Goal: Communication & Community: Answer question/provide support

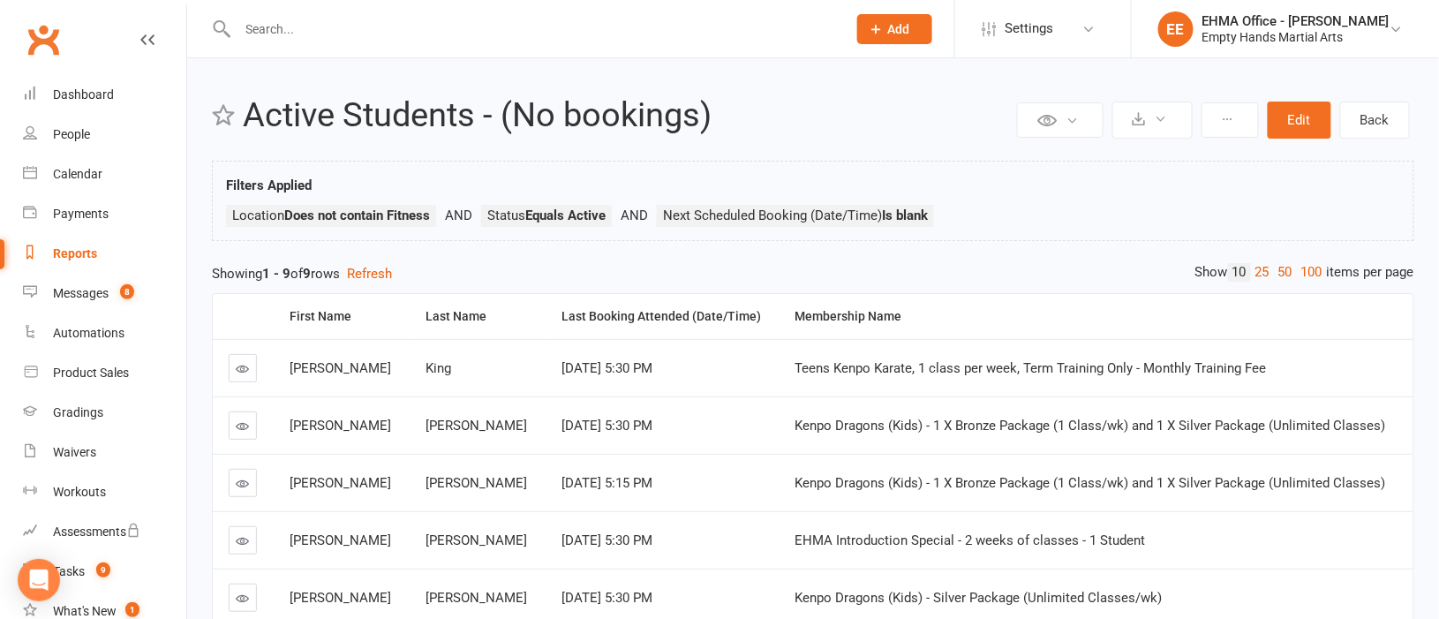
click at [429, 33] on input "text" at bounding box center [533, 29] width 602 height 25
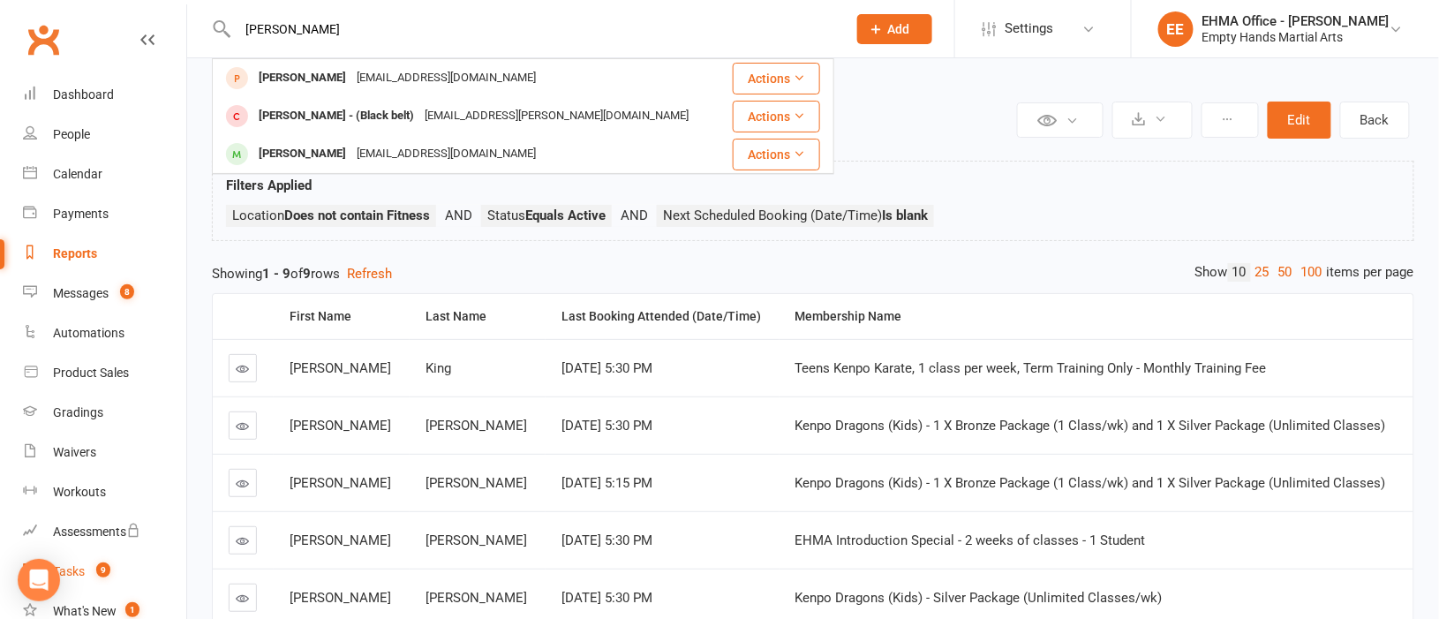
type input "[PERSON_NAME]"
click at [73, 568] on div "Tasks" at bounding box center [69, 571] width 32 height 14
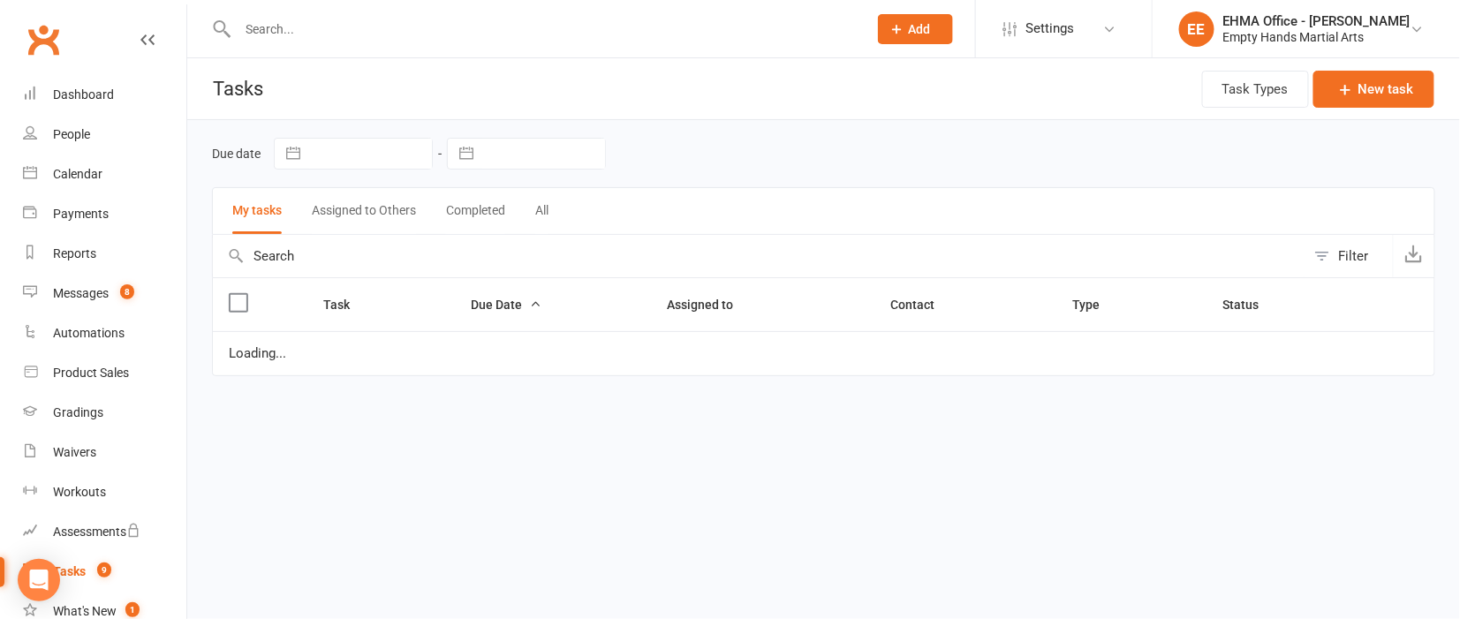
select select "started"
select select "waiting"
select select "started"
select select "waiting"
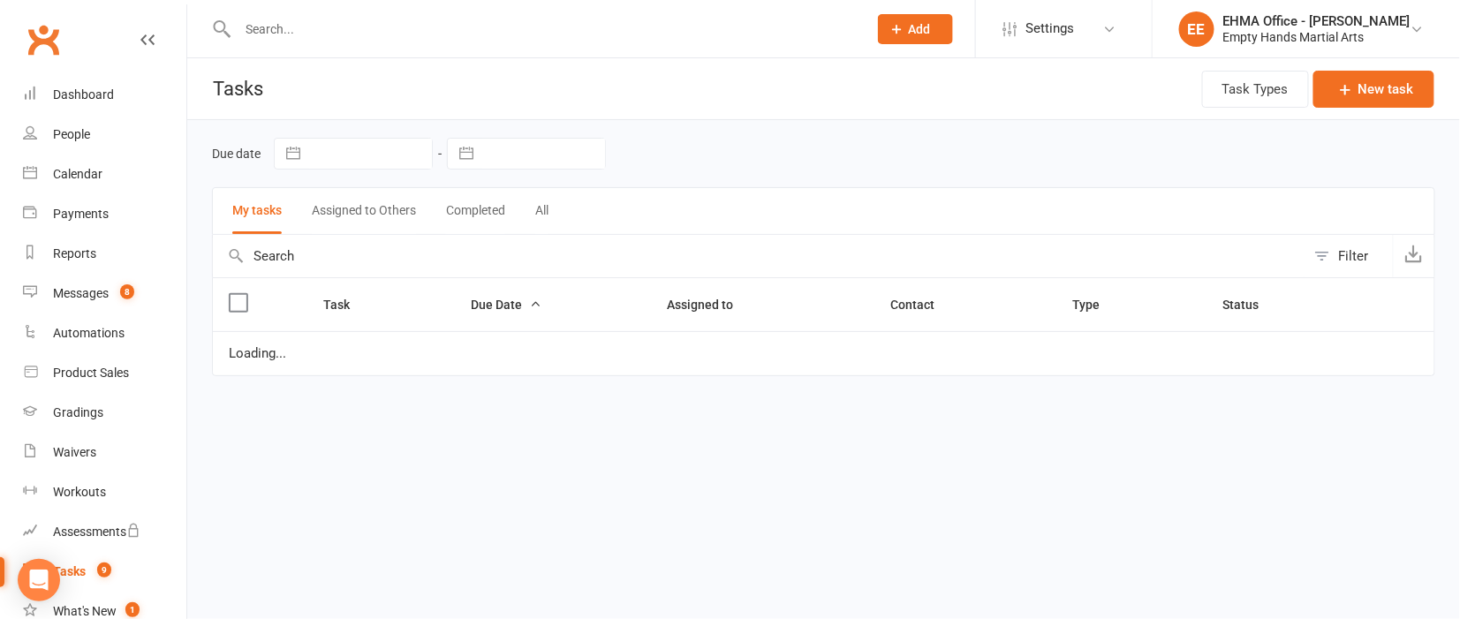
select select "waiting"
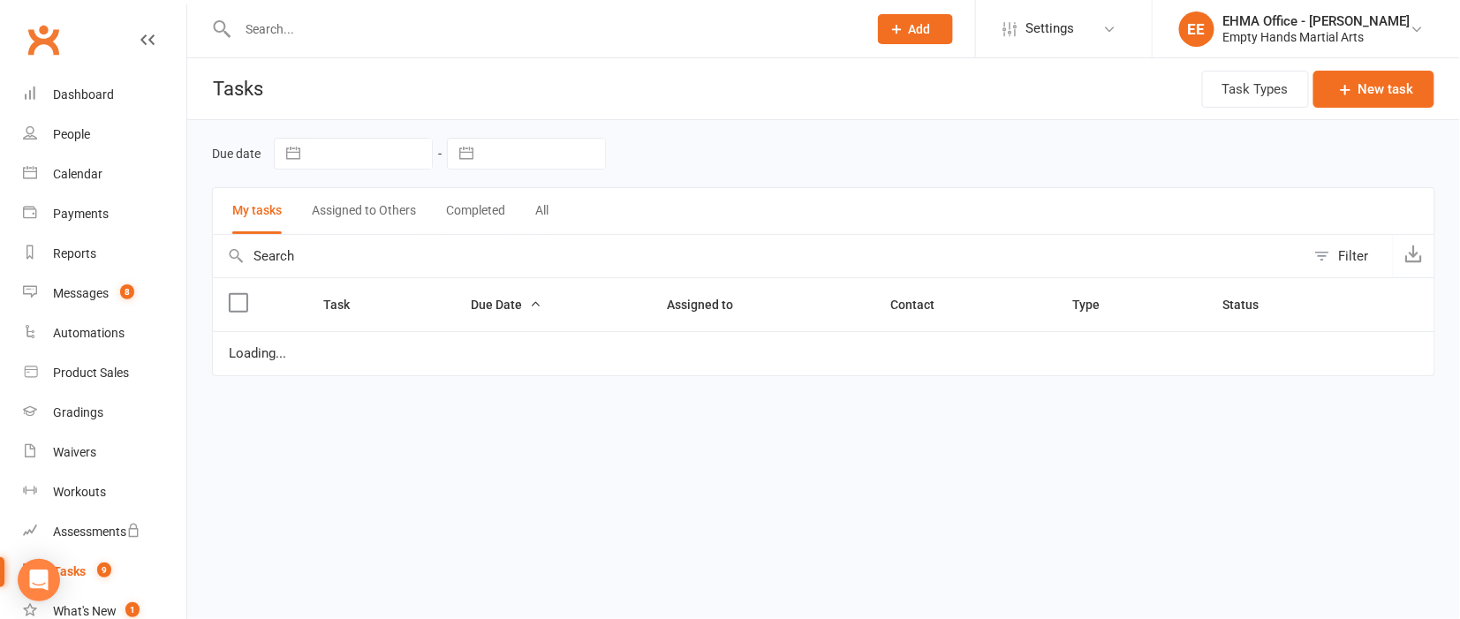
select select "waiting"
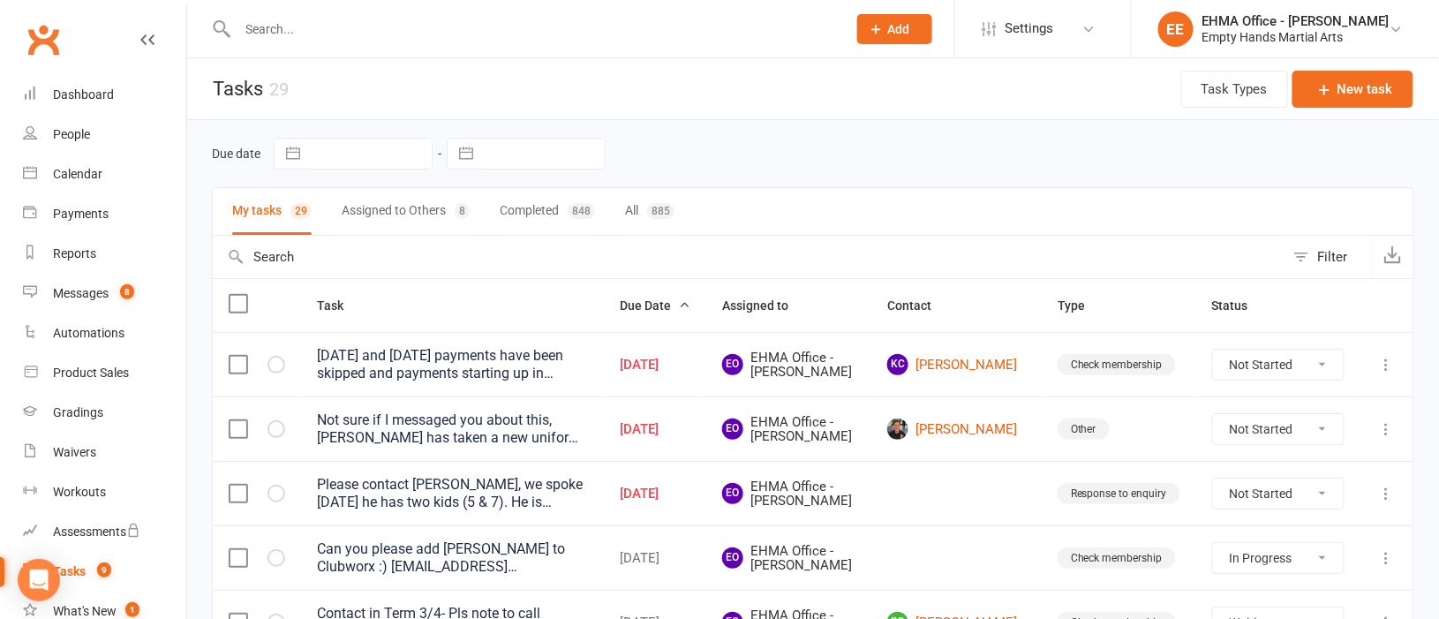
click at [578, 510] on div "Please contact [PERSON_NAME], we spoke [DATE] he has two kids (5 & 7). He is in…" at bounding box center [452, 493] width 271 height 35
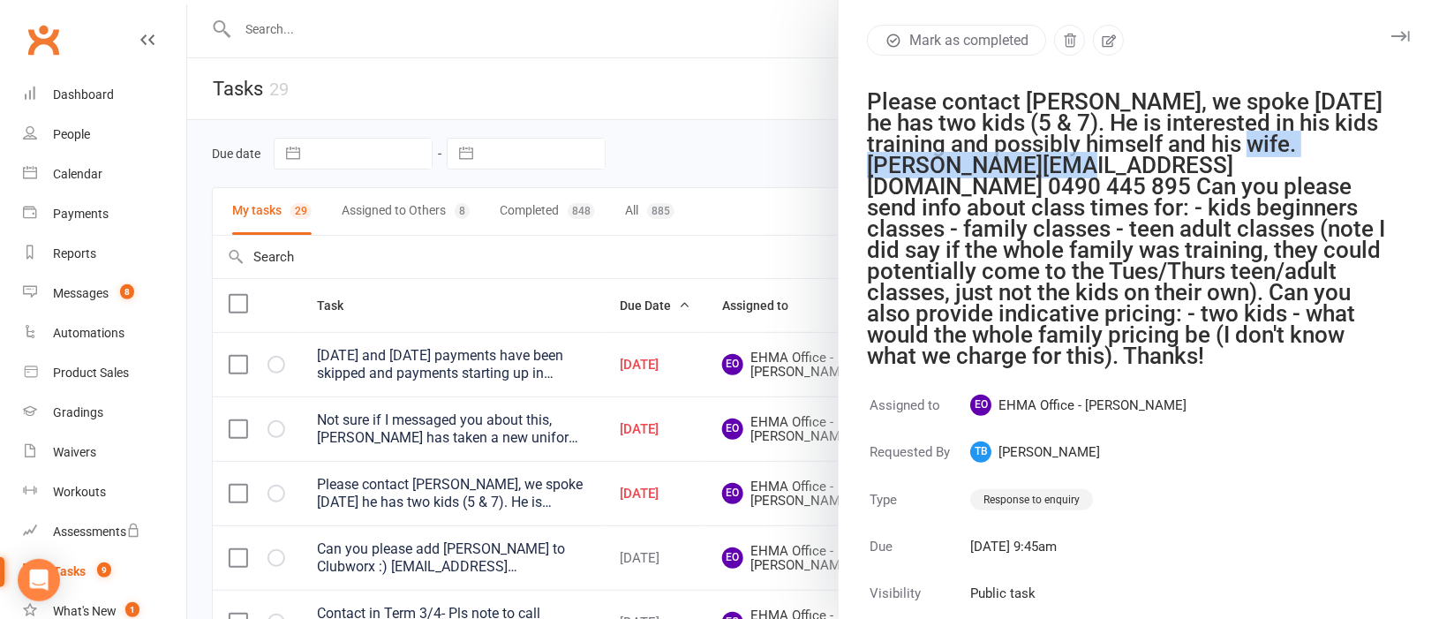
drag, startPoint x: 1132, startPoint y: 166, endPoint x: 859, endPoint y: 167, distance: 272.8
click at [867, 165] on div "Please contact [PERSON_NAME], we spoke [DATE] he has two kids (5 & 7). He is in…" at bounding box center [1128, 228] width 522 height 275
copy div "[PERSON_NAME][EMAIL_ADDRESS][DOMAIN_NAME]"
drag, startPoint x: 1060, startPoint y: 99, endPoint x: 1016, endPoint y: 95, distance: 44.3
click at [1016, 95] on div "Please contact [PERSON_NAME], we spoke [DATE] he has two kids (5 & 7). He is in…" at bounding box center [1128, 228] width 522 height 275
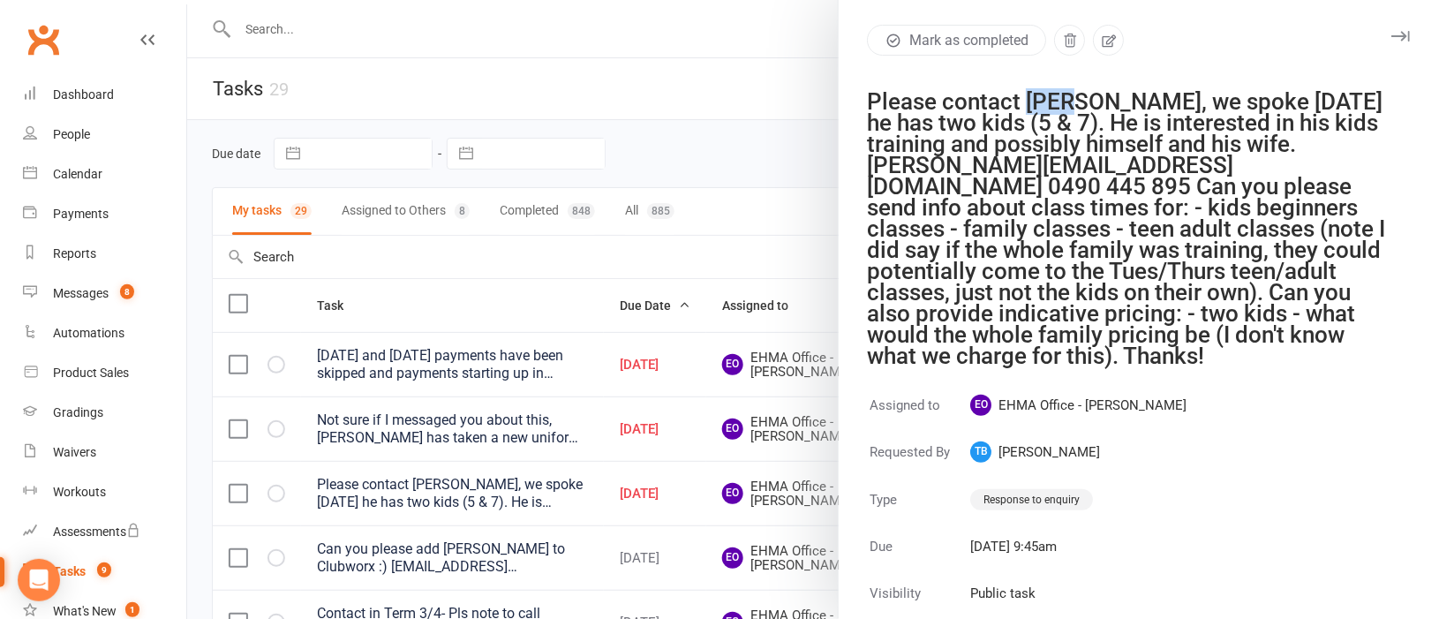
copy div "[PERSON_NAME]"
drag, startPoint x: 1279, startPoint y: 166, endPoint x: 1138, endPoint y: 160, distance: 141.4
click at [1138, 160] on div "Please contact [PERSON_NAME], we spoke [DATE] he has two kids (5 & 7). He is in…" at bounding box center [1128, 228] width 522 height 275
copy div "0490 445 895"
click at [67, 445] on div "Waivers" at bounding box center [74, 452] width 43 height 14
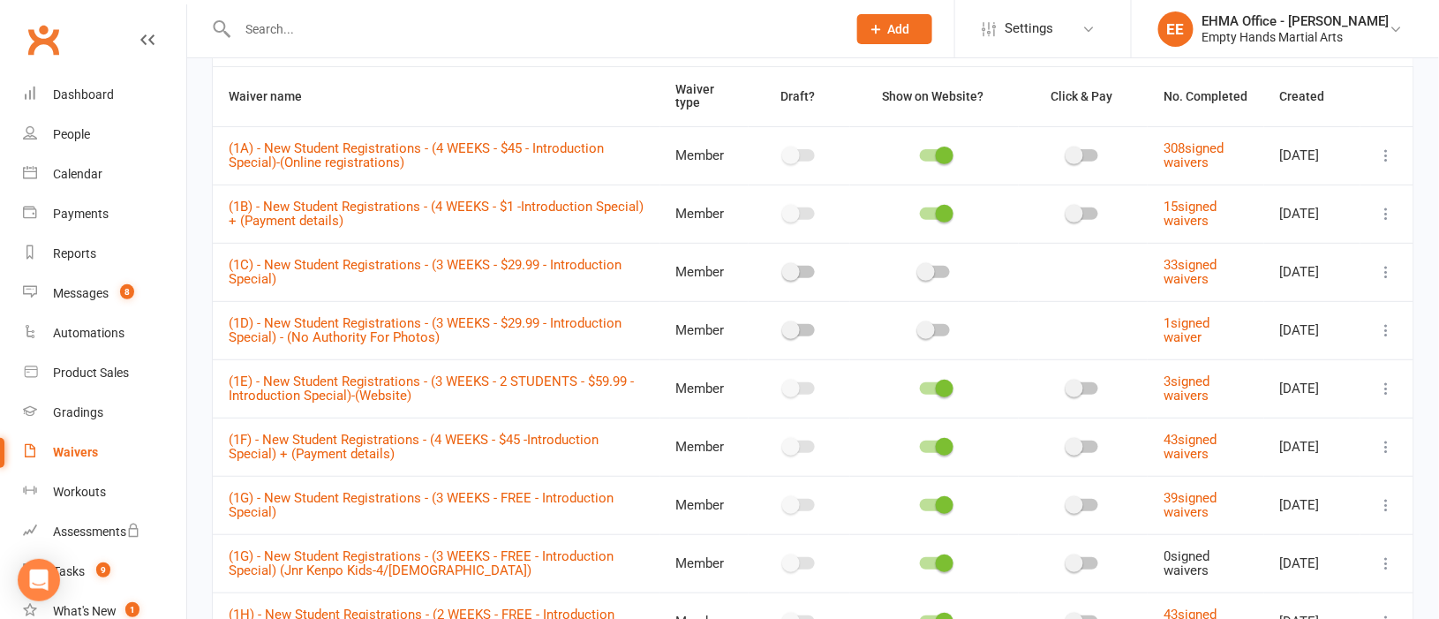
scroll to position [264, 0]
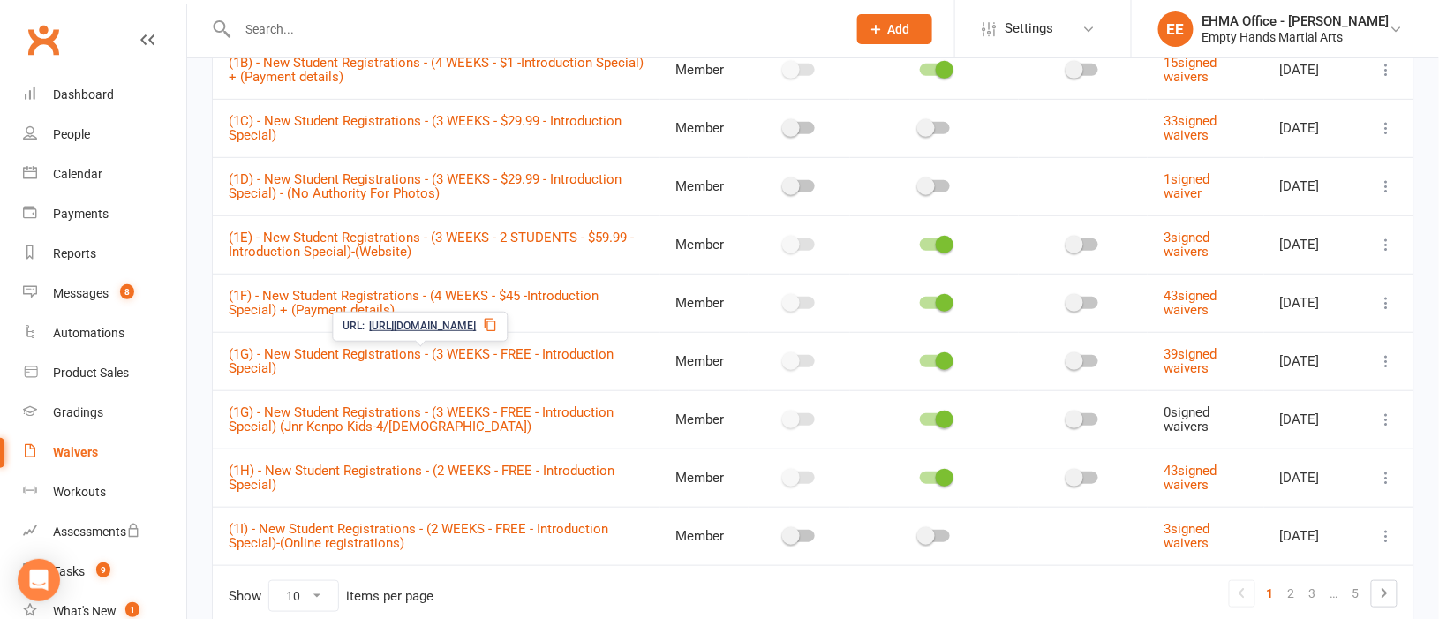
click at [498, 324] on icon at bounding box center [491, 325] width 14 height 14
click at [362, 356] on link "(1G) - New Student Registrations - (3 WEEKS - FREE - Introduction Special)" at bounding box center [421, 361] width 385 height 31
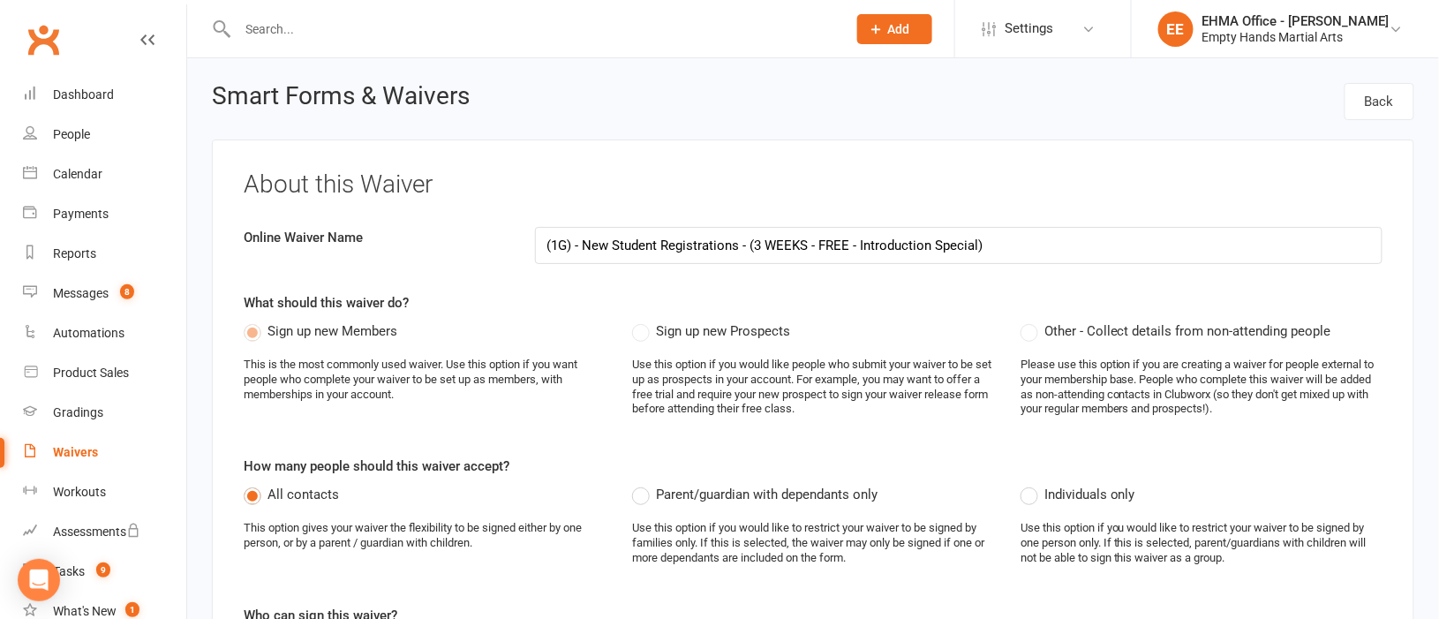
select select "applies_to_all_signees"
select select "select"
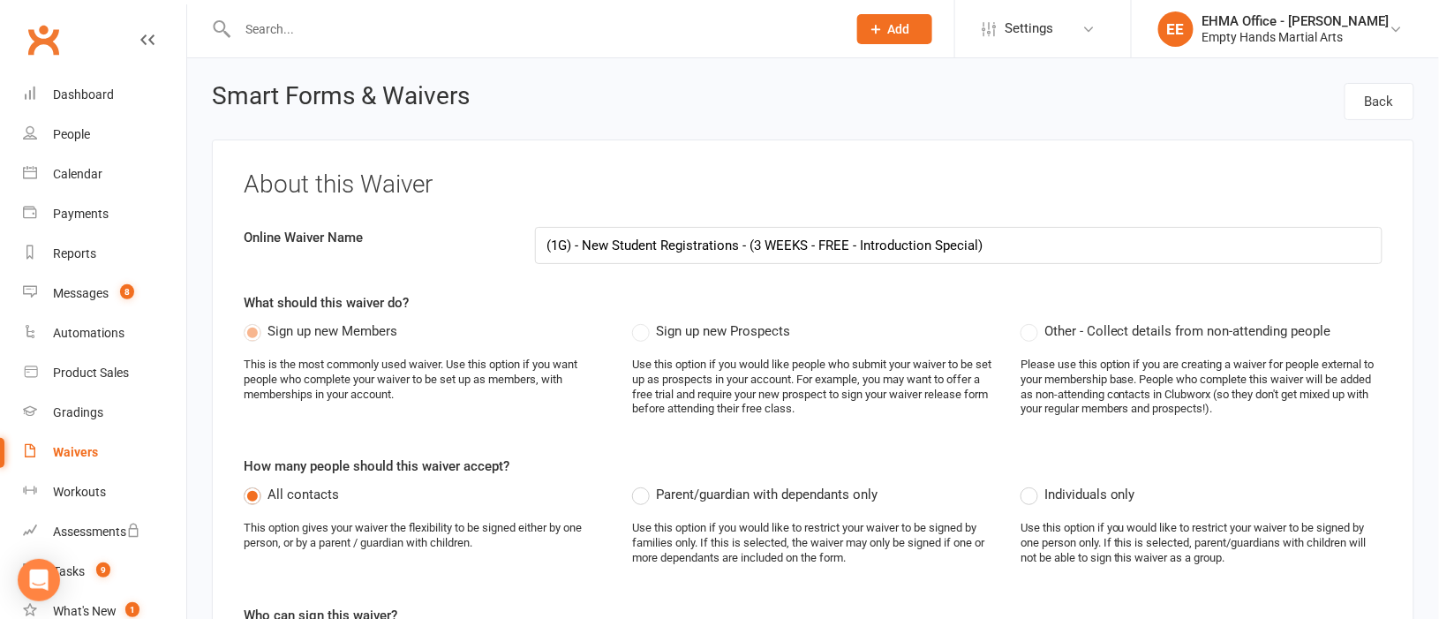
select select "select"
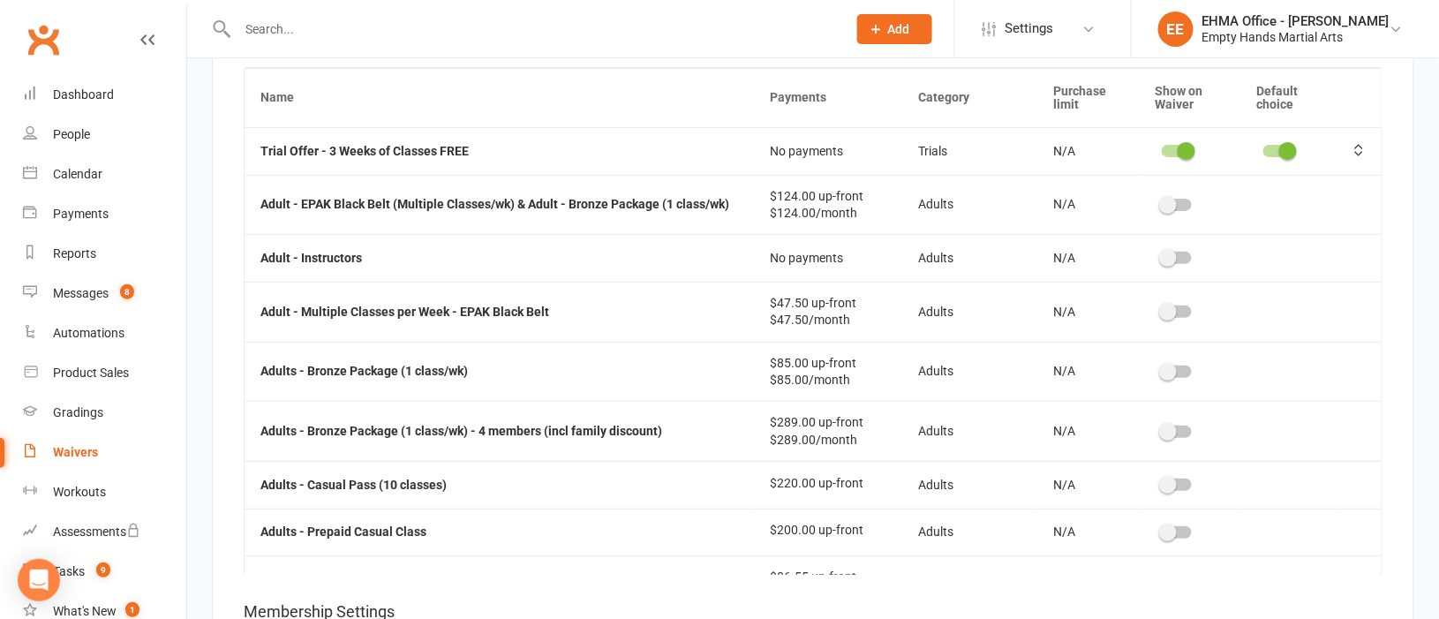
click at [540, 18] on input "text" at bounding box center [533, 29] width 602 height 25
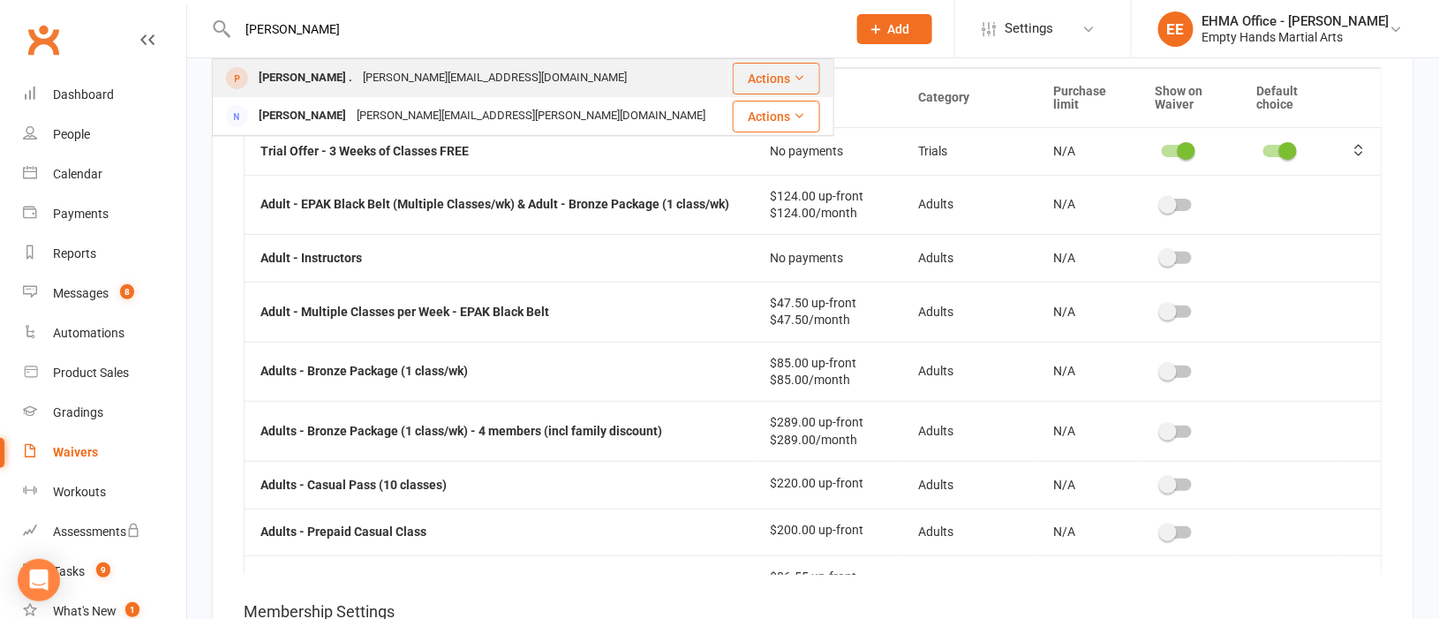
type input "[PERSON_NAME]"
click at [511, 71] on div "[PERSON_NAME] . [PERSON_NAME][EMAIL_ADDRESS][DOMAIN_NAME]" at bounding box center [471, 78] width 515 height 36
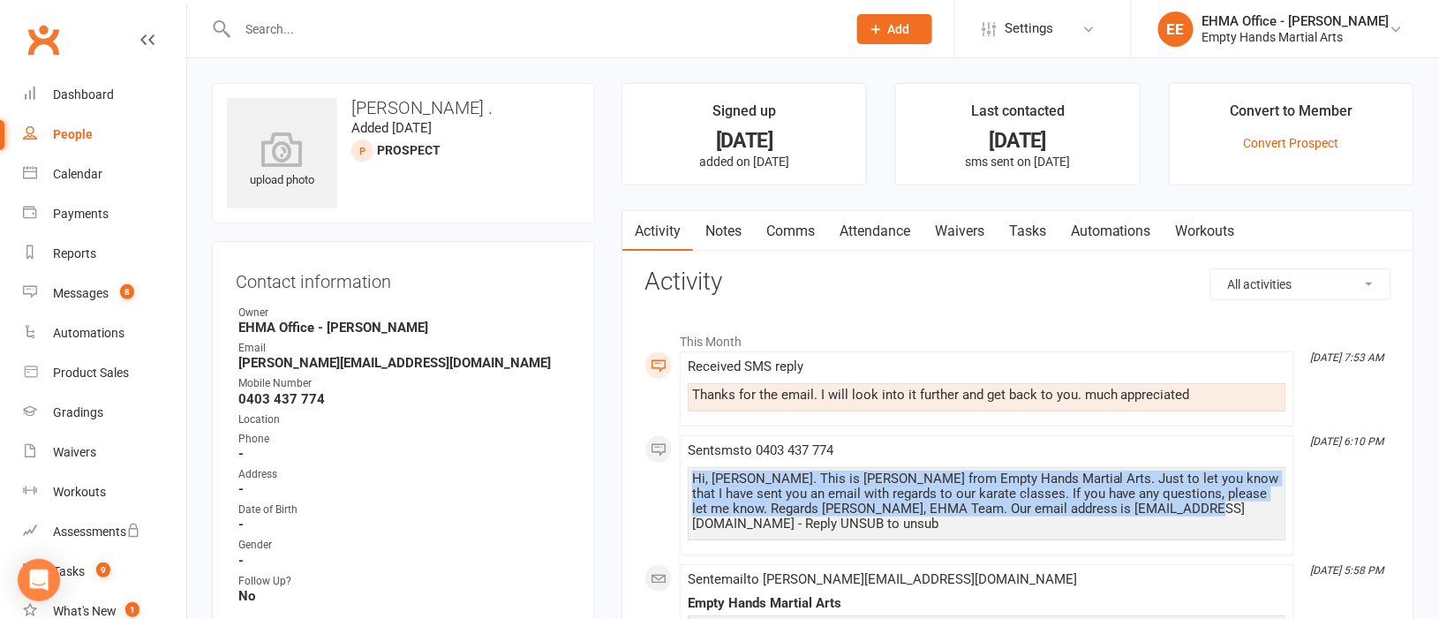
drag, startPoint x: 1167, startPoint y: 508, endPoint x: 695, endPoint y: 482, distance: 473.1
click at [695, 482] on div "Hi, [PERSON_NAME]. This is [PERSON_NAME] from Empty Hands Martial Arts. Just to…" at bounding box center [987, 502] width 590 height 60
copy div "Hi, [PERSON_NAME]. This is [PERSON_NAME] from Empty Hands Martial Arts. Just to…"
click at [78, 172] on div "Calendar" at bounding box center [77, 174] width 49 height 14
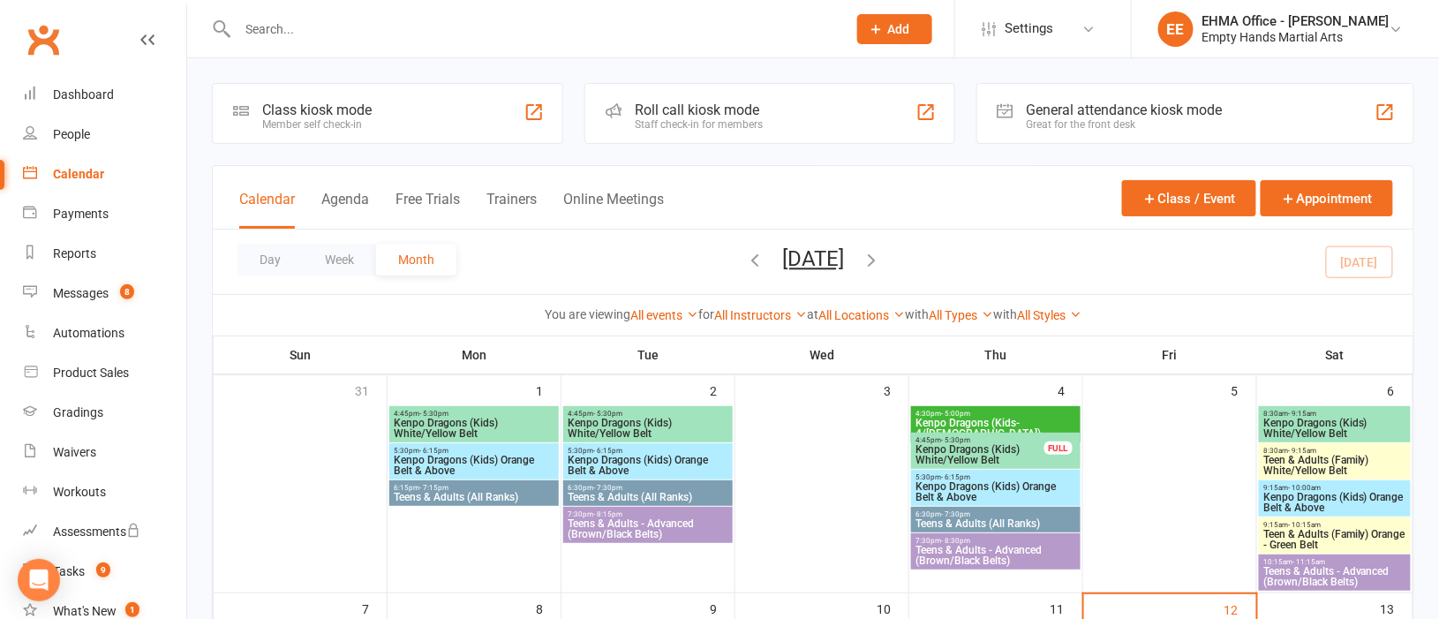
click at [1276, 428] on span "Kenpo Dragons (Kids) White/Yellow Belt" at bounding box center [1335, 428] width 145 height 21
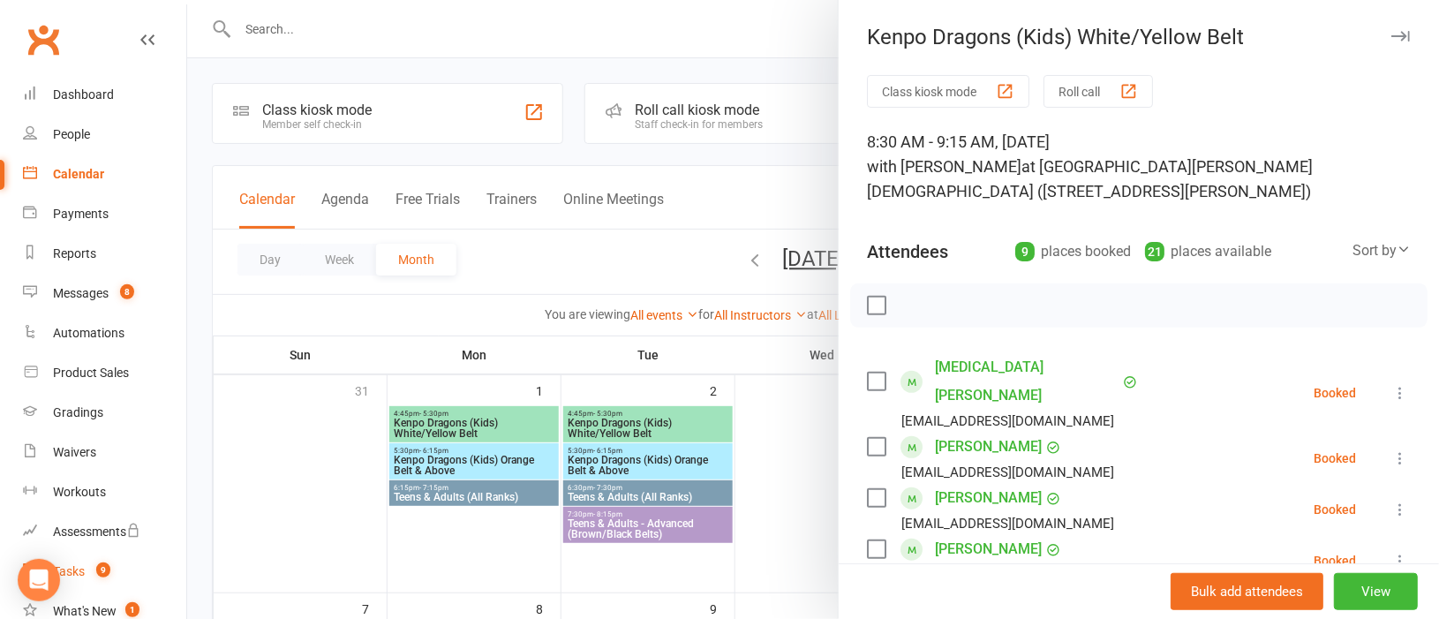
click at [70, 574] on div "Tasks" at bounding box center [69, 571] width 32 height 14
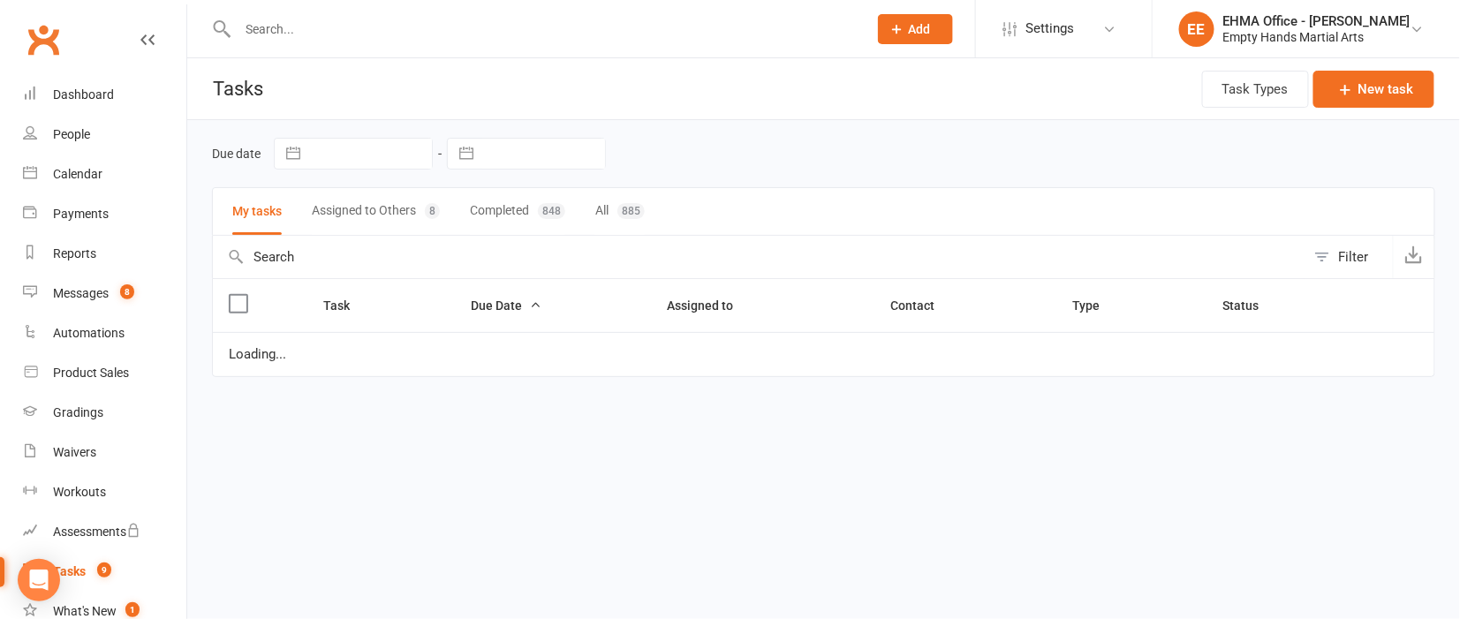
select select "started"
select select "waiting"
select select "started"
select select "waiting"
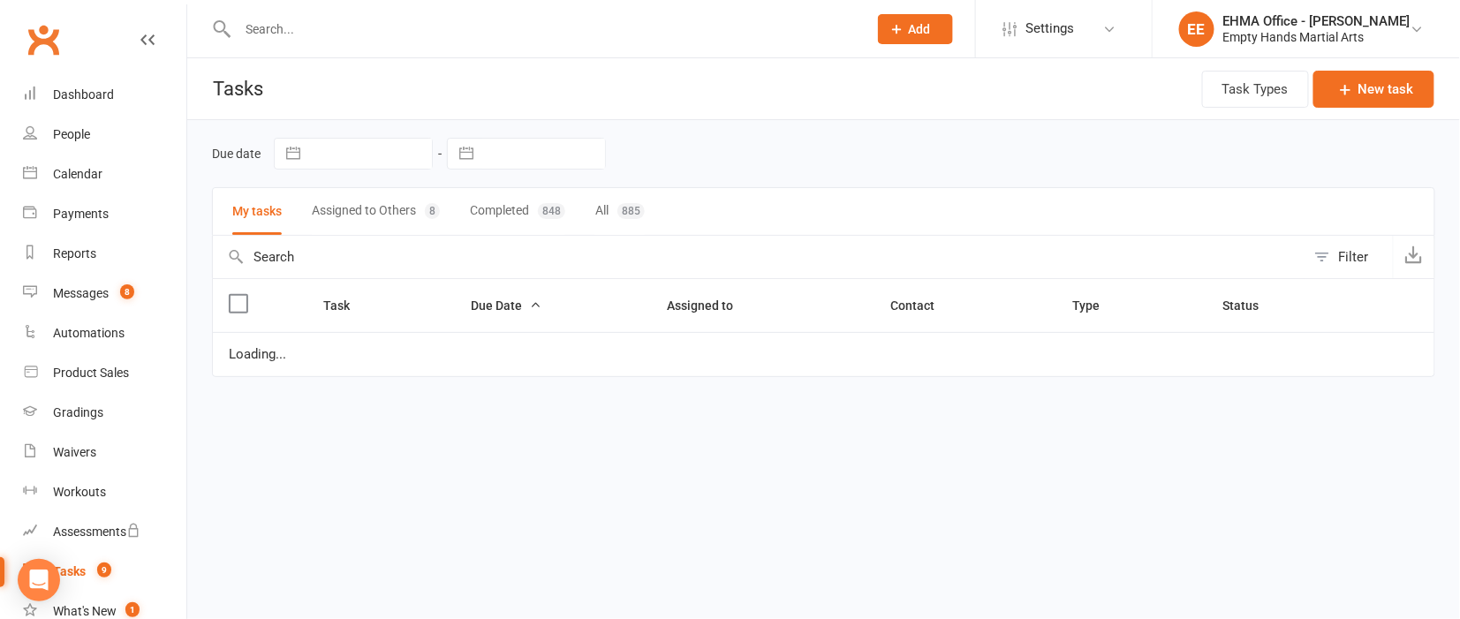
select select "waiting"
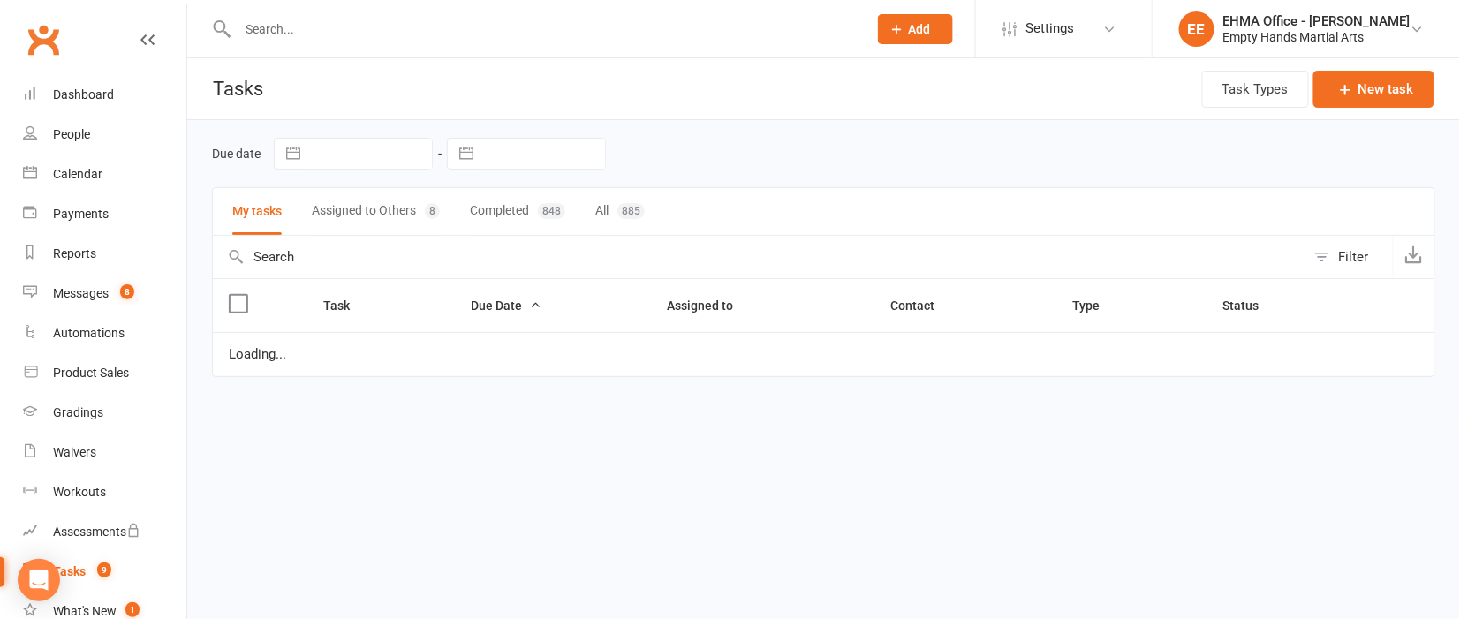
select select "waiting"
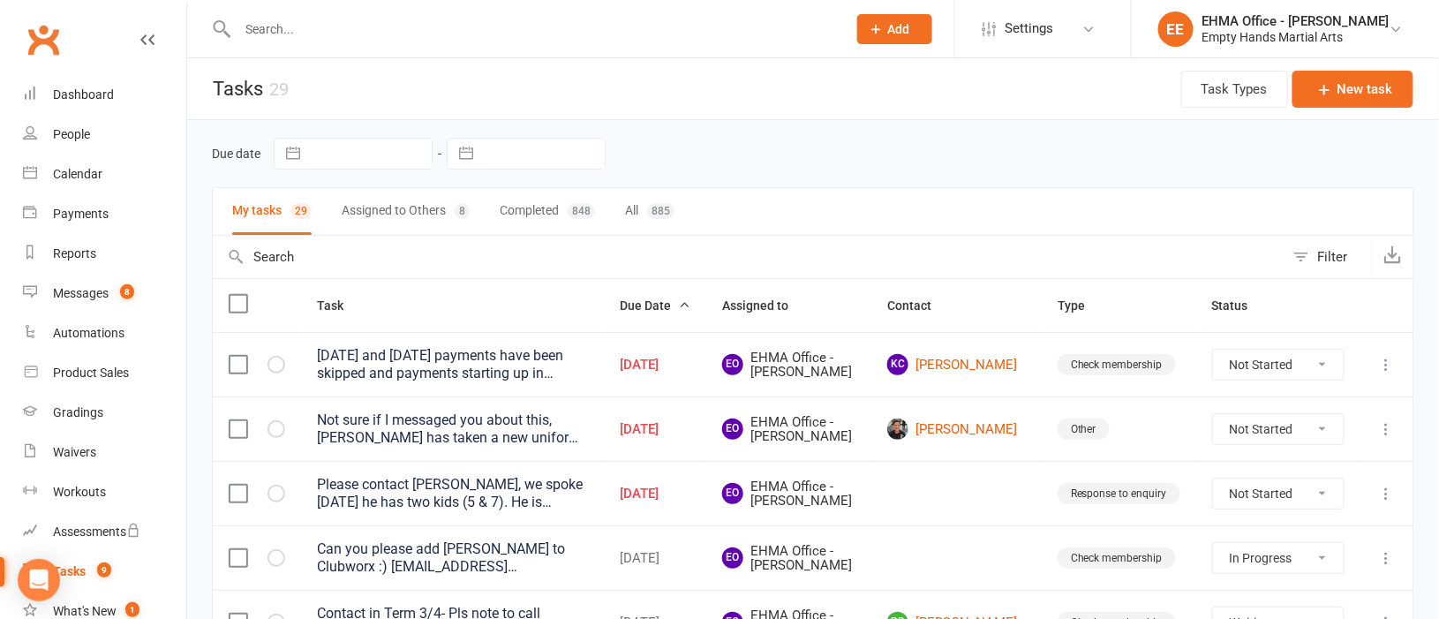
click at [1284, 507] on select "Not Started In Progress Waiting Complete" at bounding box center [1278, 494] width 131 height 30
click at [1213, 499] on select "Not Started In Progress Waiting Complete" at bounding box center [1278, 494] width 131 height 30
select select "unstarted"
select select "started"
select select "waiting"
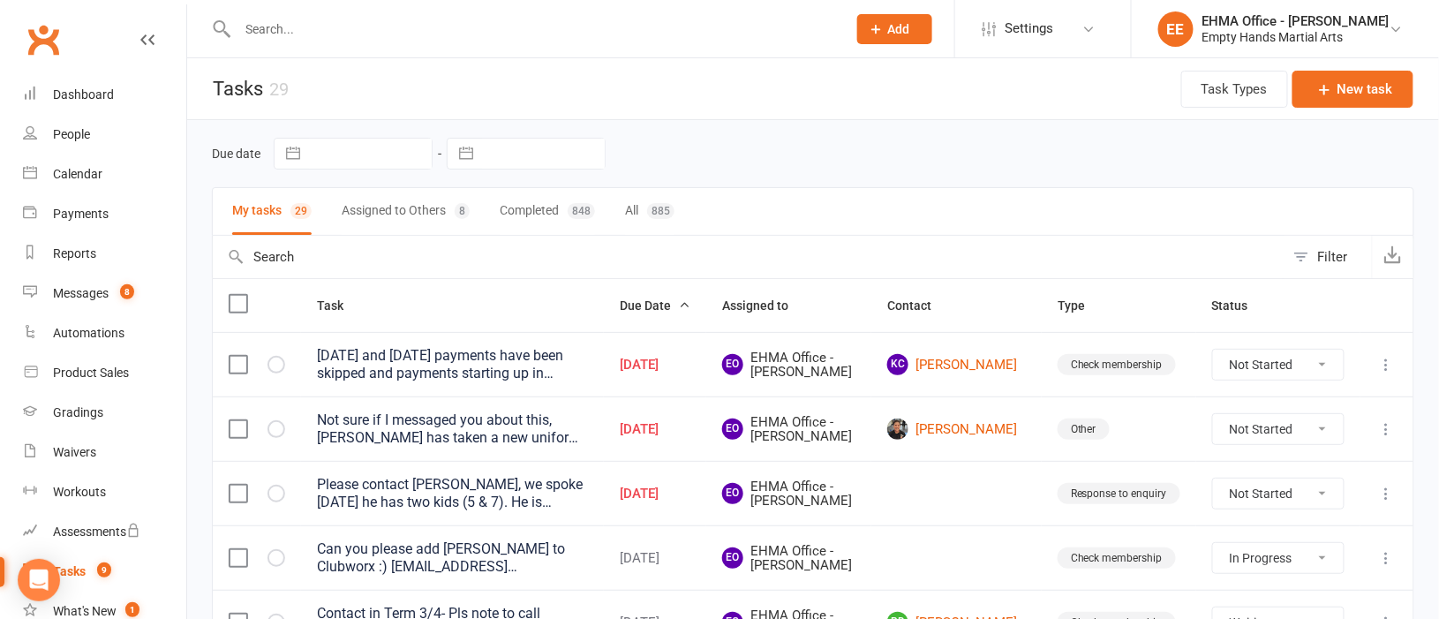
select select "started"
select select "waiting"
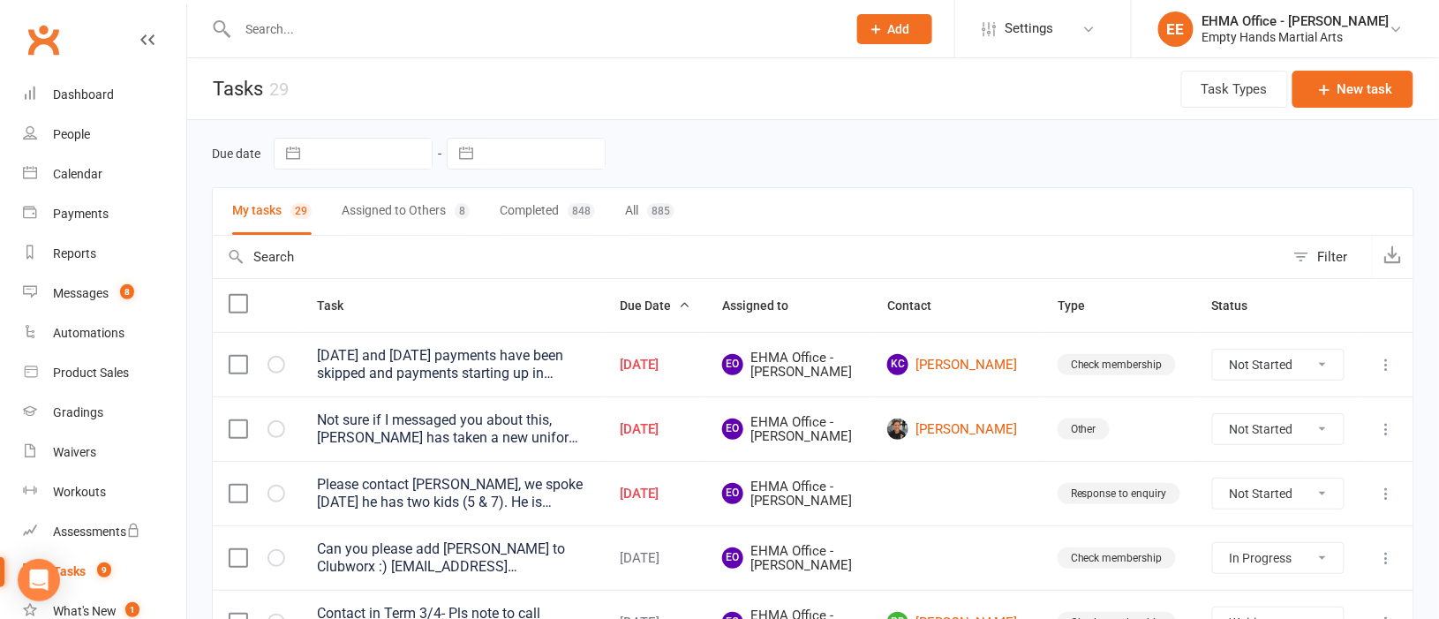
select select "waiting"
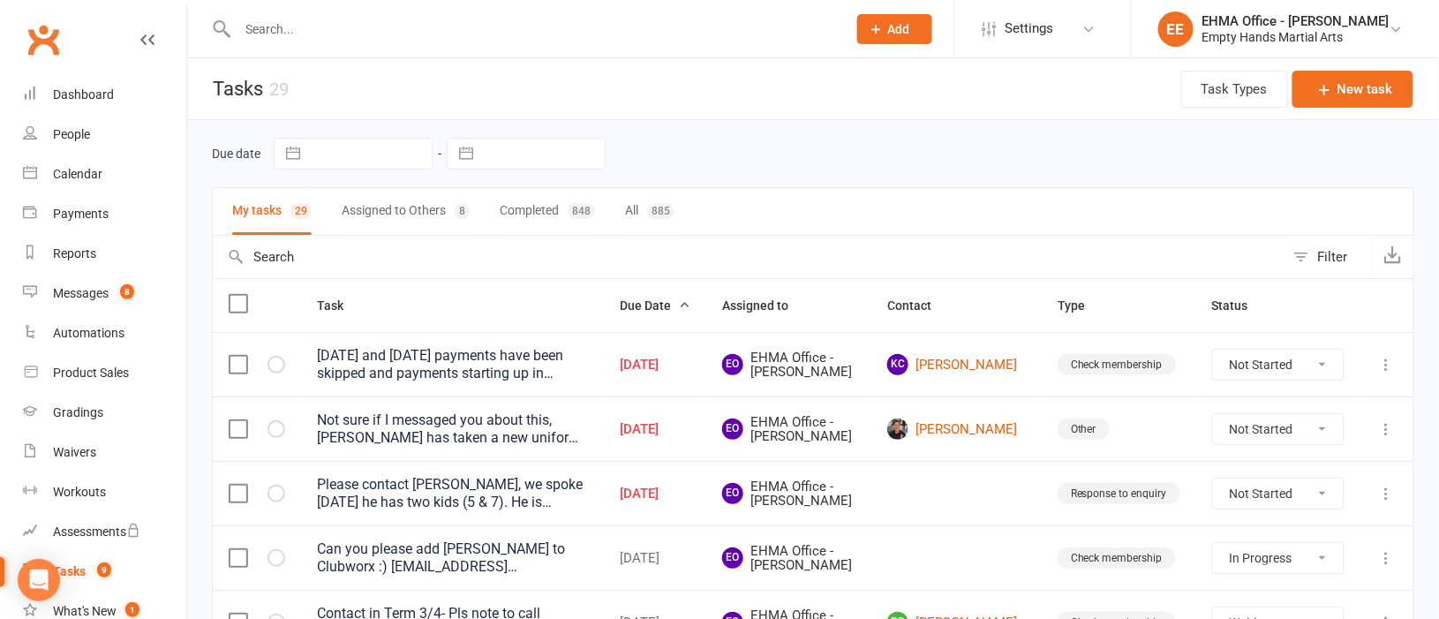
select select "waiting"
select select "started"
select select "waiting"
select select "started"
select select "waiting"
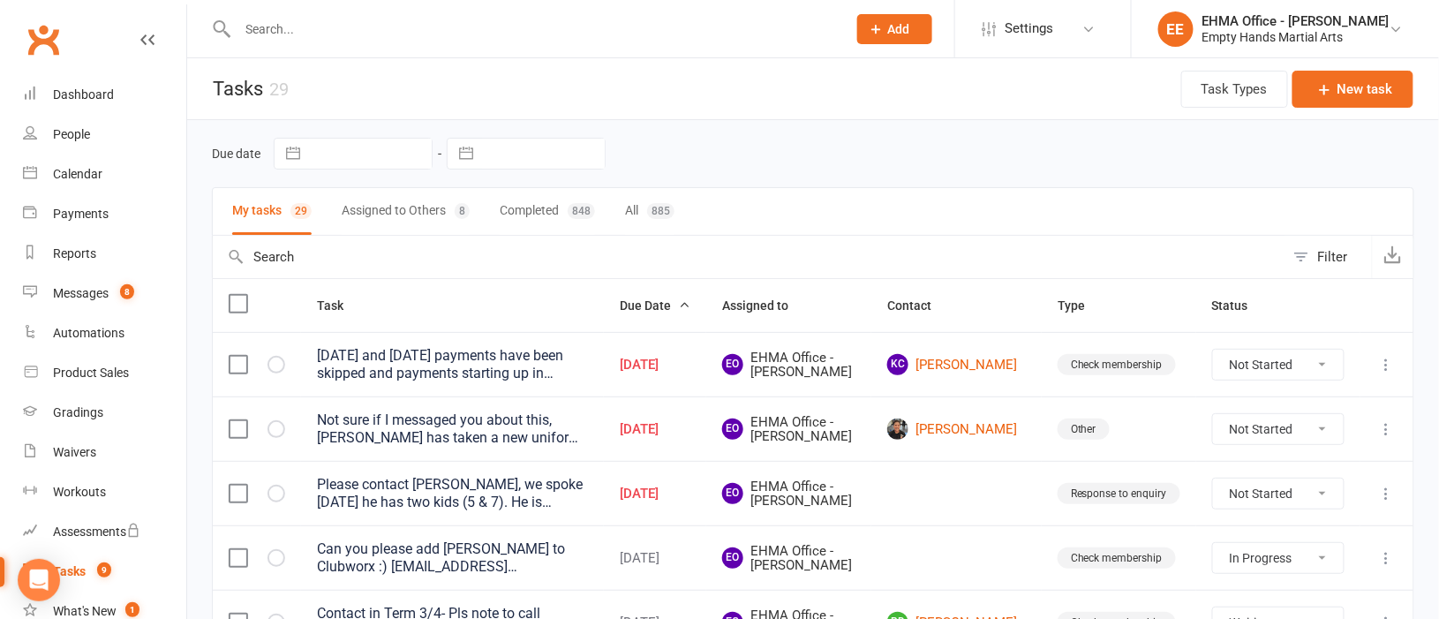
select select "waiting"
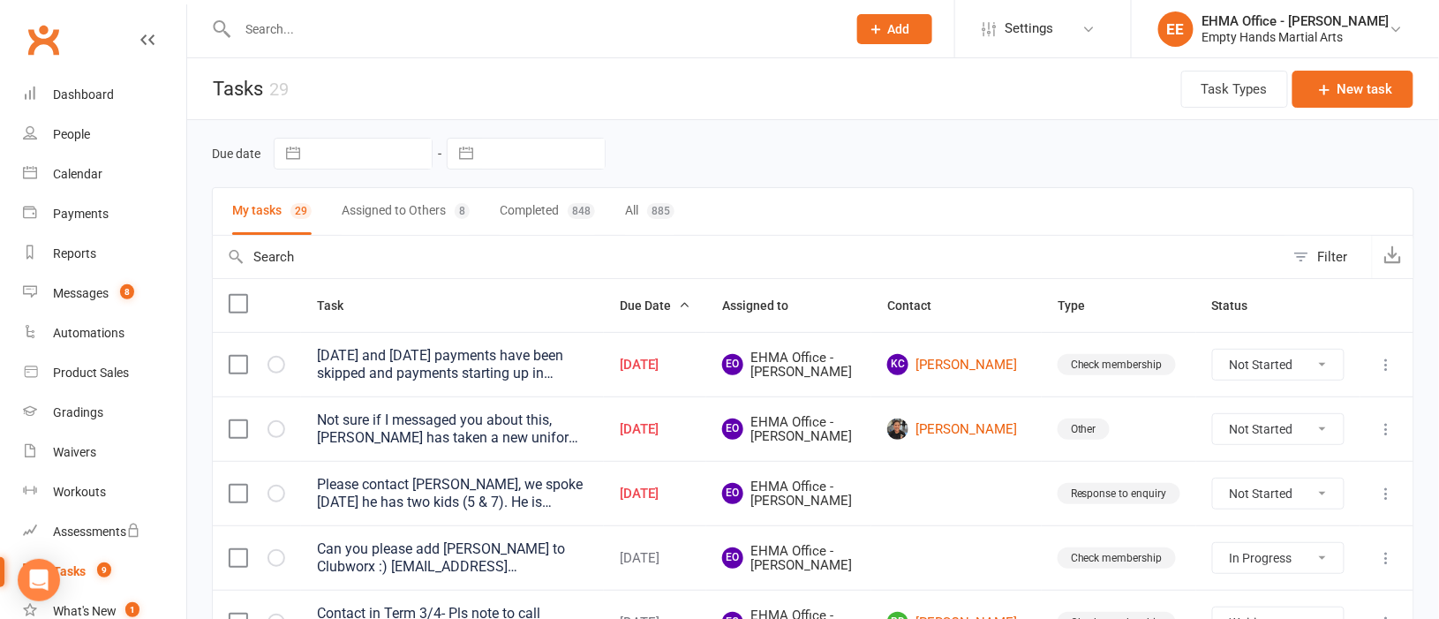
select select "waiting"
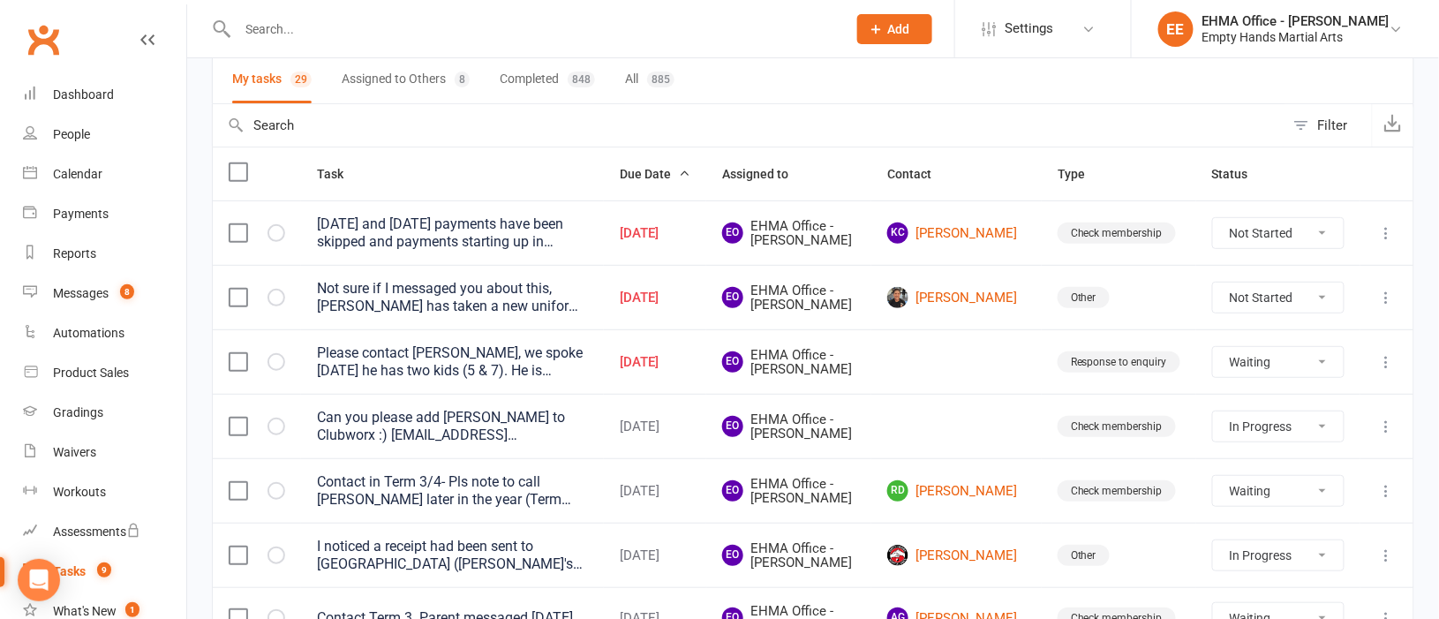
click at [404, 444] on div "Can you please add [PERSON_NAME] to Clubworx :) [EMAIL_ADDRESS][DOMAIN_NAME] 04…" at bounding box center [452, 426] width 271 height 35
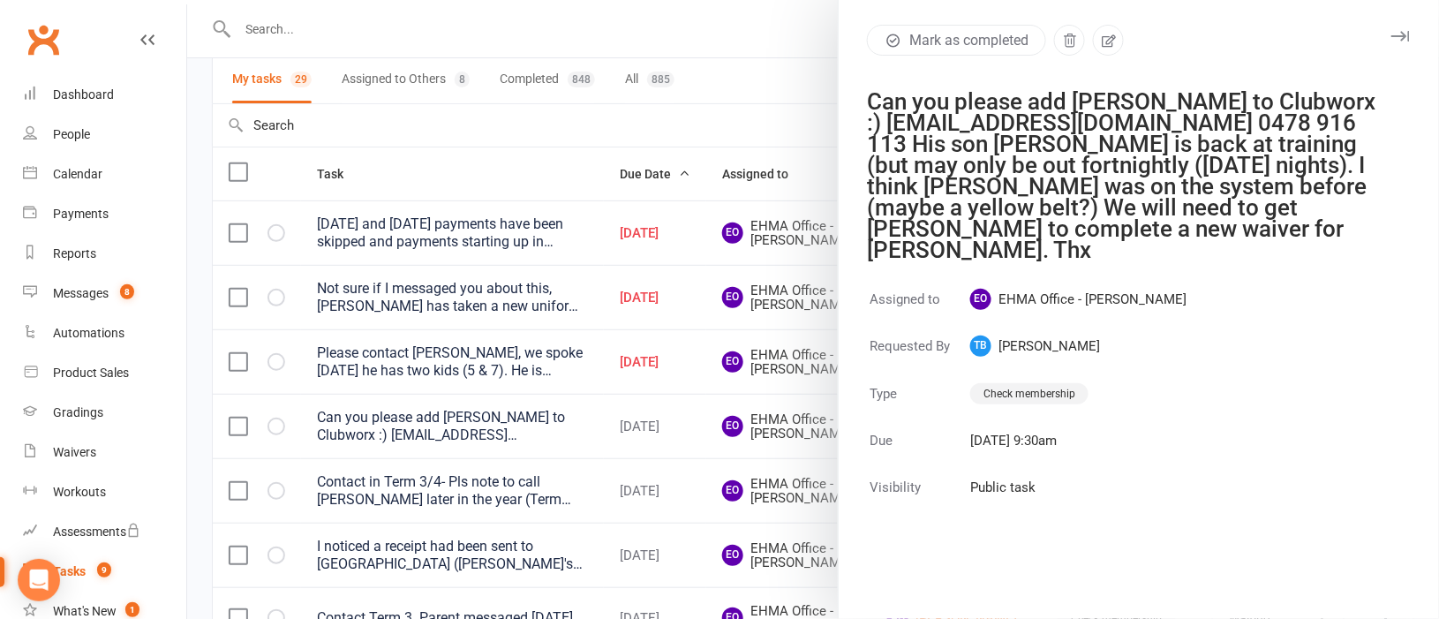
click at [497, 25] on div at bounding box center [813, 309] width 1252 height 619
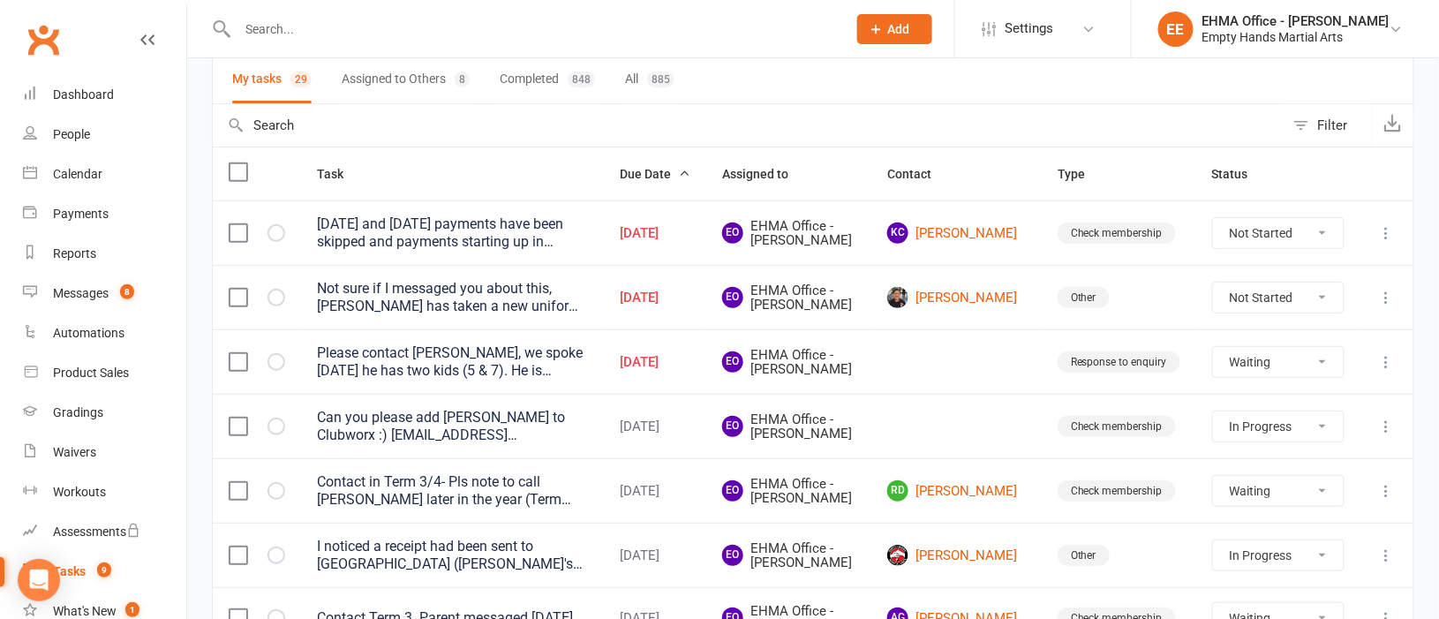
click at [493, 28] on input "text" at bounding box center [533, 29] width 602 height 25
paste input "[PERSON_NAME]"
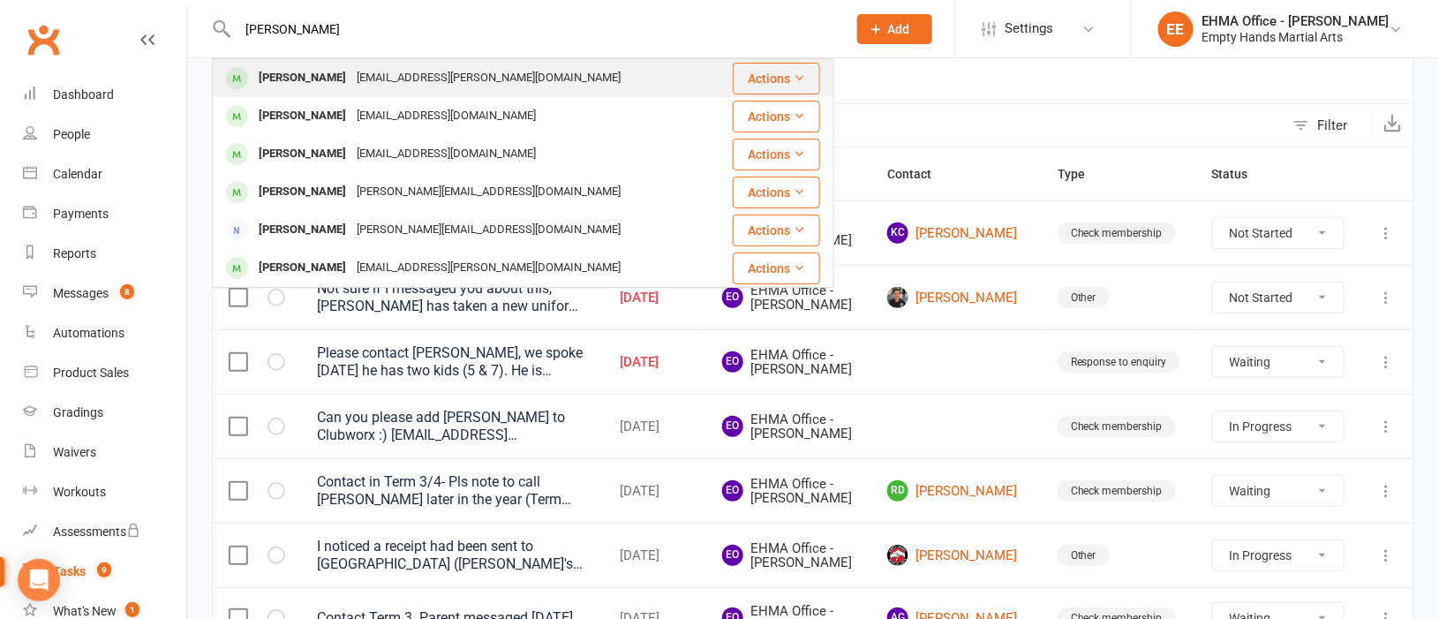
type input "[PERSON_NAME]"
click at [497, 75] on div "Ren Aubrey [EMAIL_ADDRESS][PERSON_NAME][DOMAIN_NAME]" at bounding box center [463, 78] width 498 height 36
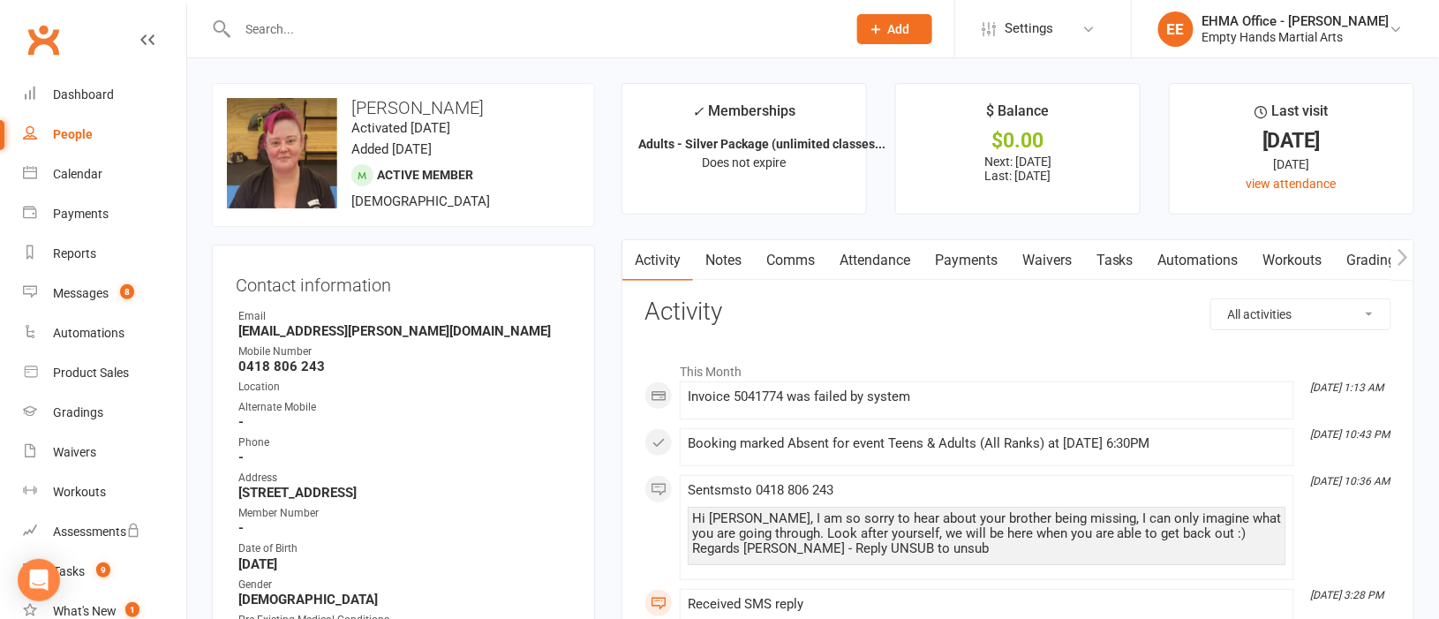
click at [955, 259] on link "Payments" at bounding box center [966, 260] width 87 height 41
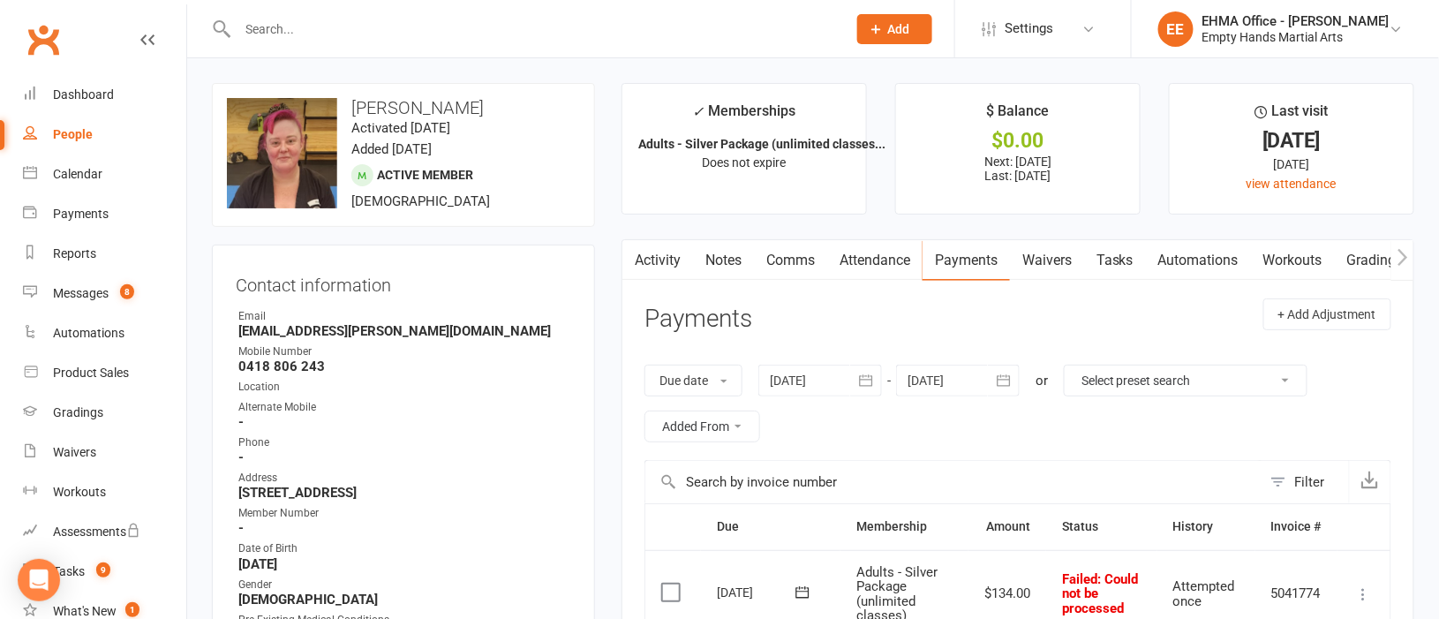
scroll to position [264, 0]
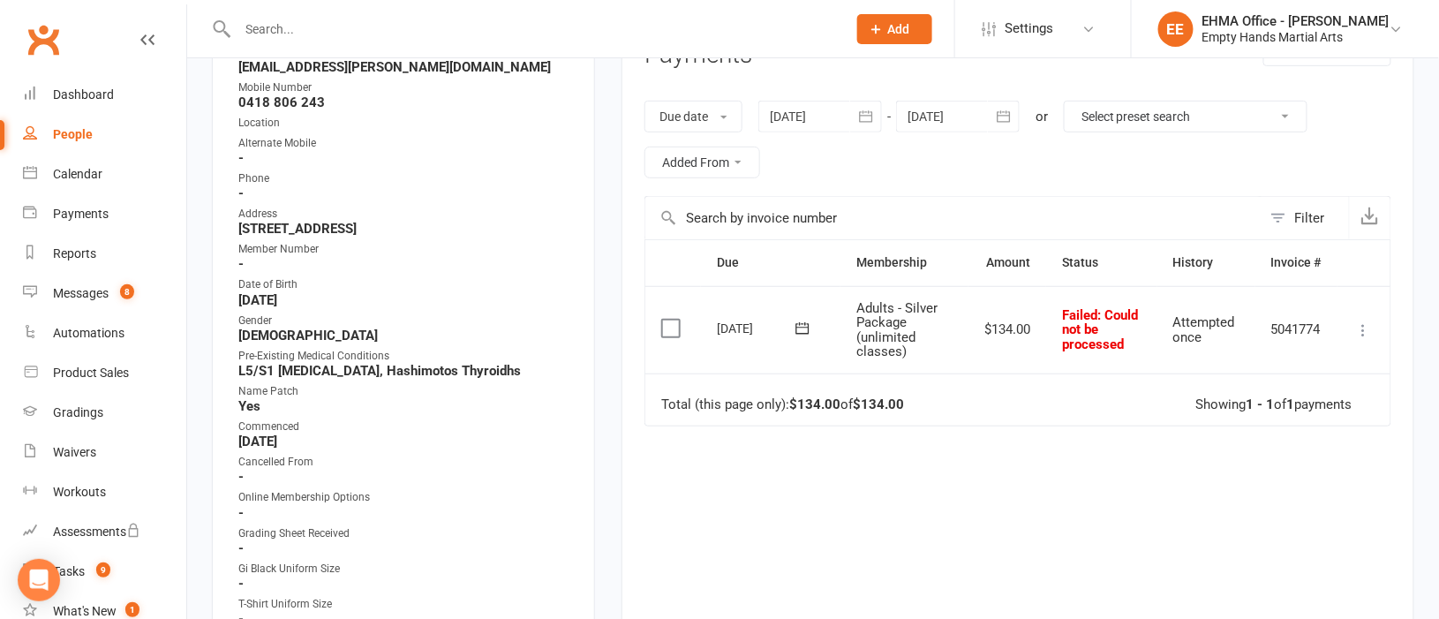
click at [811, 121] on div at bounding box center [820, 117] width 124 height 32
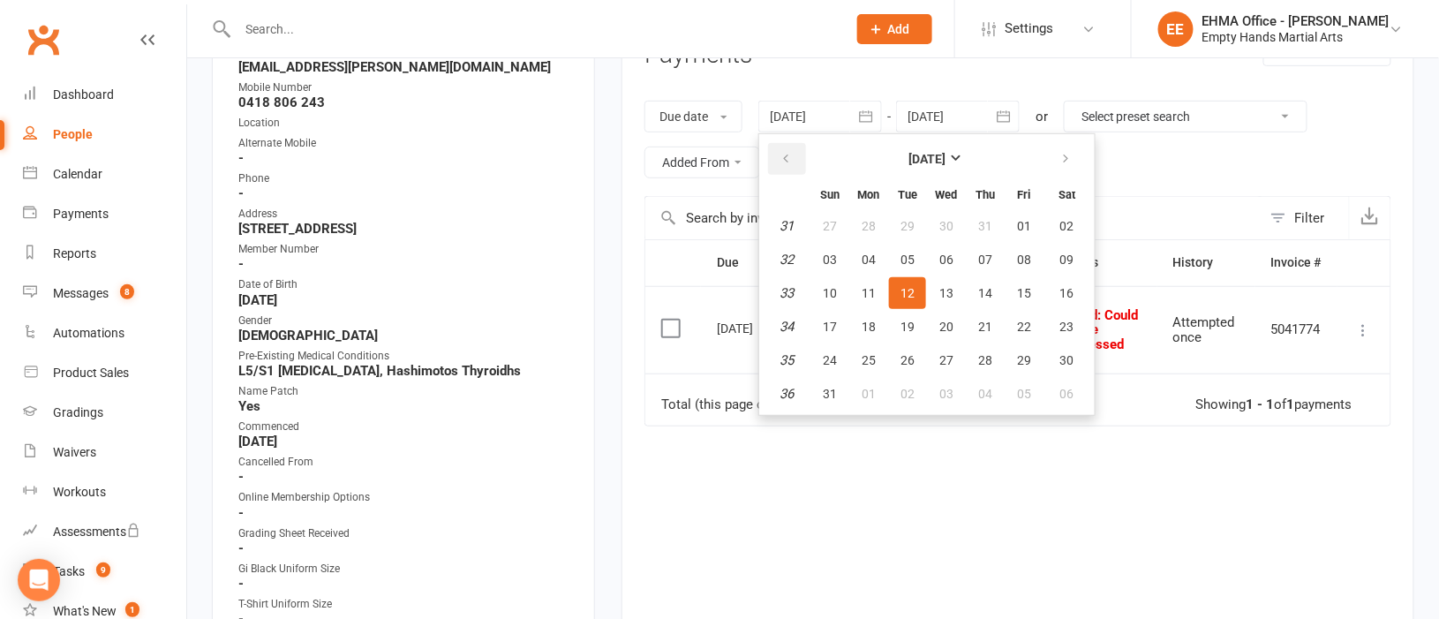
click at [796, 150] on button "button" at bounding box center [787, 159] width 38 height 32
click at [878, 255] on button "09" at bounding box center [868, 260] width 37 height 32
type input "[DATE]"
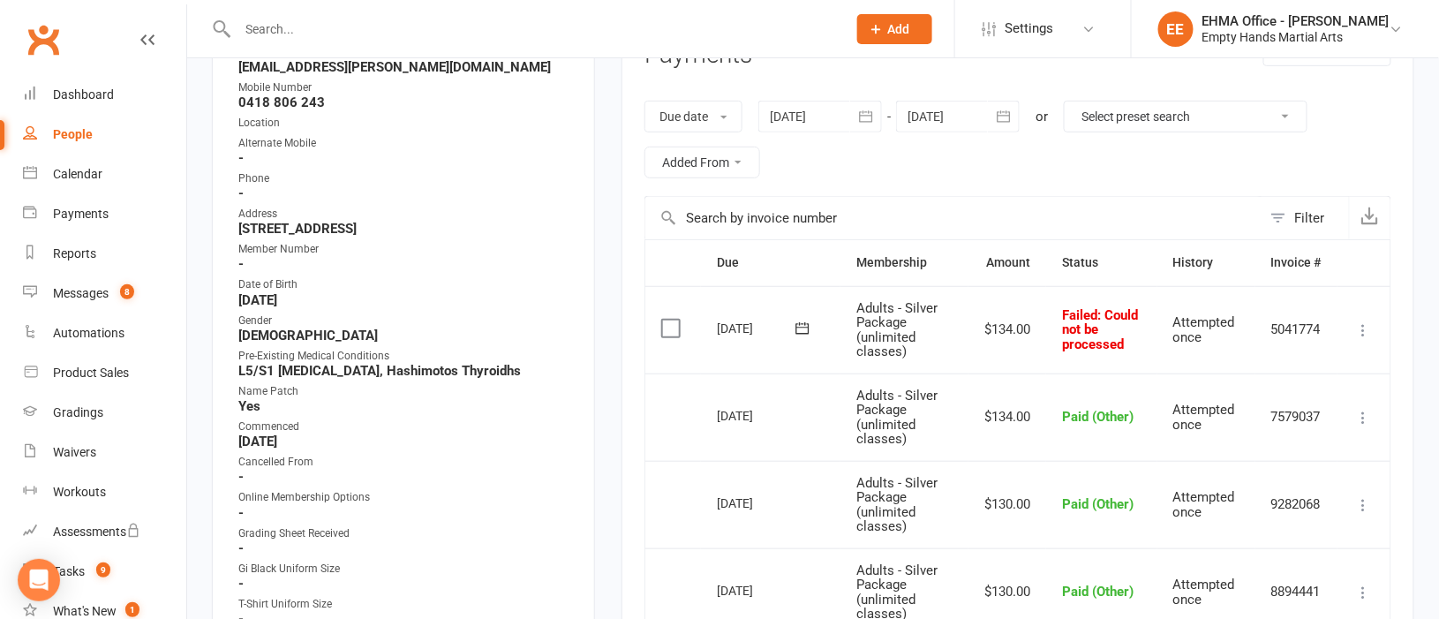
click at [1371, 330] on icon at bounding box center [1364, 330] width 18 height 18
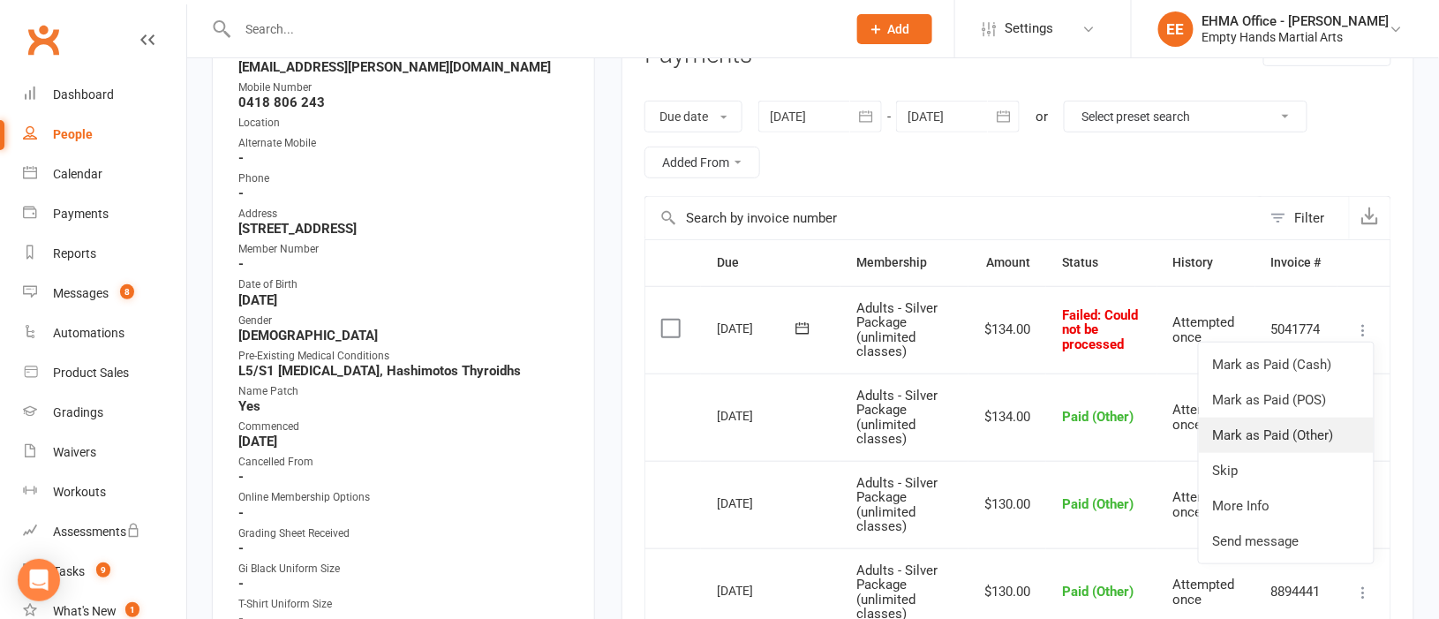
click at [1302, 420] on link "Mark as Paid (Other)" at bounding box center [1286, 435] width 175 height 35
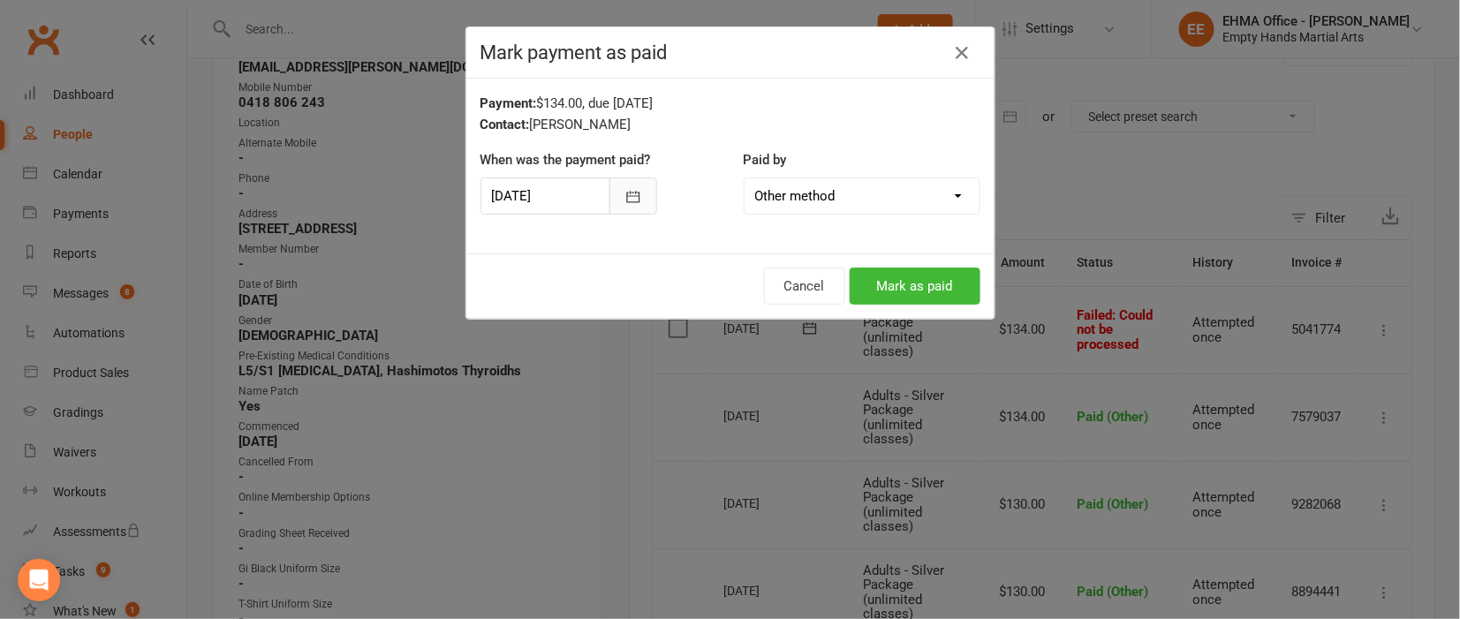
click at [624, 198] on icon "button" at bounding box center [633, 197] width 18 height 18
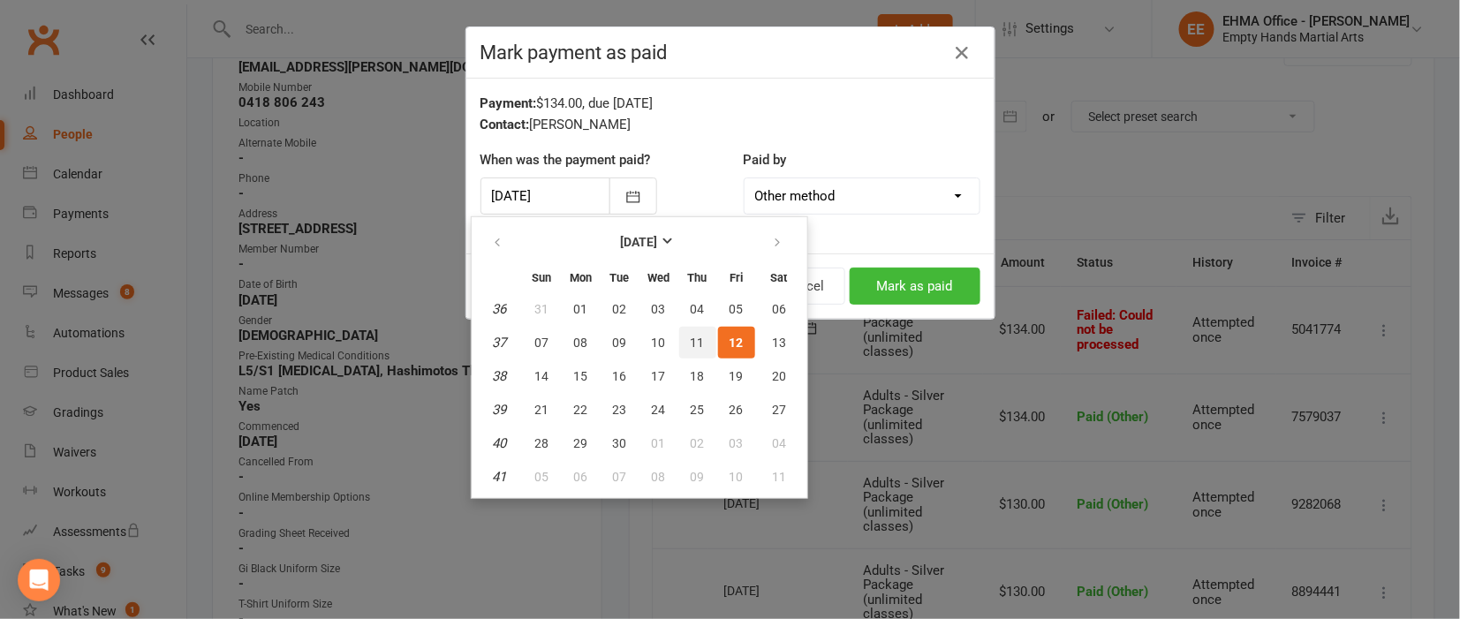
click at [691, 343] on span "11" at bounding box center [698, 343] width 14 height 14
type input "[DATE]"
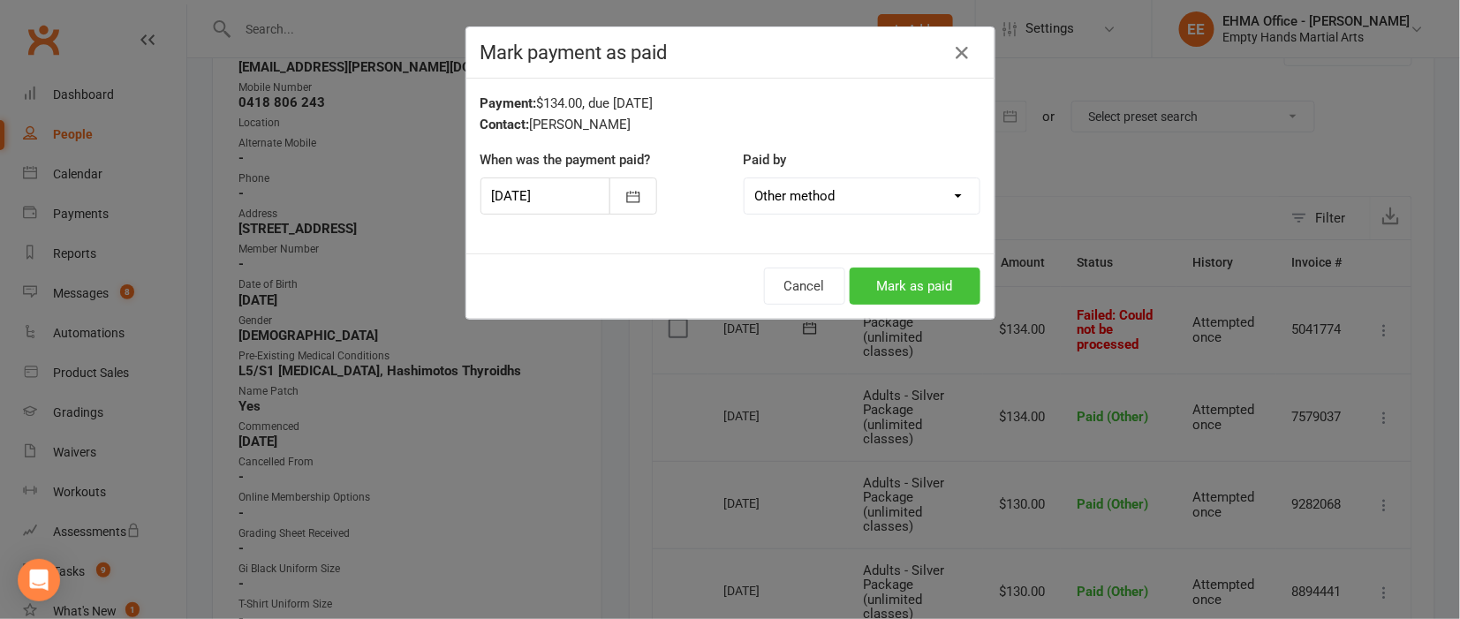
click at [884, 293] on button "Mark as paid" at bounding box center [914, 286] width 131 height 37
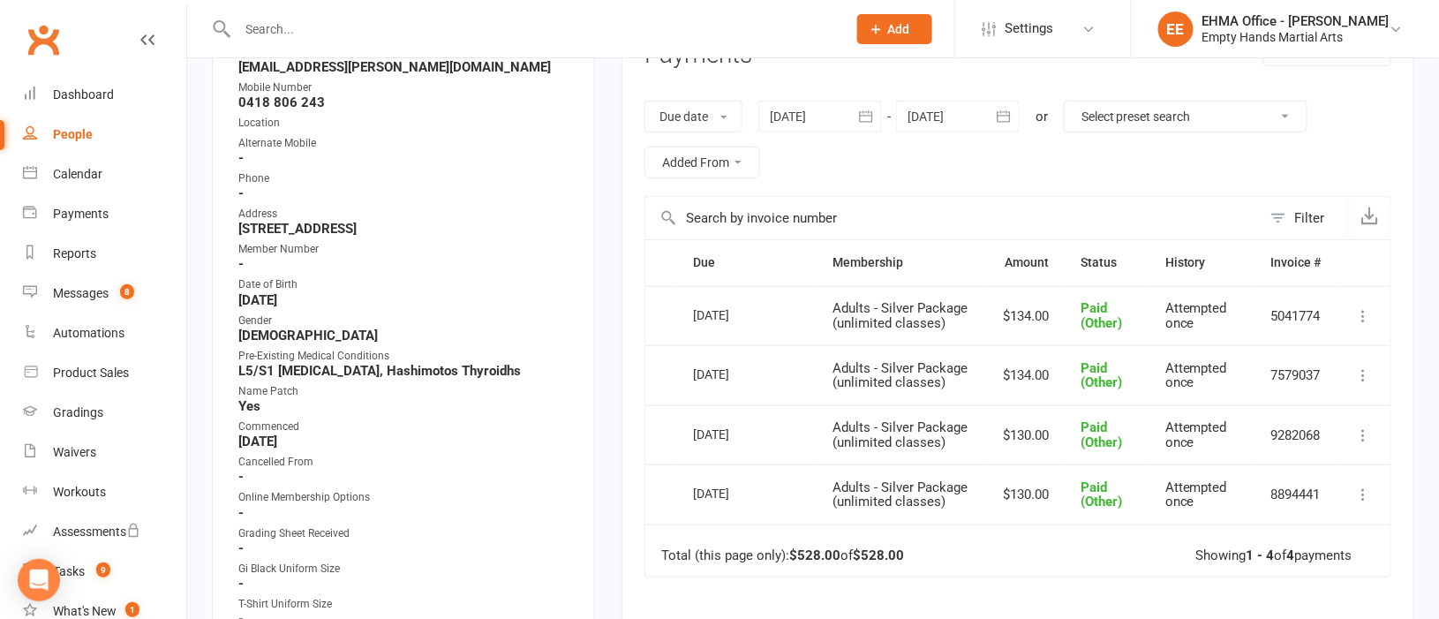
click at [374, 26] on input "text" at bounding box center [533, 29] width 602 height 25
paste input "[EMAIL_ADDRESS][DOMAIN_NAME]"
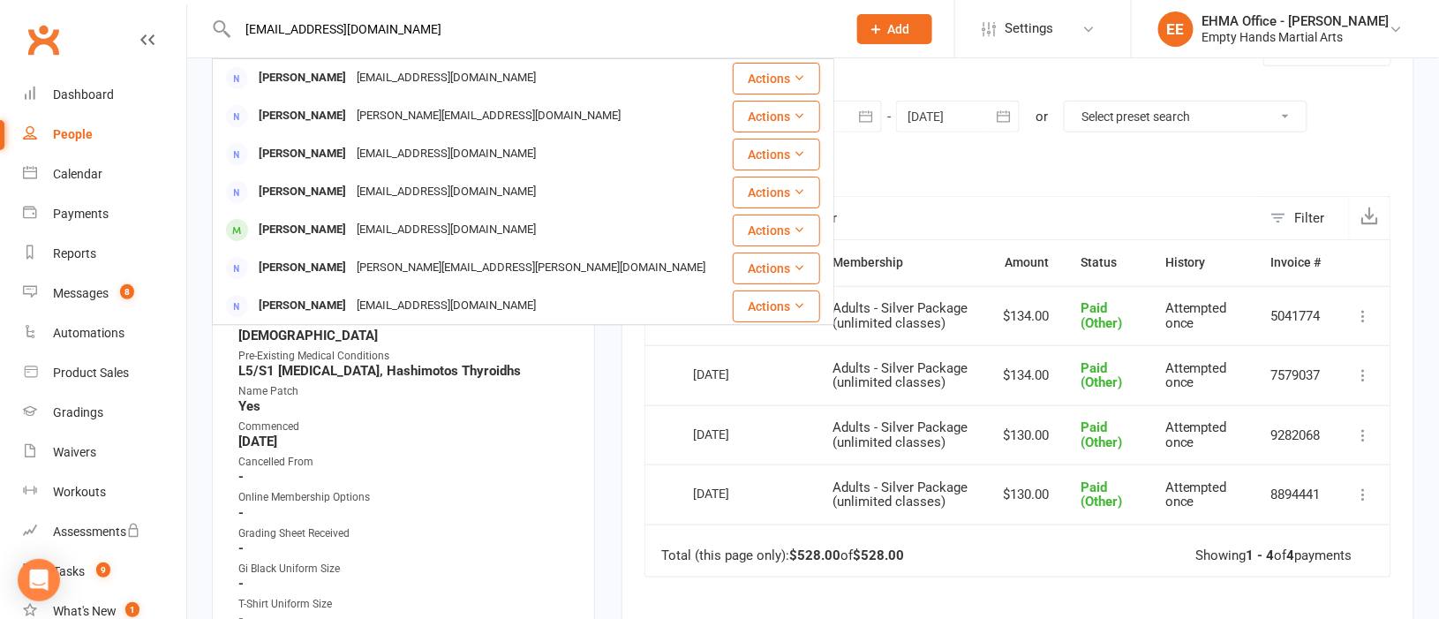
type input "[EMAIL_ADDRESS][DOMAIN_NAME]"
click at [73, 132] on div "People" at bounding box center [73, 134] width 40 height 14
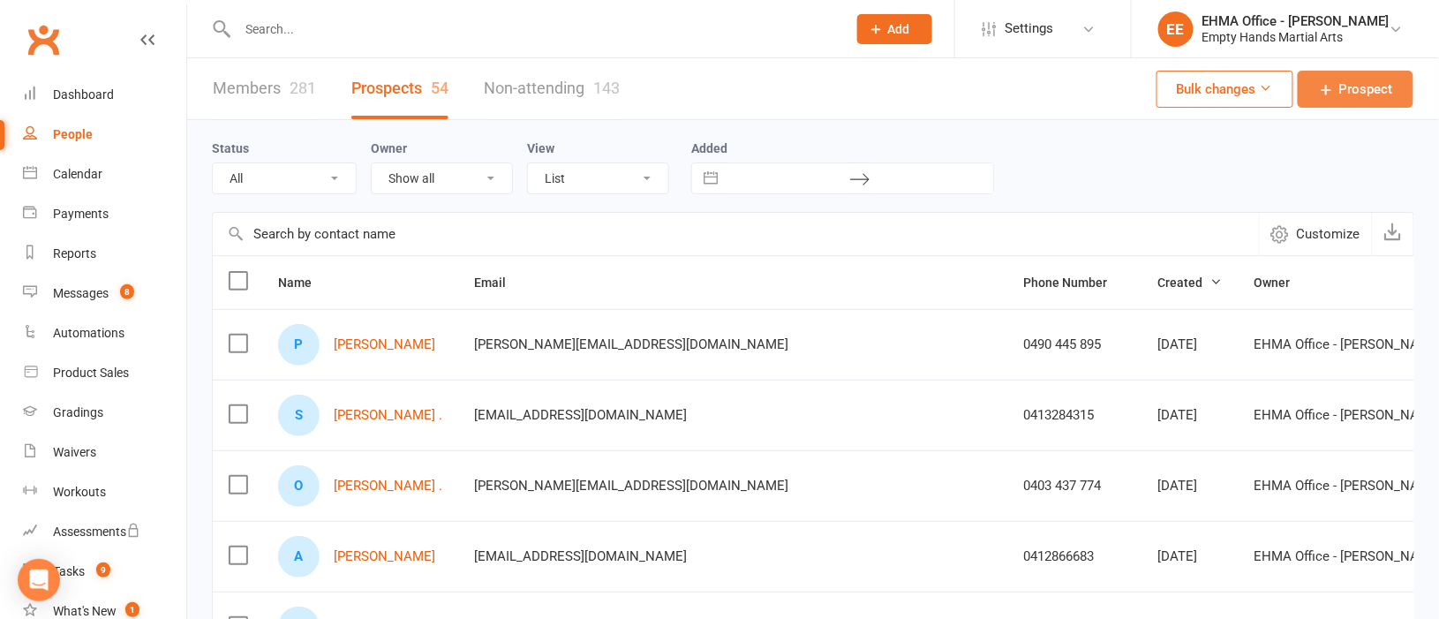
click at [1357, 88] on span "Prospect" at bounding box center [1367, 89] width 54 height 21
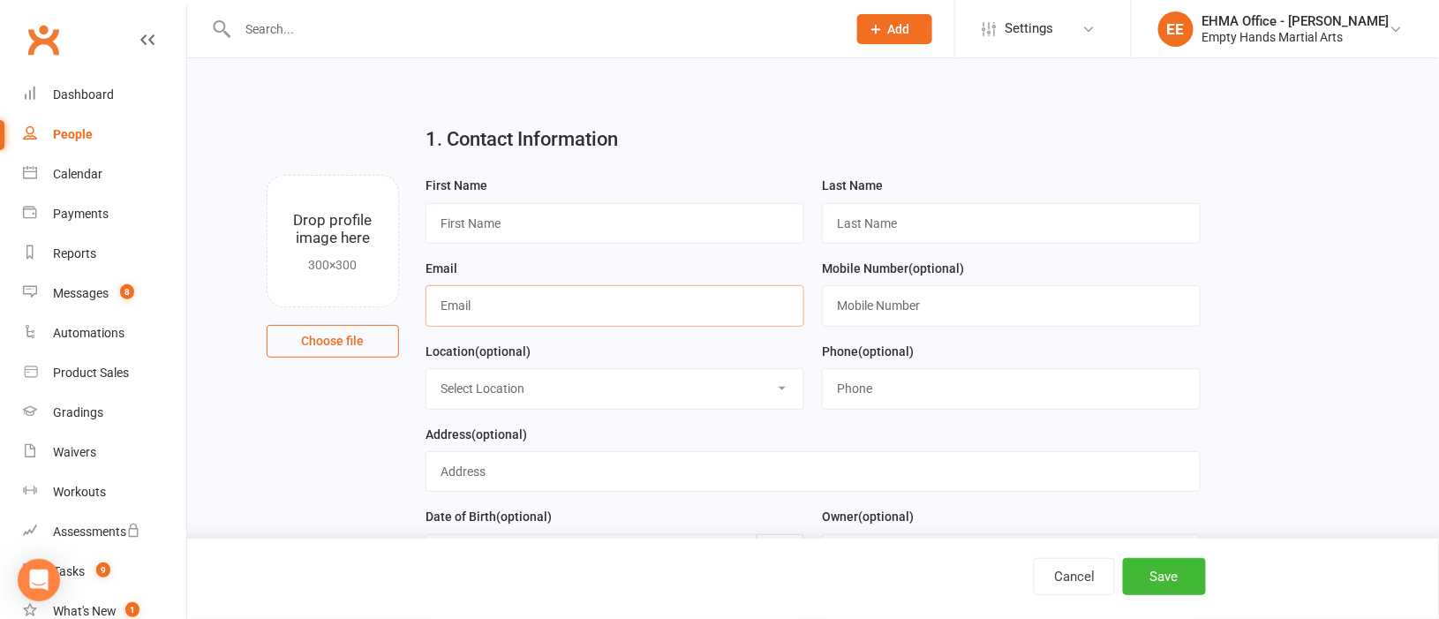
click at [599, 314] on input "text" at bounding box center [615, 305] width 379 height 41
paste input "[EMAIL_ADDRESS][DOMAIN_NAME]"
type input "[EMAIL_ADDRESS][DOMAIN_NAME]"
click at [882, 306] on input "text" at bounding box center [1011, 305] width 379 height 41
paste input "0408617018"
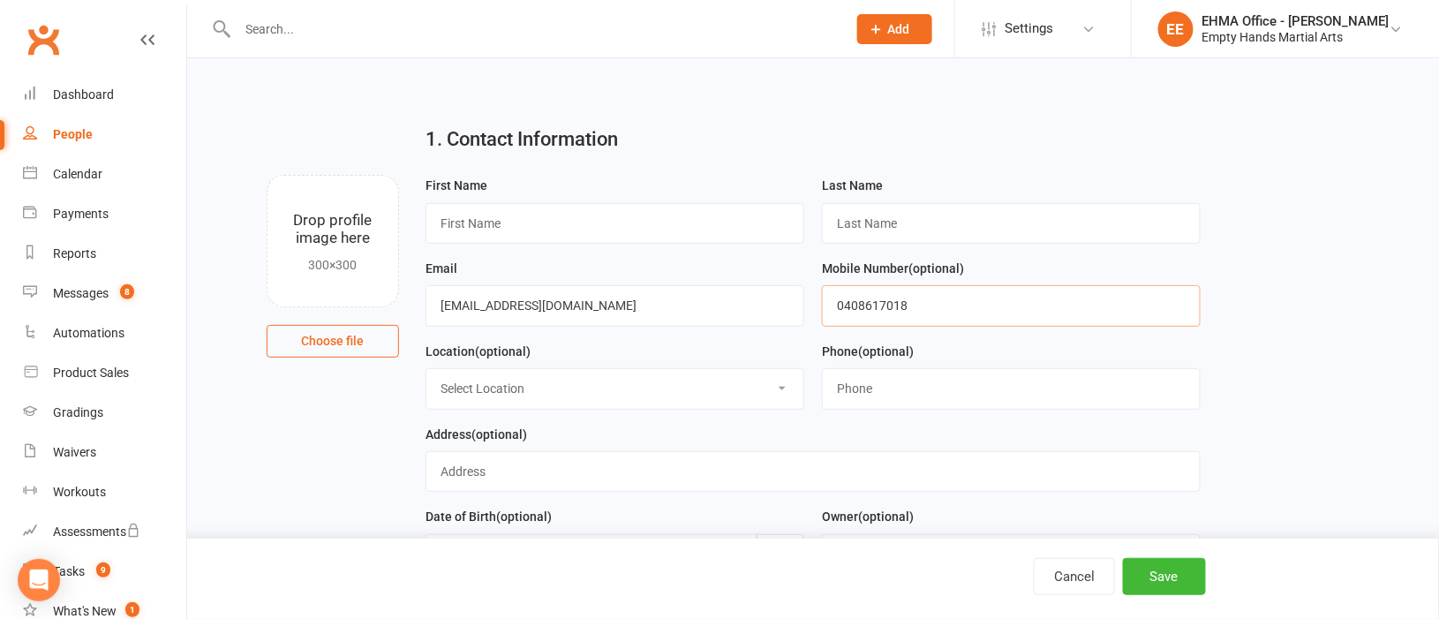
type input "0408617018"
click at [524, 222] on input "text" at bounding box center [615, 223] width 379 height 41
paste input "[PERSON_NAME]"
type input "[PERSON_NAME]"
click at [862, 222] on input "text" at bounding box center [1011, 223] width 379 height 41
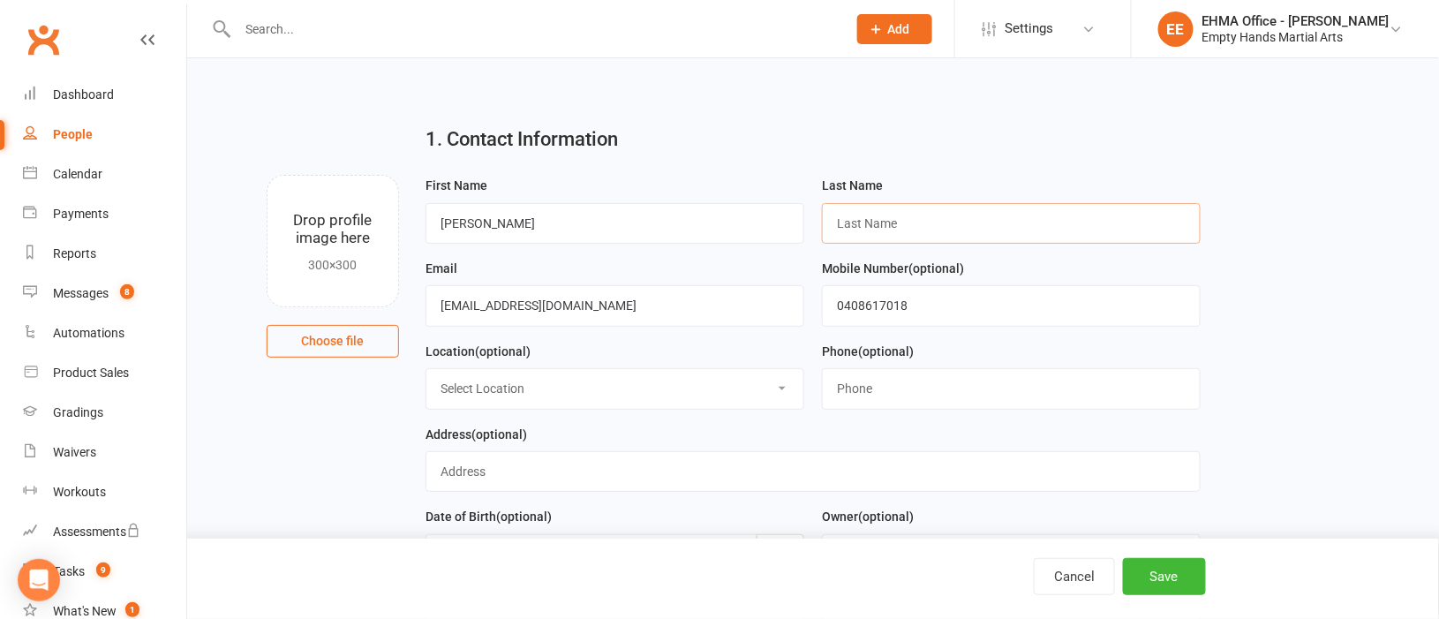
paste input "[PERSON_NAME]"
type input "[PERSON_NAME]"
click at [579, 215] on input "[PERSON_NAME]" at bounding box center [615, 223] width 379 height 41
type input "[PERSON_NAME]"
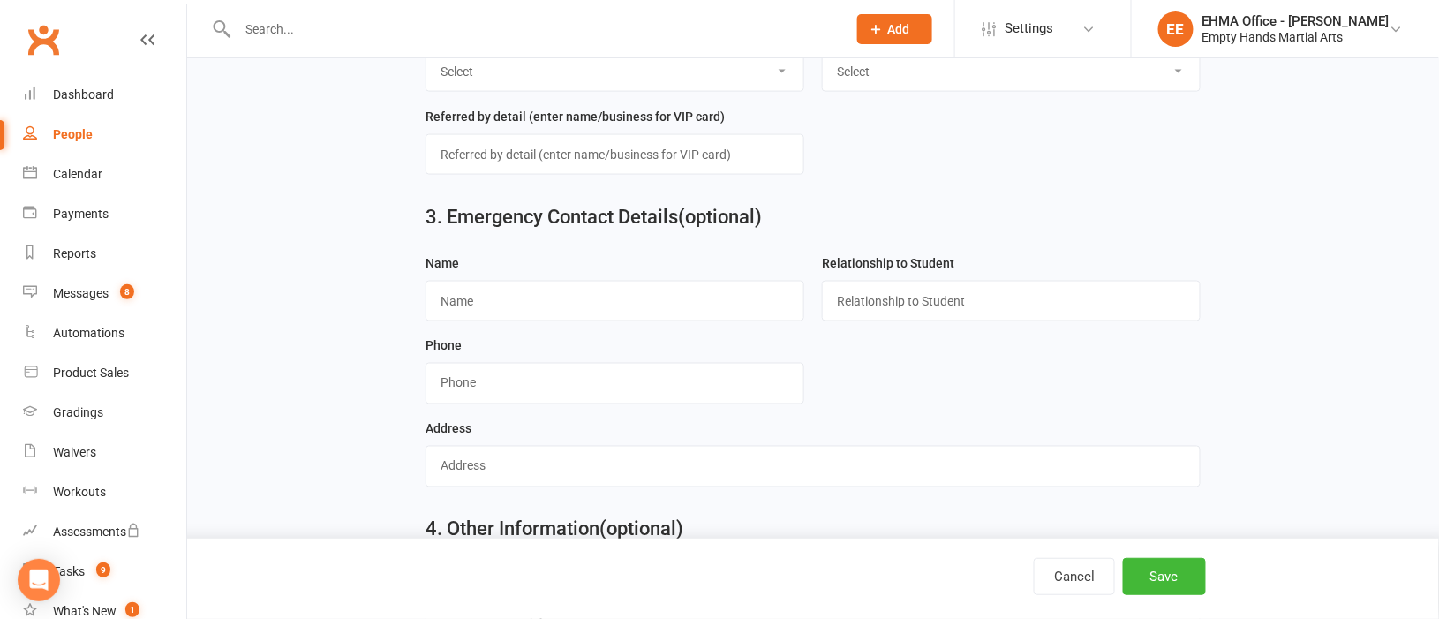
scroll to position [529, 0]
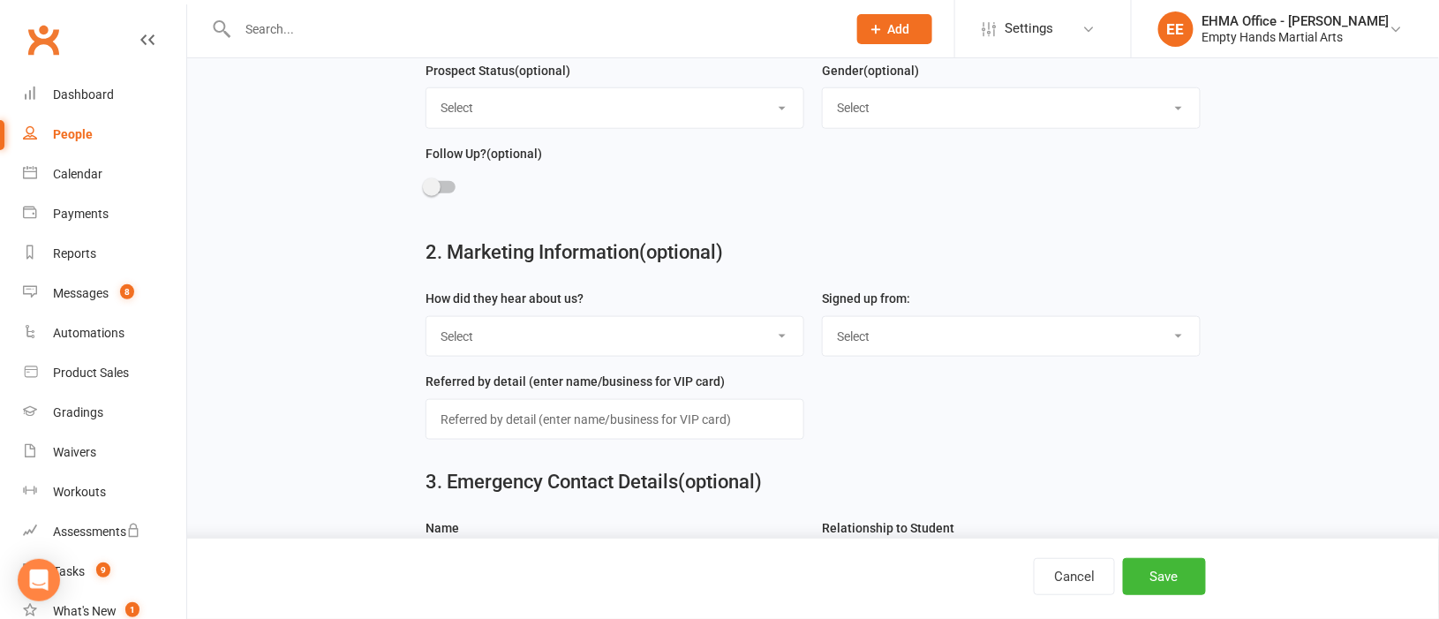
click at [547, 337] on select "Select Internet EHMA Website Facebook Facebook Ad Friend Existing Member [GEOGR…" at bounding box center [614, 336] width 377 height 39
select select "EHMA Website"
click at [426, 319] on select "Select Internet EHMA Website Facebook Facebook Ad Friend Existing Member [GEOGR…" at bounding box center [614, 336] width 377 height 39
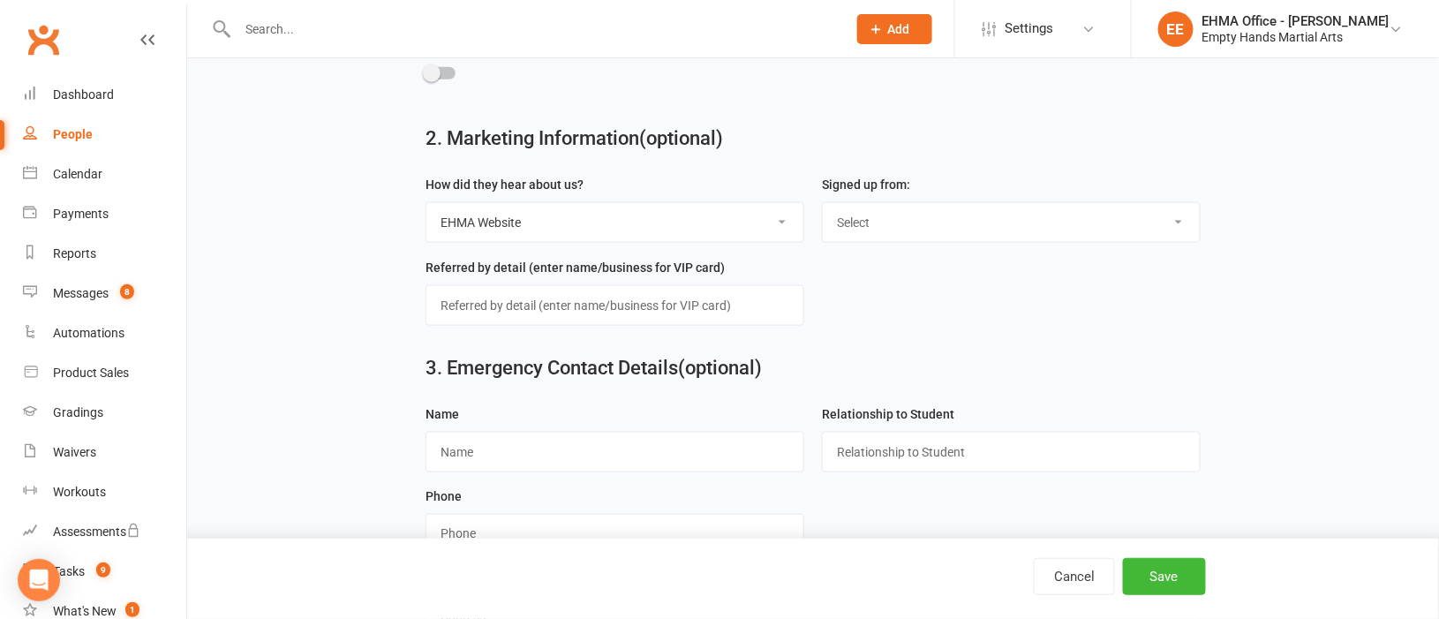
scroll to position [925, 0]
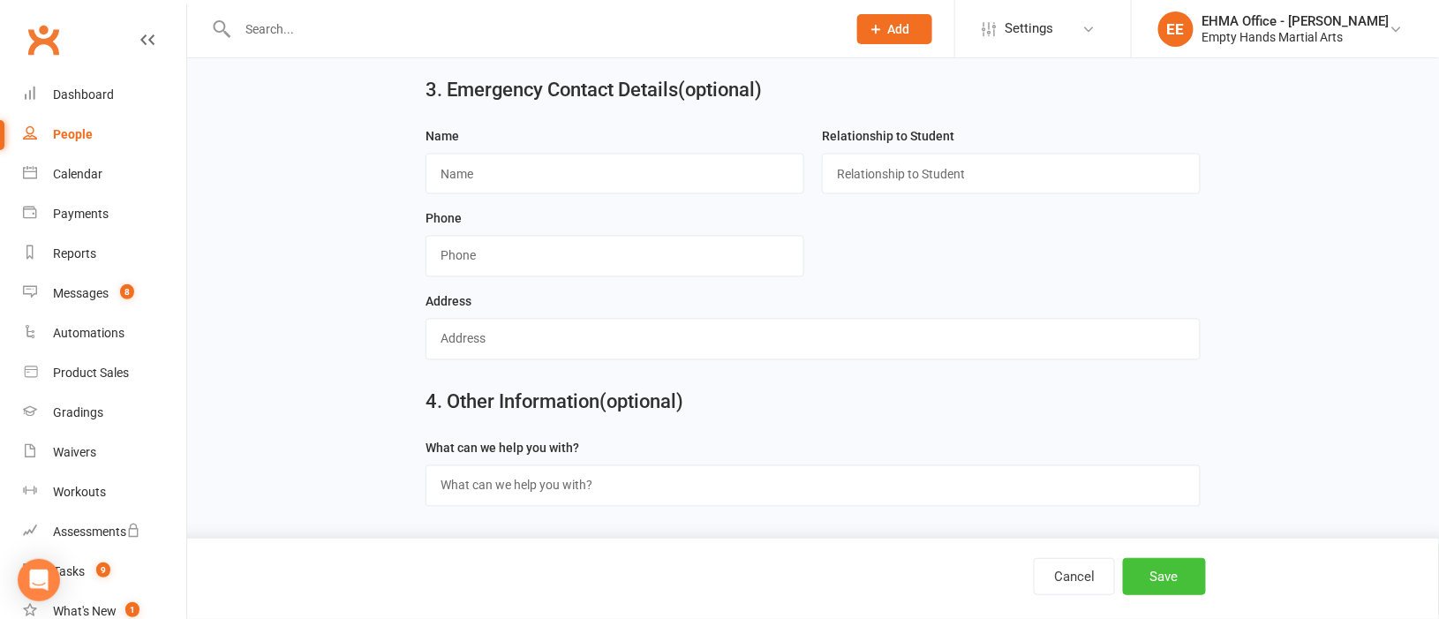
click at [1168, 572] on button "Save" at bounding box center [1164, 576] width 83 height 37
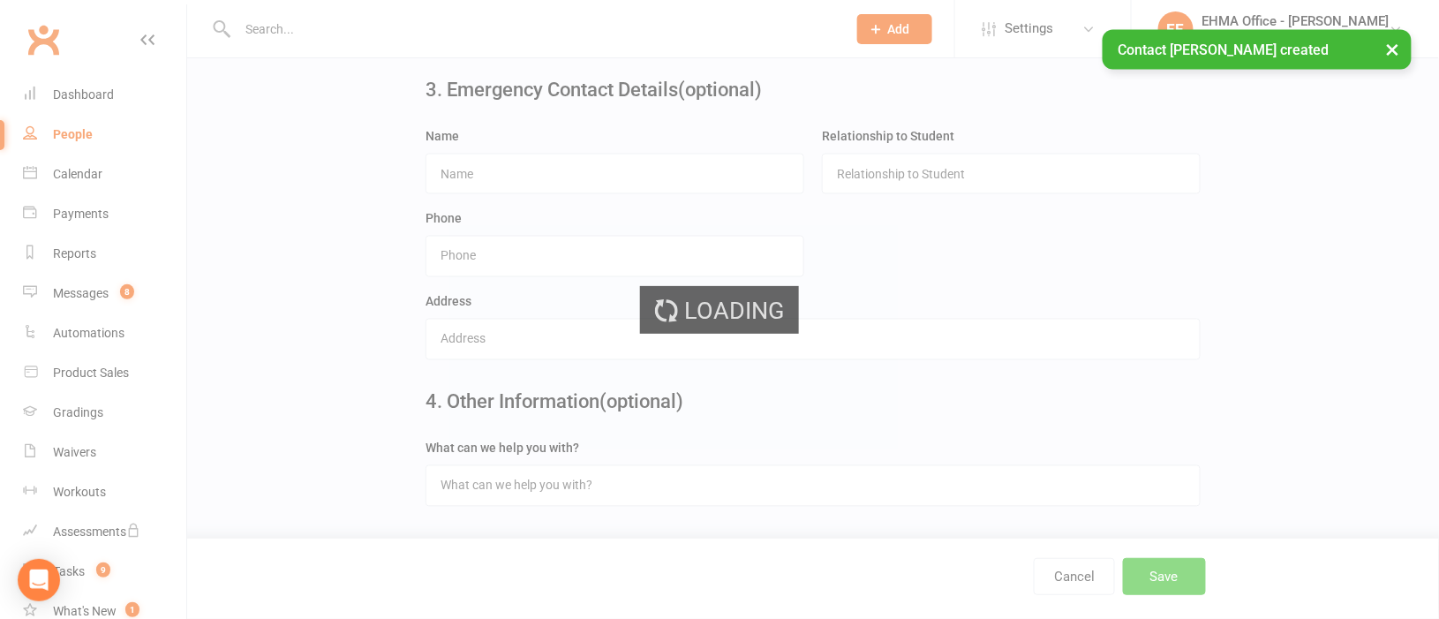
scroll to position [0, 0]
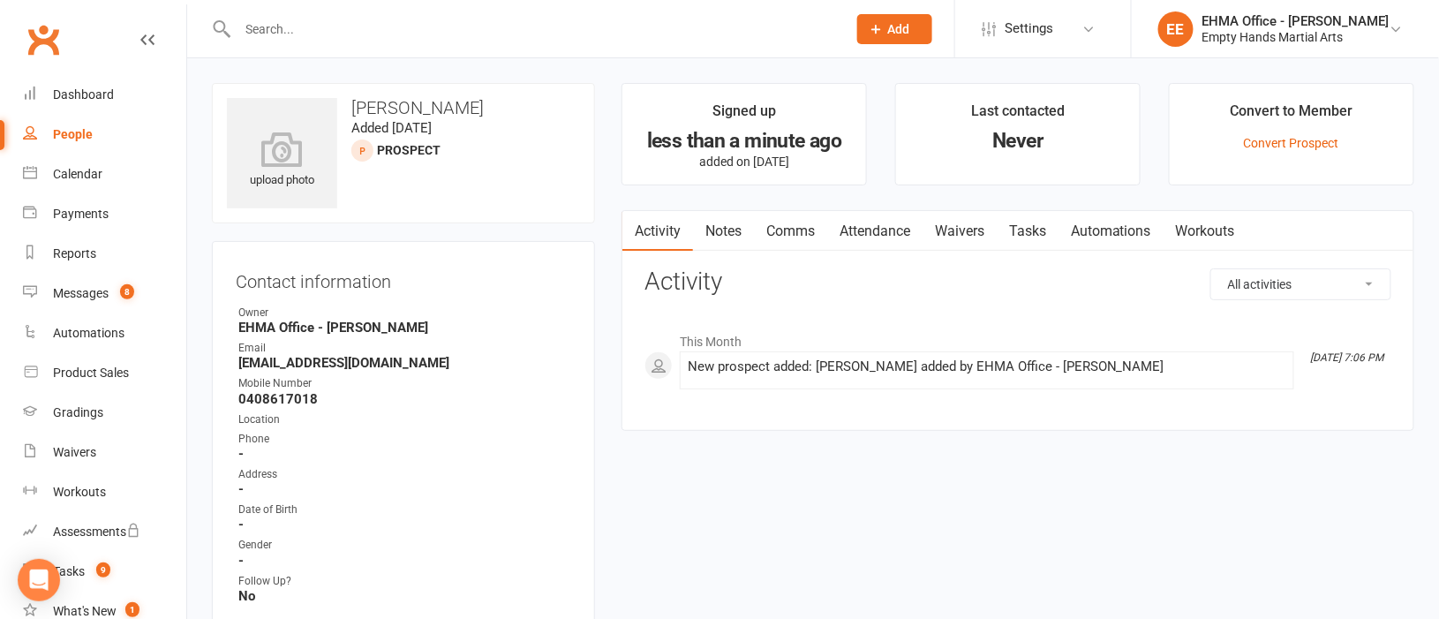
click at [789, 231] on link "Comms" at bounding box center [790, 231] width 73 height 41
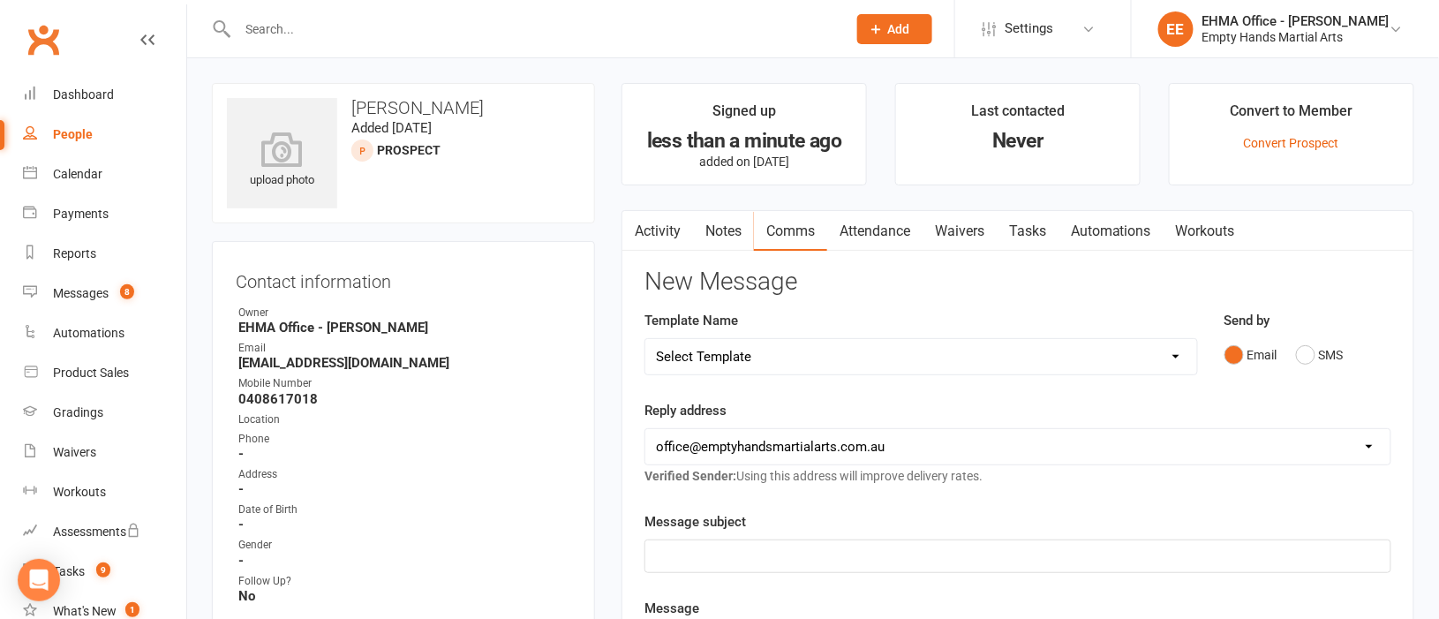
click at [752, 551] on p "﻿" at bounding box center [1018, 556] width 724 height 21
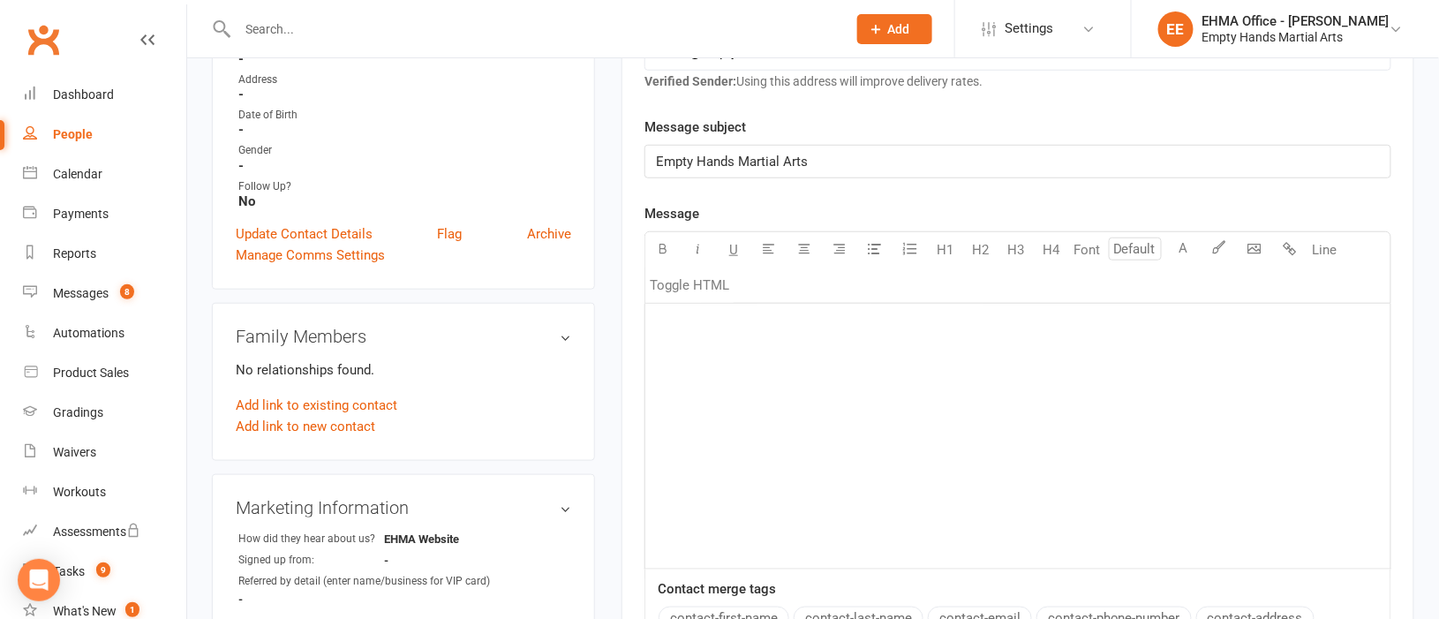
scroll to position [396, 0]
click at [734, 356] on div "﻿" at bounding box center [1017, 434] width 745 height 265
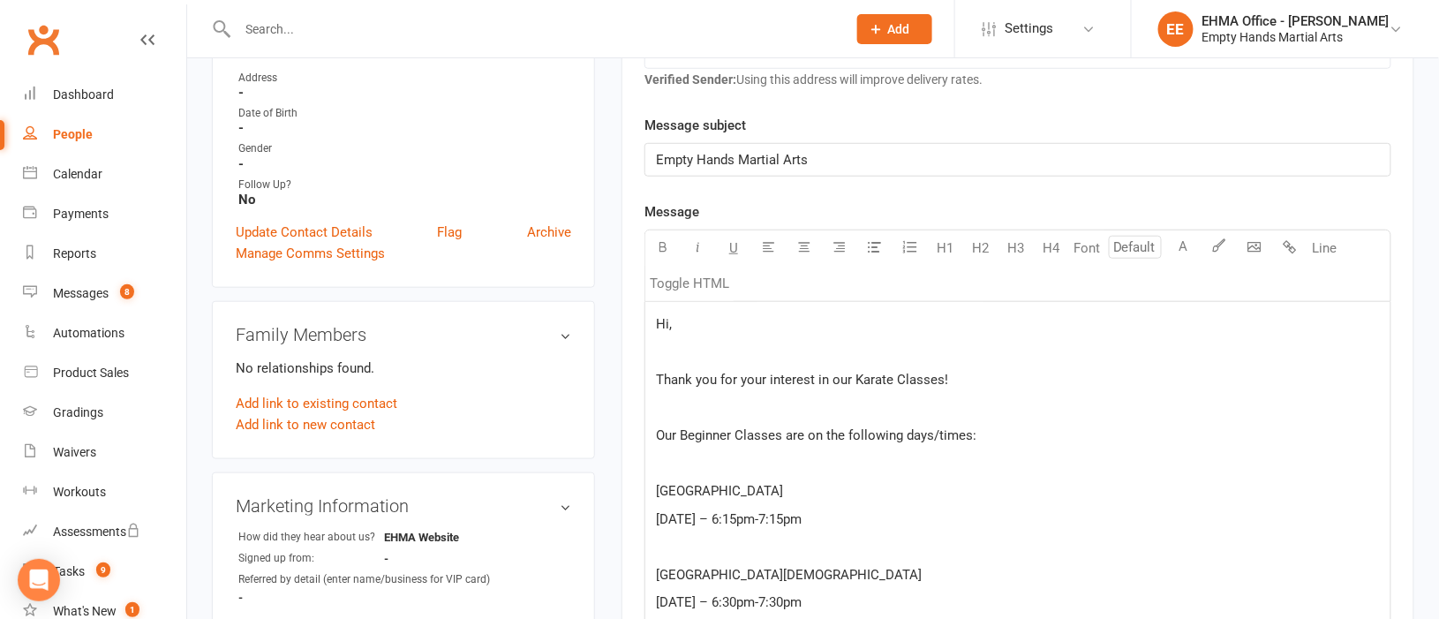
scroll to position [529, 0]
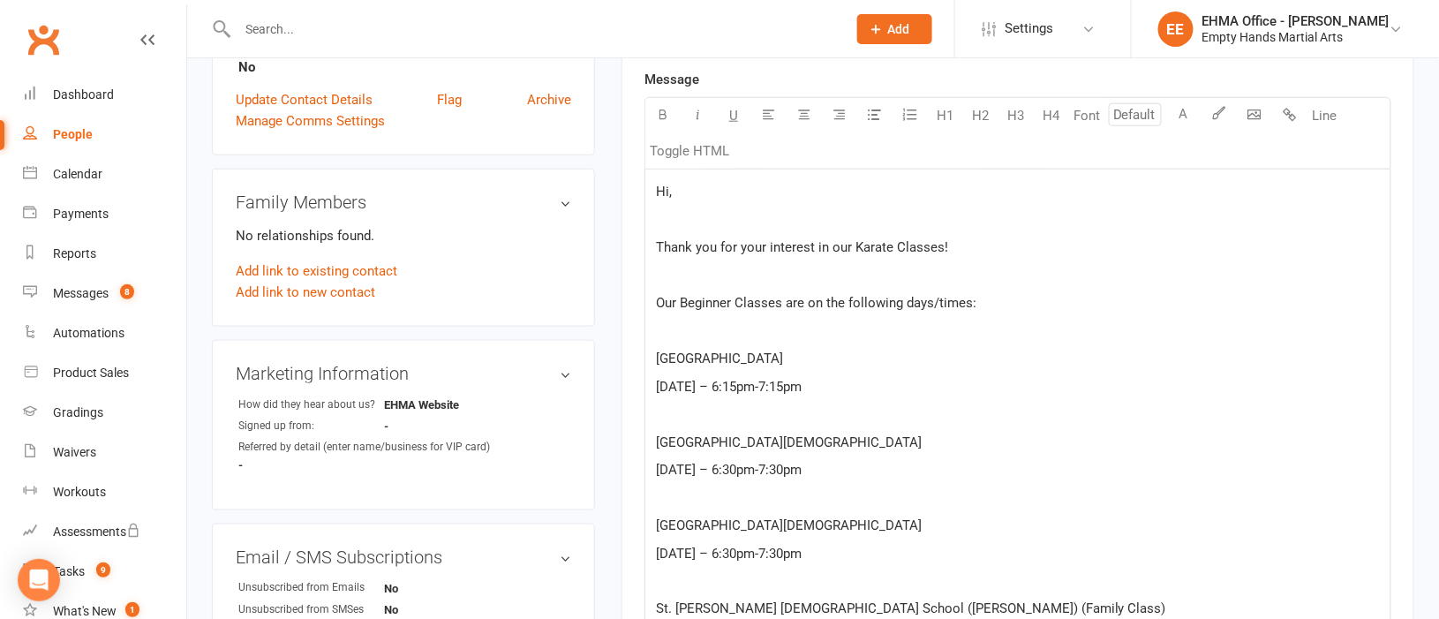
click at [741, 201] on p "Hi," at bounding box center [1018, 191] width 724 height 21
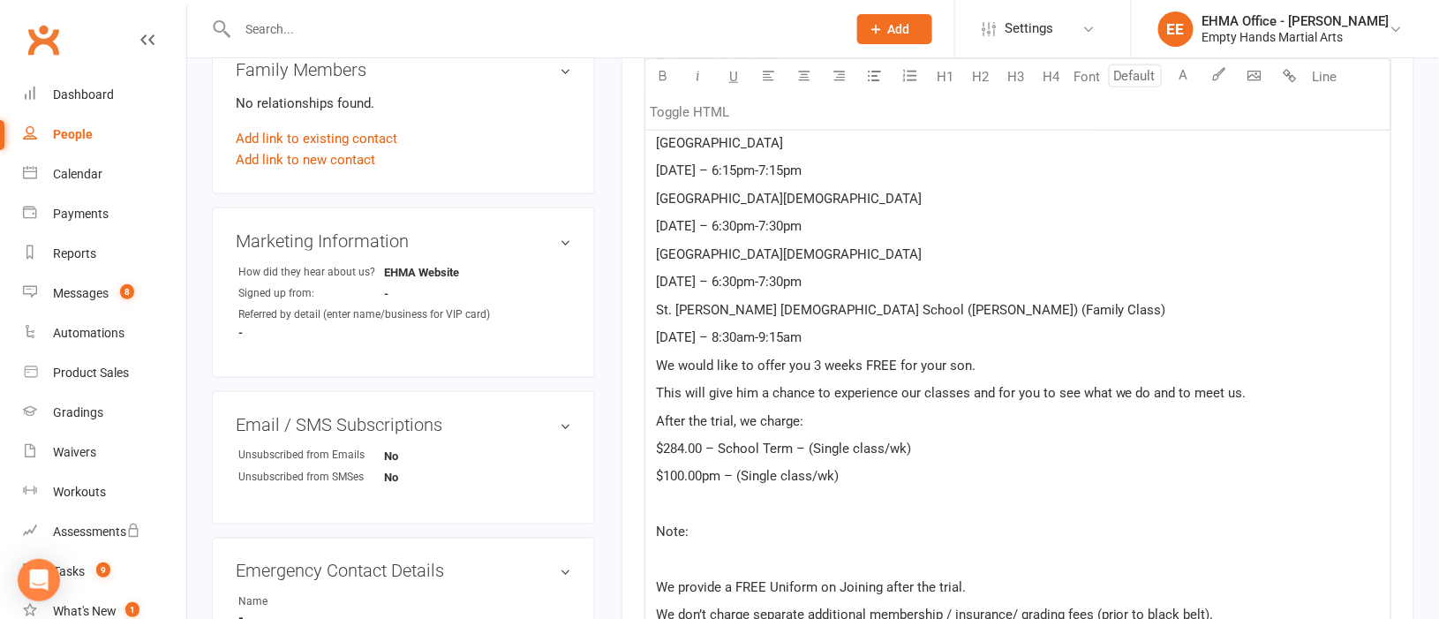
scroll to position [794, 0]
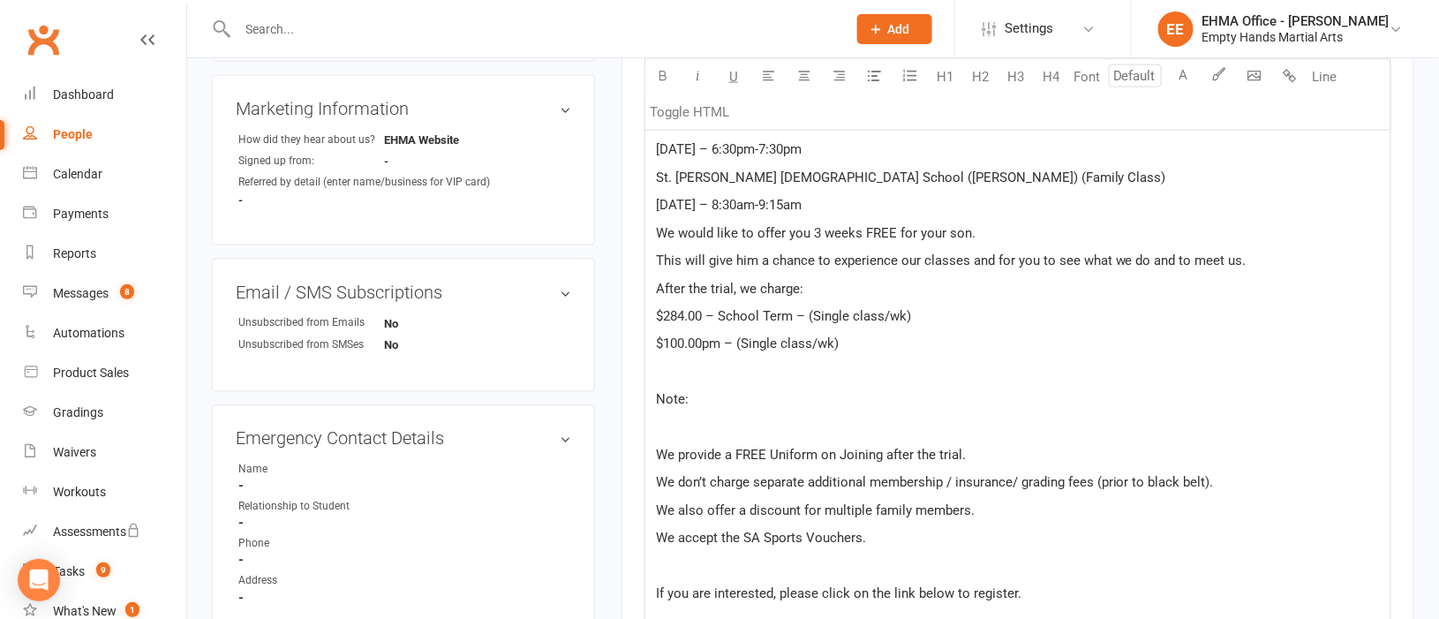
click at [782, 388] on div "Hi, [PERSON_NAME] Thank you for your interest in our Karate Classes! Our Beginn…" at bounding box center [1017, 428] width 745 height 1046
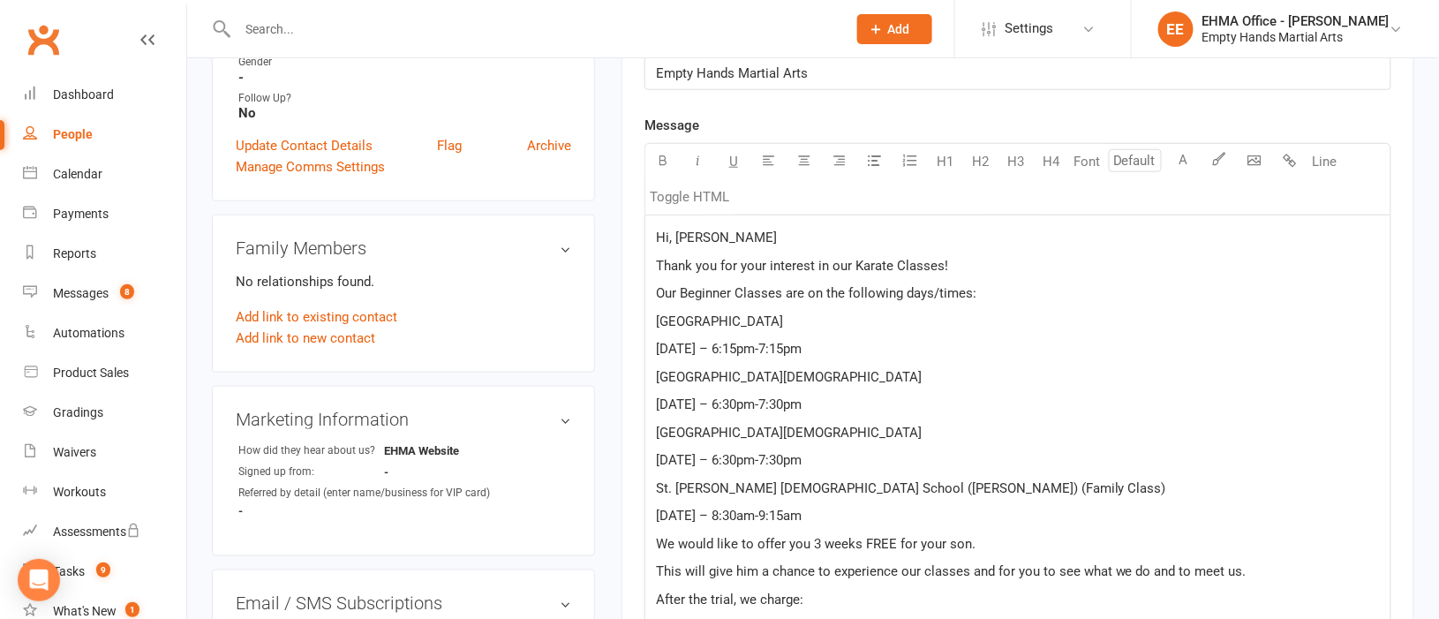
scroll to position [529, 0]
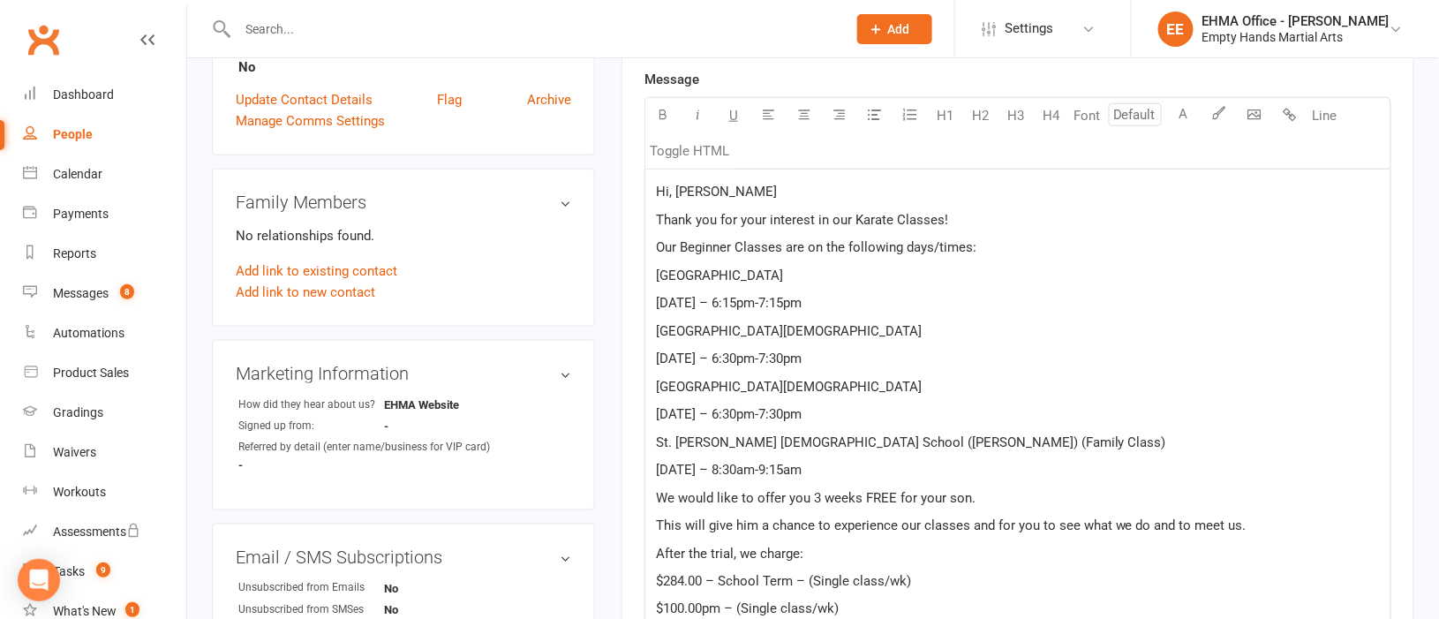
click at [813, 496] on span "We would like to offer you 3 weeks FREE for your son." at bounding box center [816, 498] width 320 height 16
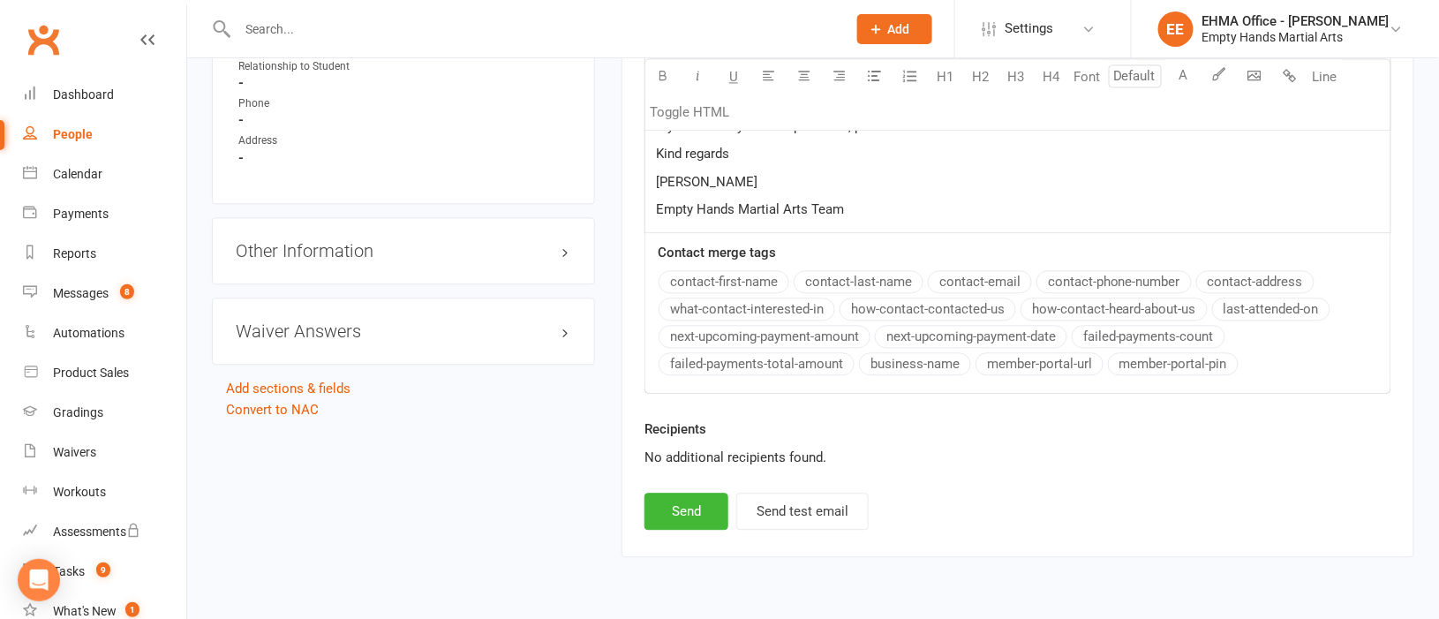
scroll to position [1287, 0]
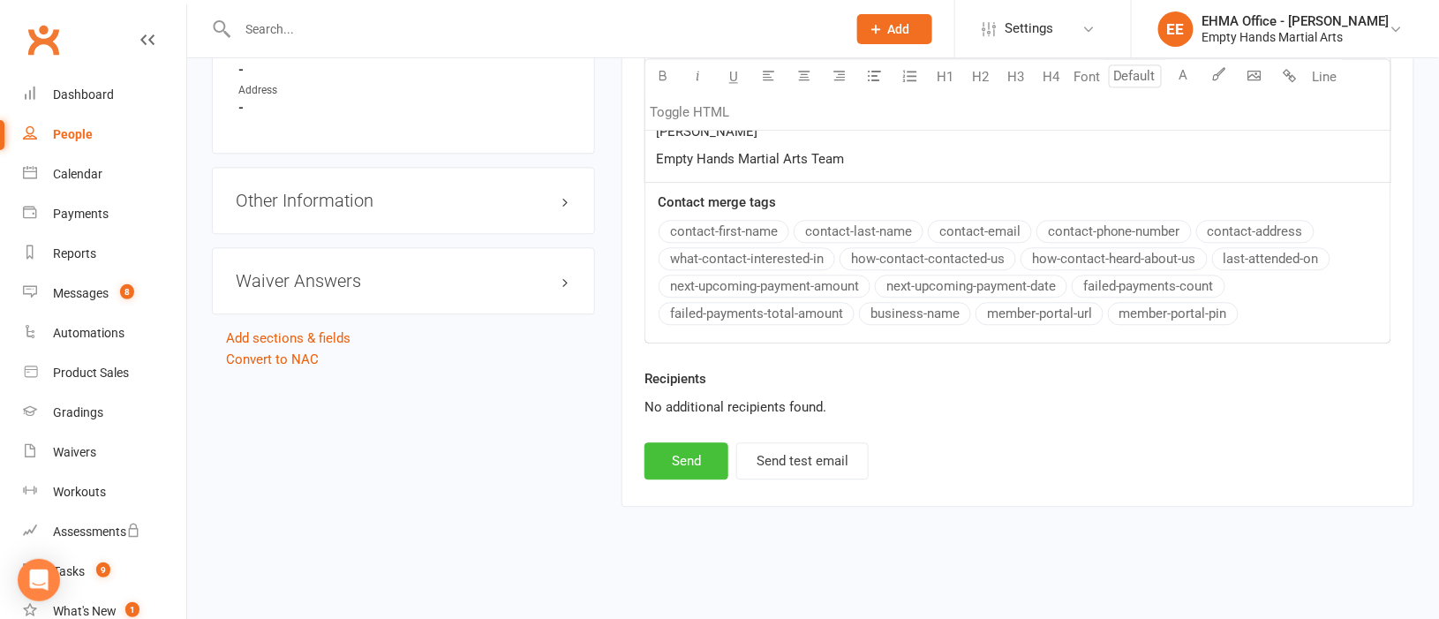
click at [693, 464] on button "Send" at bounding box center [687, 460] width 84 height 37
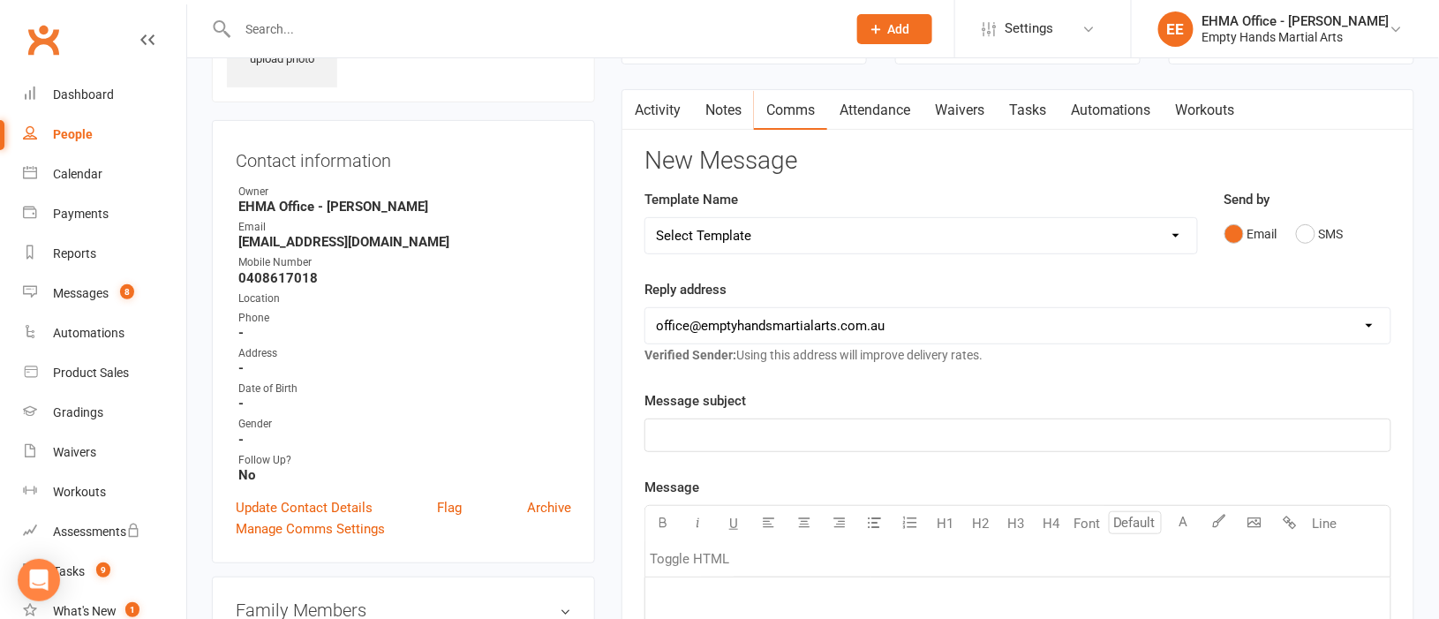
scroll to position [0, 0]
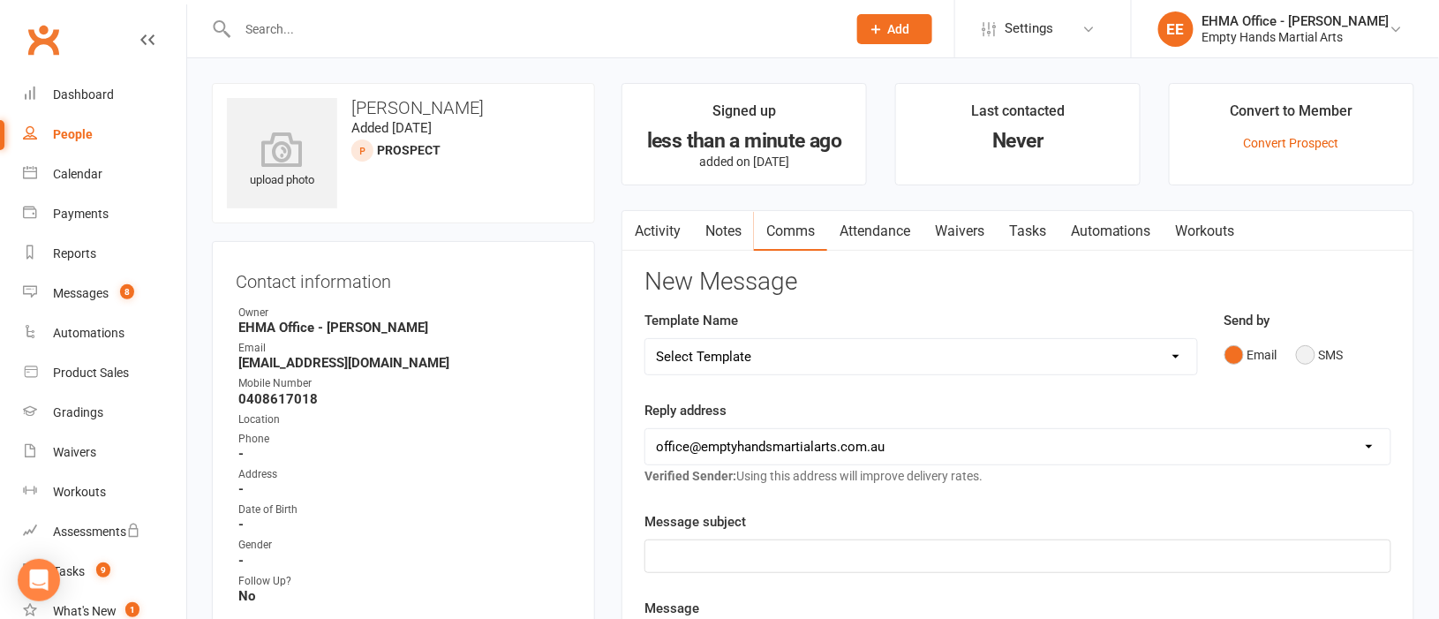
click at [1310, 356] on button "SMS" at bounding box center [1320, 355] width 48 height 34
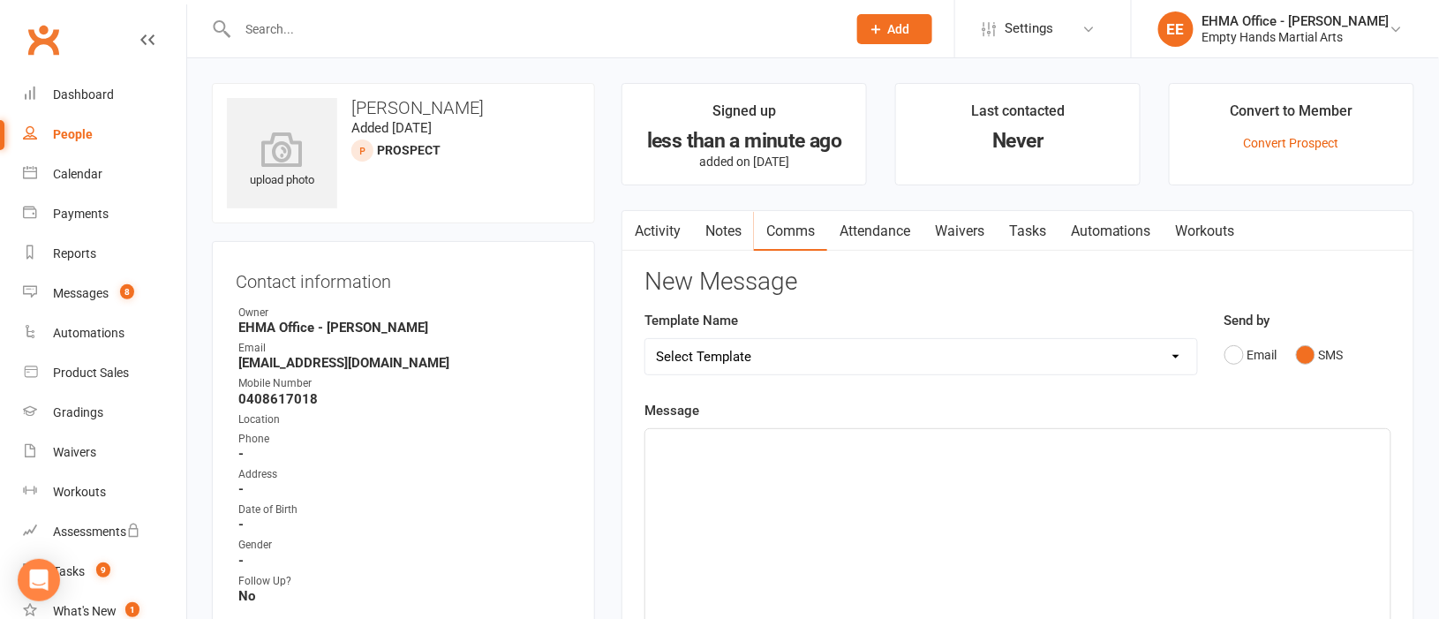
click at [693, 452] on p "﻿" at bounding box center [1018, 444] width 724 height 21
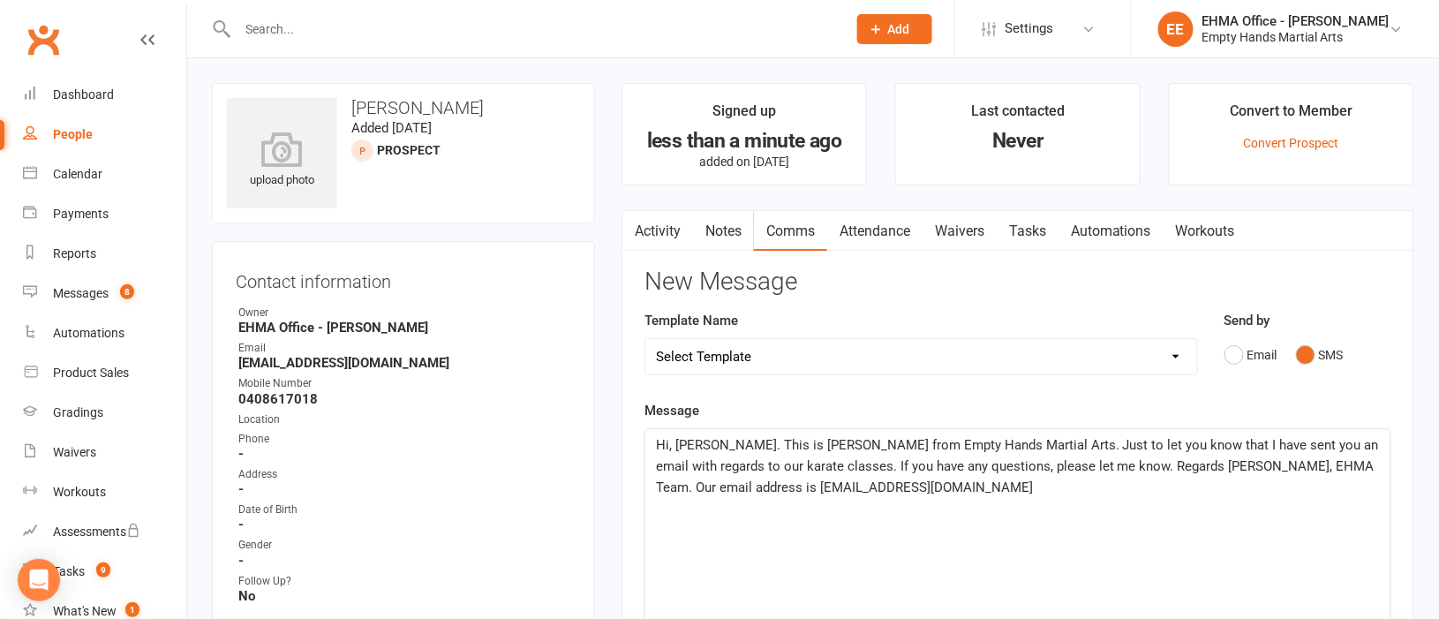
drag, startPoint x: 697, startPoint y: 441, endPoint x: 796, endPoint y: 457, distance: 101.2
click at [699, 441] on span "Hi, [PERSON_NAME]. This is [PERSON_NAME] from Empty Hands Martial Arts. Just to…" at bounding box center [1019, 466] width 727 height 58
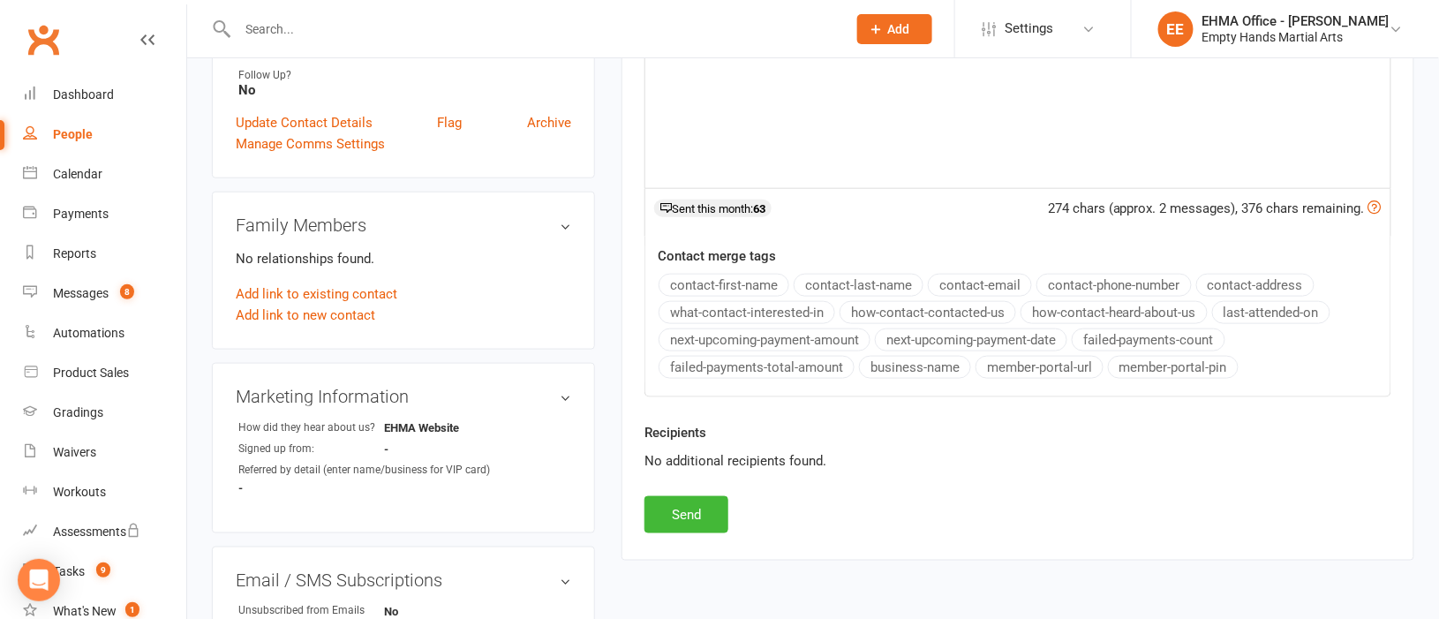
scroll to position [529, 0]
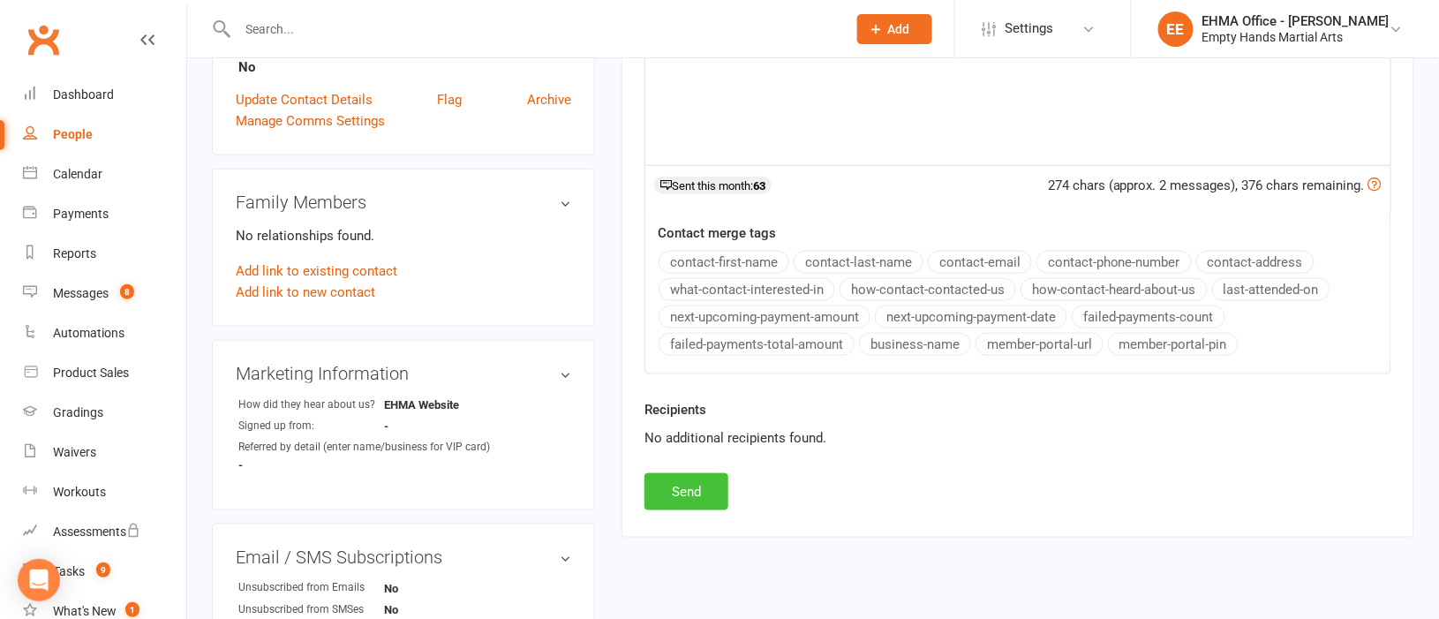
click at [696, 491] on button "Send" at bounding box center [687, 491] width 84 height 37
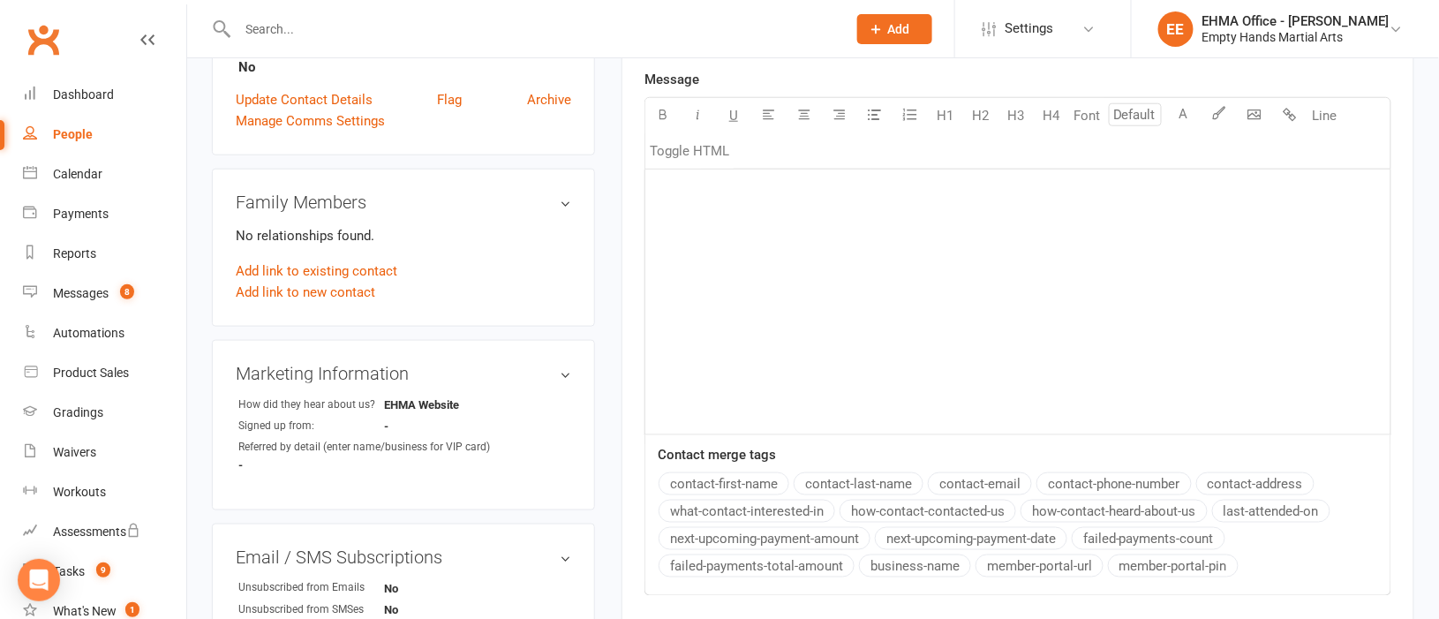
click at [428, 22] on input "text" at bounding box center [533, 29] width 602 height 25
paste input "[PERSON_NAME]"
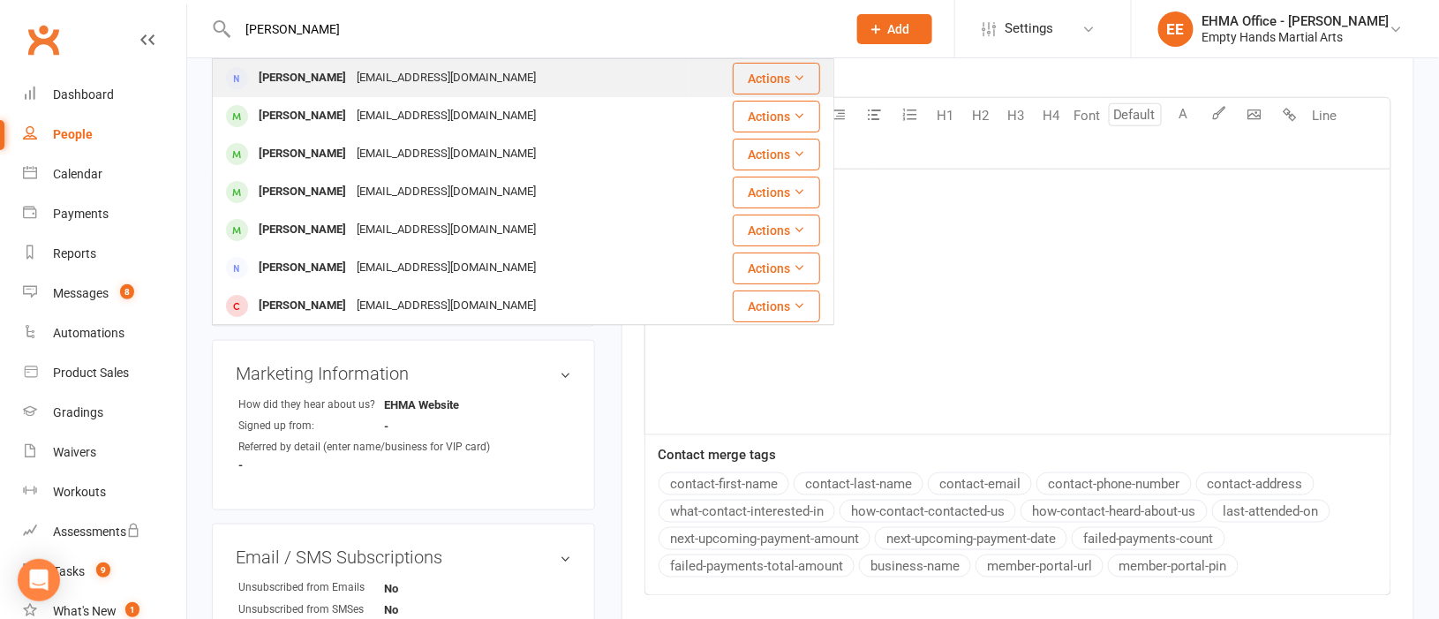
type input "[PERSON_NAME]"
click at [423, 75] on div "[EMAIL_ADDRESS][DOMAIN_NAME]" at bounding box center [446, 78] width 190 height 26
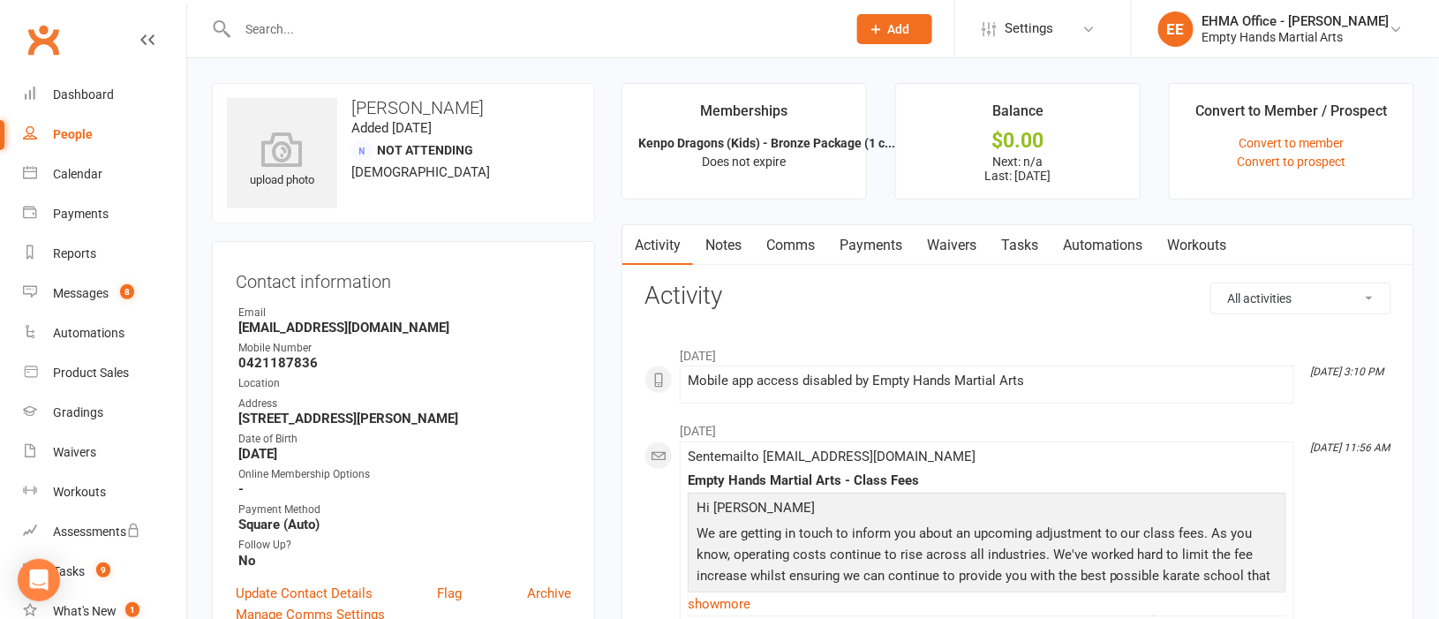
click at [870, 246] on link "Payments" at bounding box center [870, 245] width 87 height 41
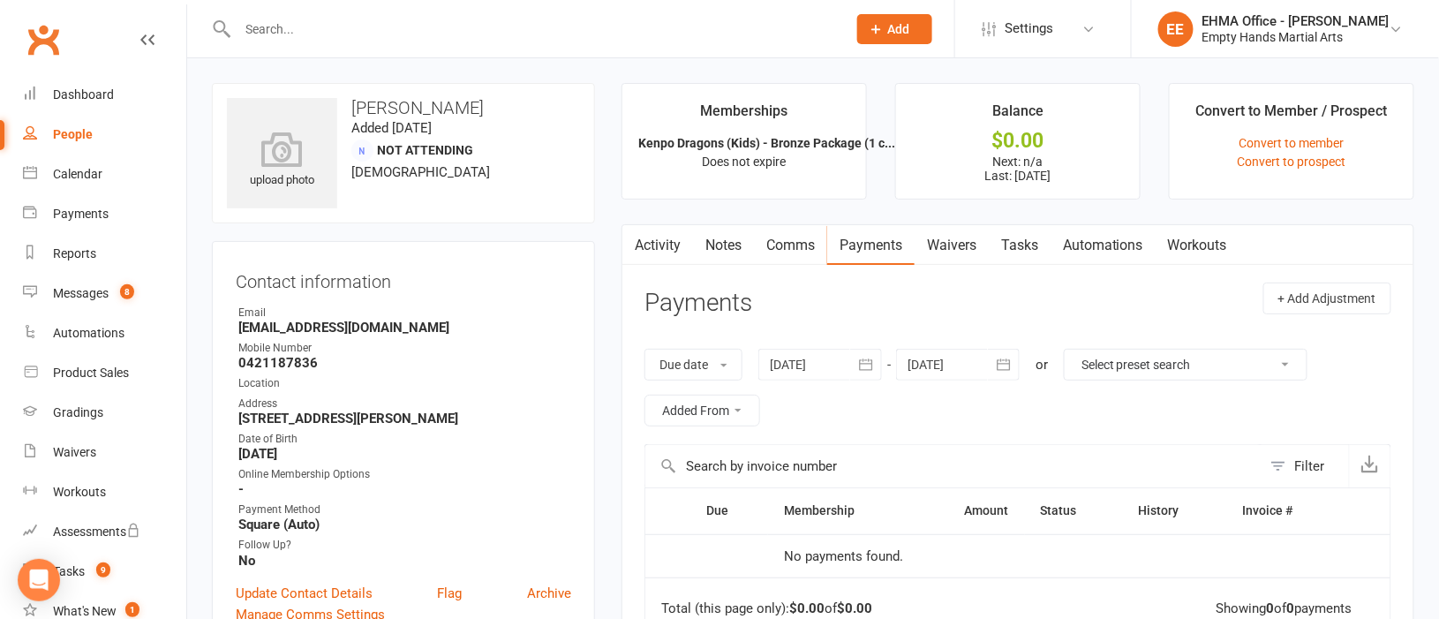
click at [404, 27] on input "text" at bounding box center [533, 29] width 602 height 25
paste input "[PERSON_NAME]"
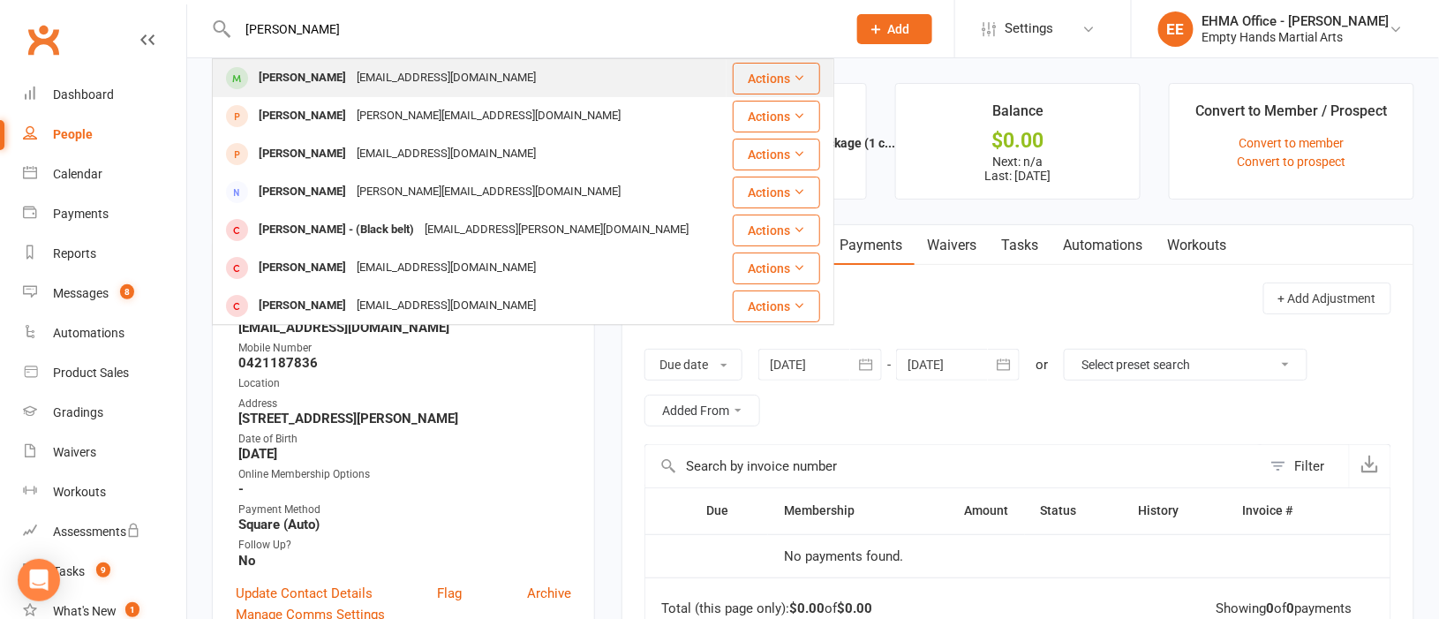
type input "[PERSON_NAME]"
click at [405, 72] on div "[EMAIL_ADDRESS][DOMAIN_NAME]" at bounding box center [446, 78] width 190 height 26
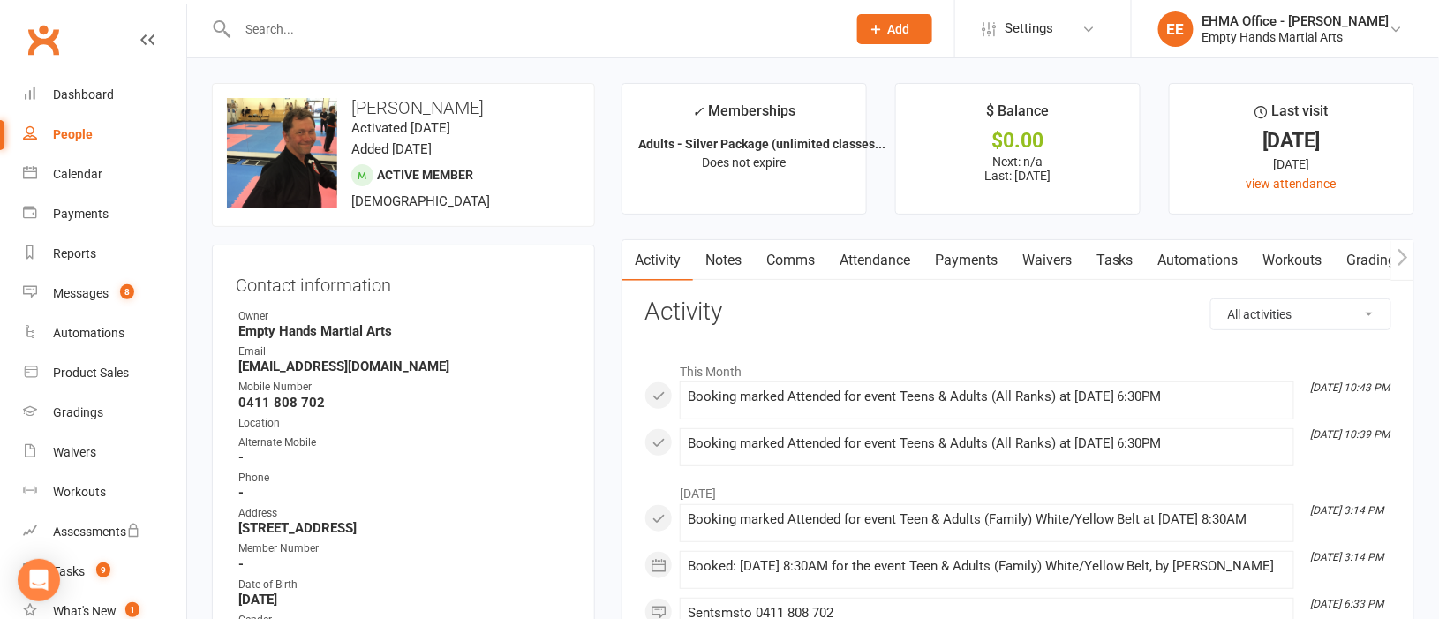
click at [1257, 313] on select "All activities Bookings / Attendances Communications Notes Failed SMSes Grading…" at bounding box center [1300, 314] width 179 height 30
select select "ConversationLogEntry"
click at [1211, 299] on select "All activities Bookings / Attendances Communications Notes Failed SMSes Grading…" at bounding box center [1300, 314] width 179 height 30
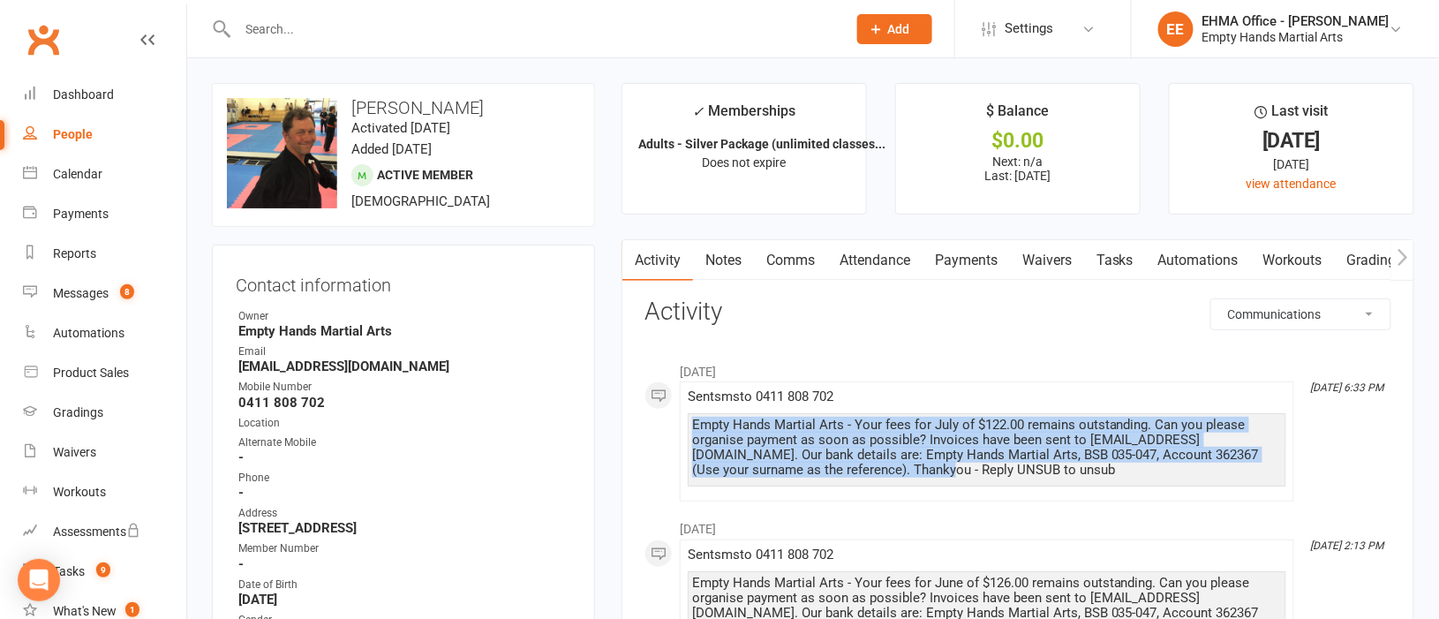
drag, startPoint x: 857, startPoint y: 472, endPoint x: 693, endPoint y: 422, distance: 170.9
click at [693, 422] on div "Empty Hands Martial Arts - Your fees for July of $122.00 remains outstanding. C…" at bounding box center [987, 448] width 590 height 60
copy div "Empty Hands Martial Arts - Your fees for July of $122.00 remains outstanding. C…"
click at [797, 257] on link "Comms" at bounding box center [790, 260] width 73 height 41
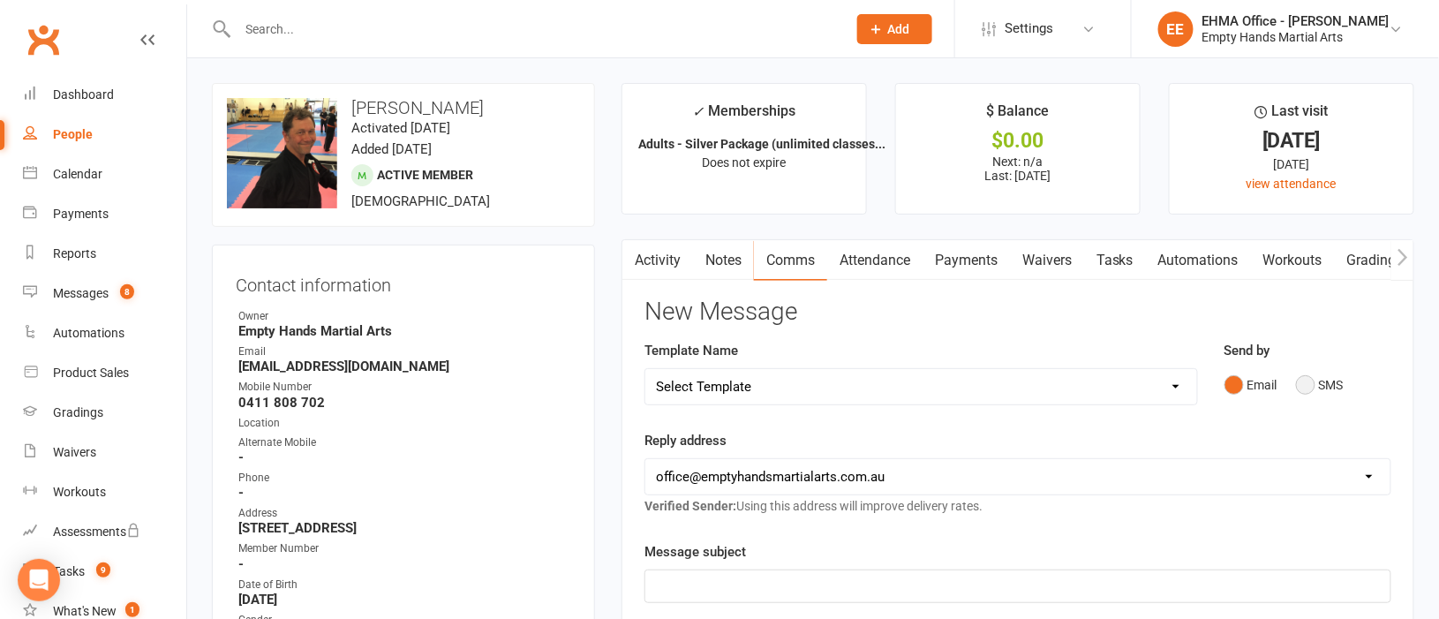
click at [1312, 386] on button "SMS" at bounding box center [1320, 385] width 48 height 34
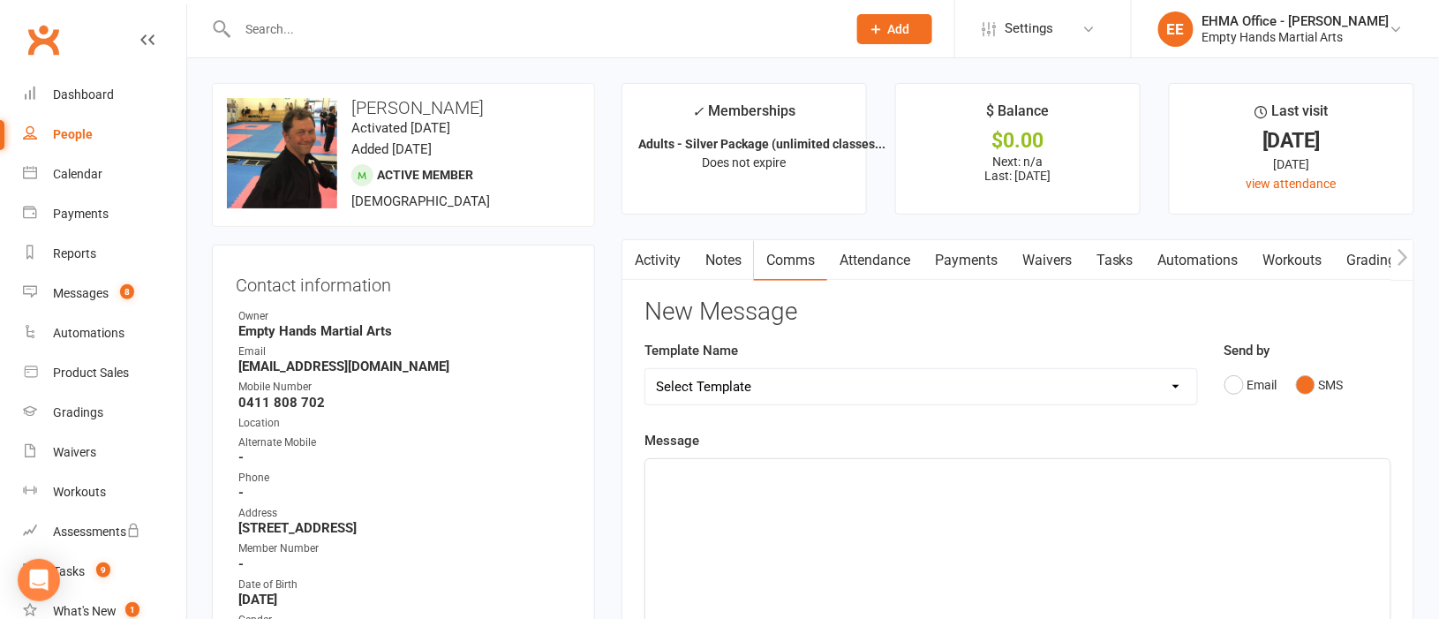
click at [710, 488] on div "﻿" at bounding box center [1017, 591] width 745 height 265
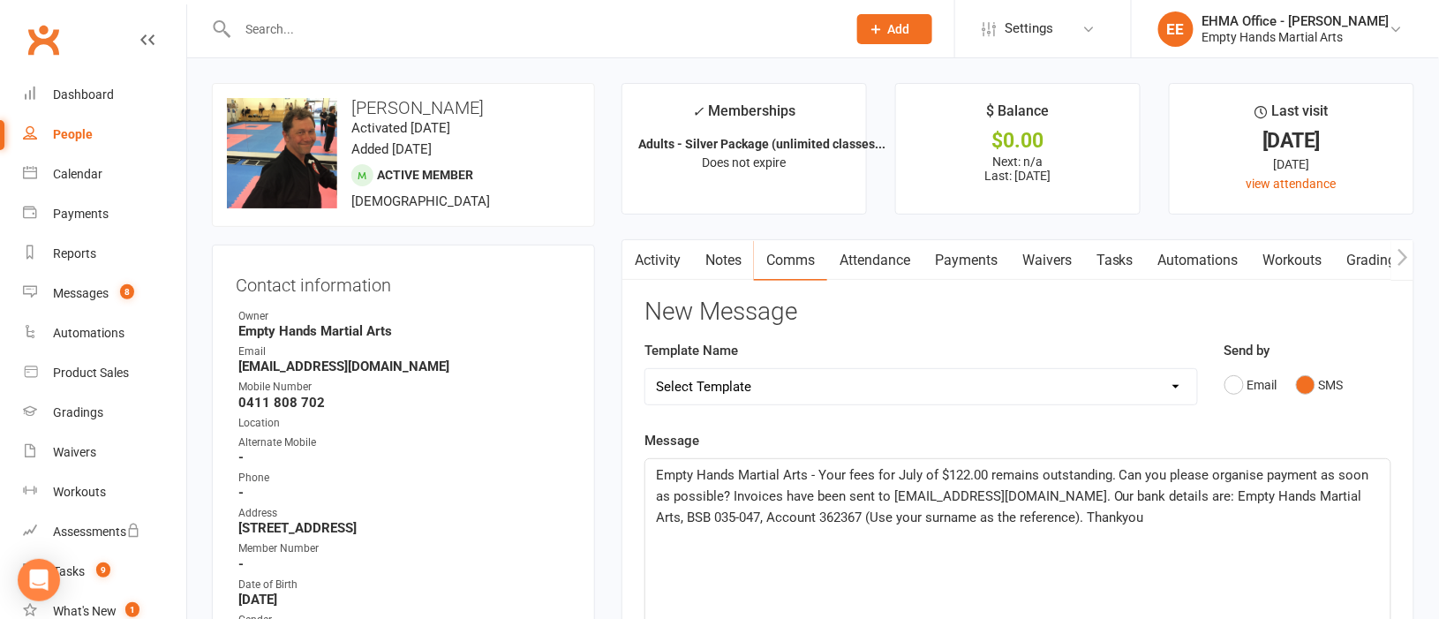
click at [919, 474] on span "Empty Hands Martial Arts - Your fees for July of $122.00 remains outstanding. C…" at bounding box center [1014, 496] width 717 height 58
click at [1007, 476] on span "Empty Hands Martial Arts - Your fees for August of $122.00 remains outstanding.…" at bounding box center [1006, 496] width 701 height 58
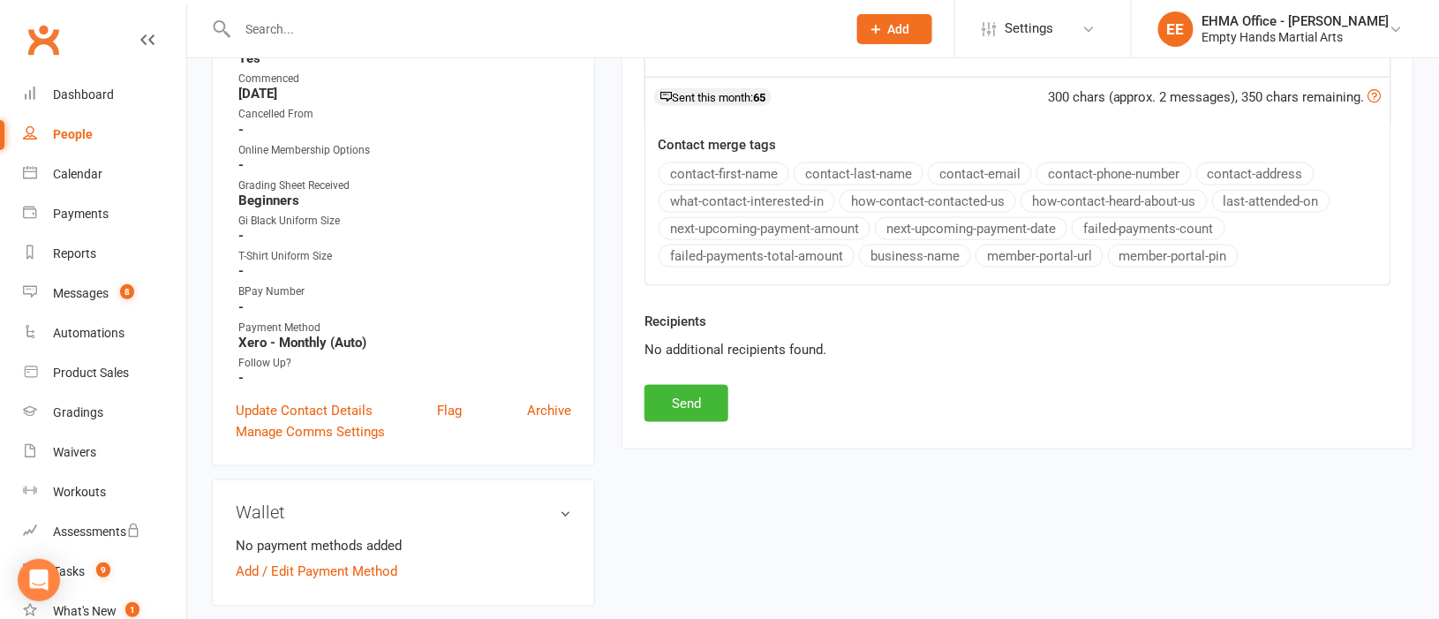
scroll to position [661, 0]
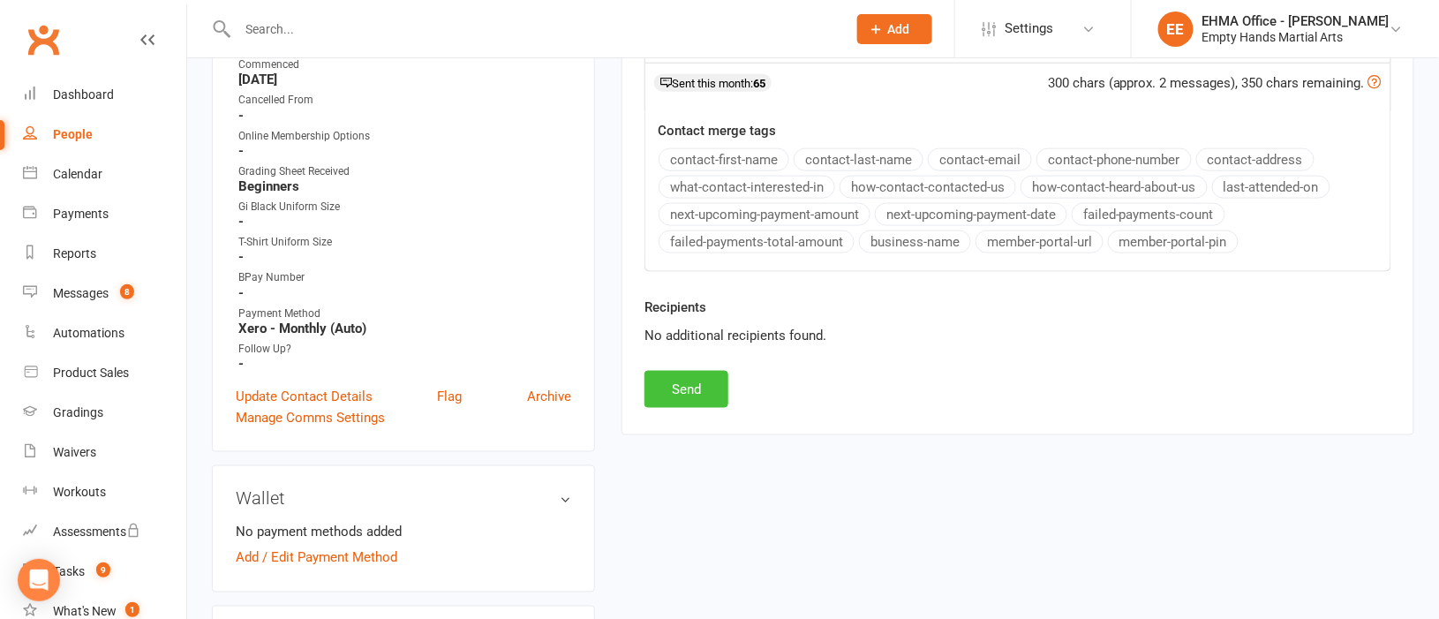
click at [683, 401] on button "Send" at bounding box center [687, 389] width 84 height 37
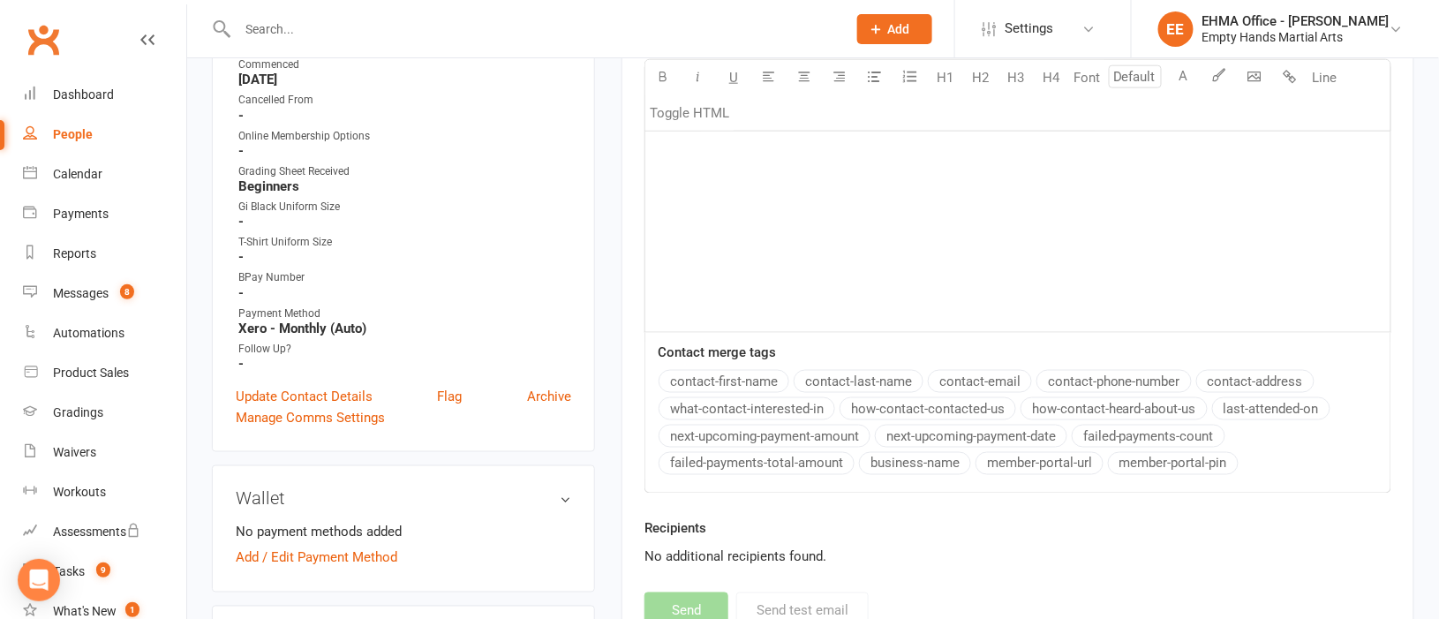
click at [445, 23] on input "text" at bounding box center [533, 29] width 602 height 25
paste input "[PERSON_NAME]"
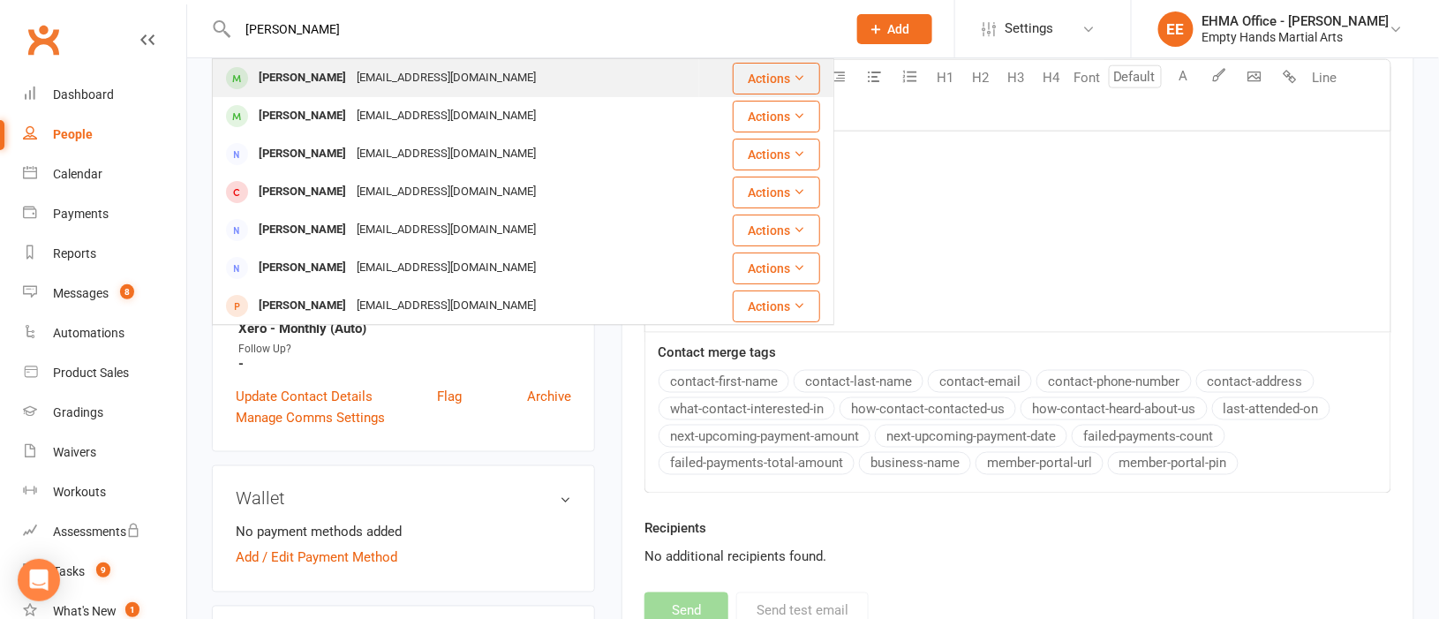
type input "[PERSON_NAME]"
click at [414, 70] on div "[EMAIL_ADDRESS][DOMAIN_NAME]" at bounding box center [446, 78] width 190 height 26
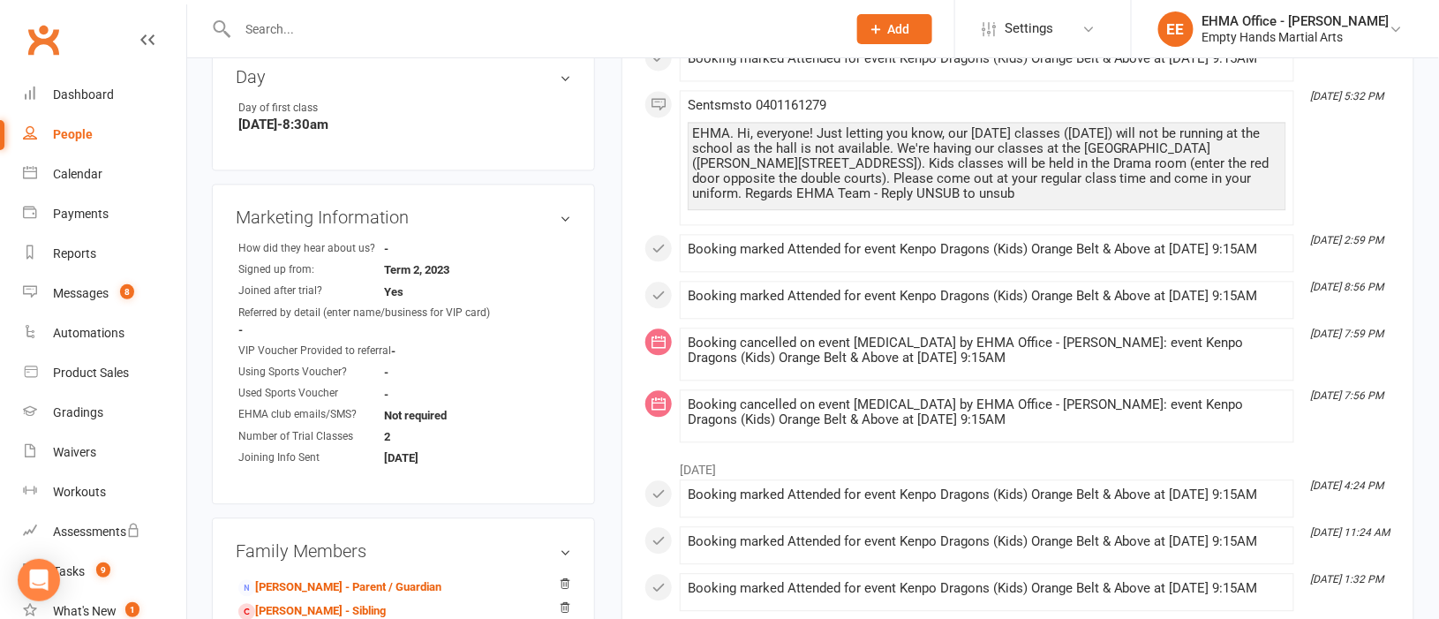
scroll to position [1191, 0]
click at [294, 581] on link "[PERSON_NAME] - Parent / Guardian" at bounding box center [339, 585] width 203 height 19
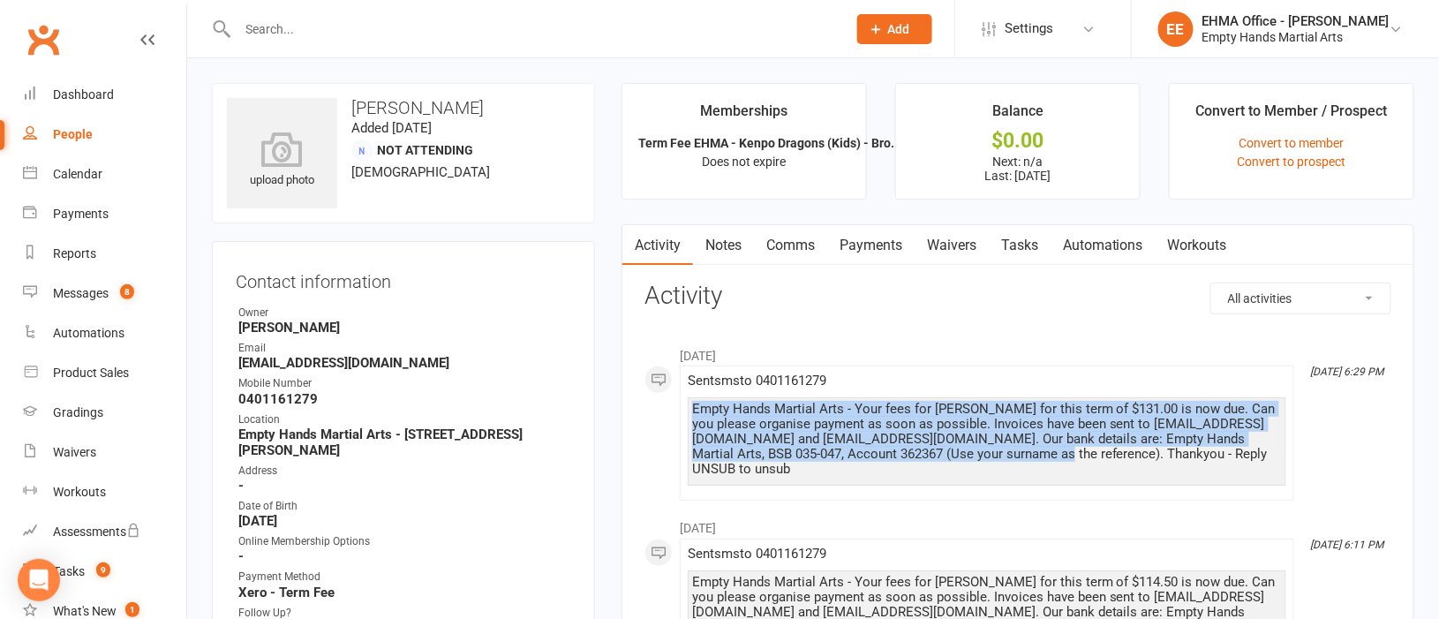
drag, startPoint x: 1019, startPoint y: 459, endPoint x: 691, endPoint y: 410, distance: 332.2
click at [691, 410] on div "Empty Hands Martial Arts - Your fees for [PERSON_NAME] for this term of $131.00…" at bounding box center [987, 441] width 599 height 88
copy div "Empty Hands Martial Arts - Your fees for [PERSON_NAME] for this term of $131.00…"
click at [785, 241] on link "Comms" at bounding box center [790, 245] width 73 height 41
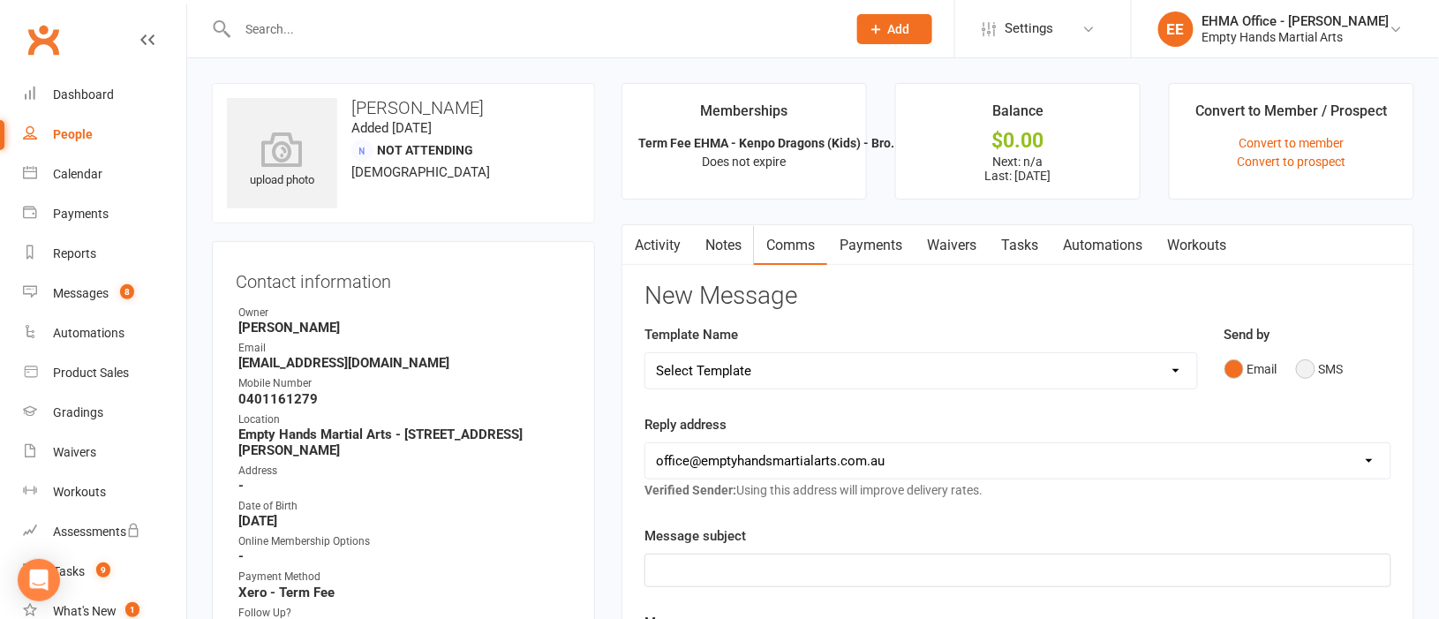
click at [1317, 369] on button "SMS" at bounding box center [1320, 369] width 48 height 34
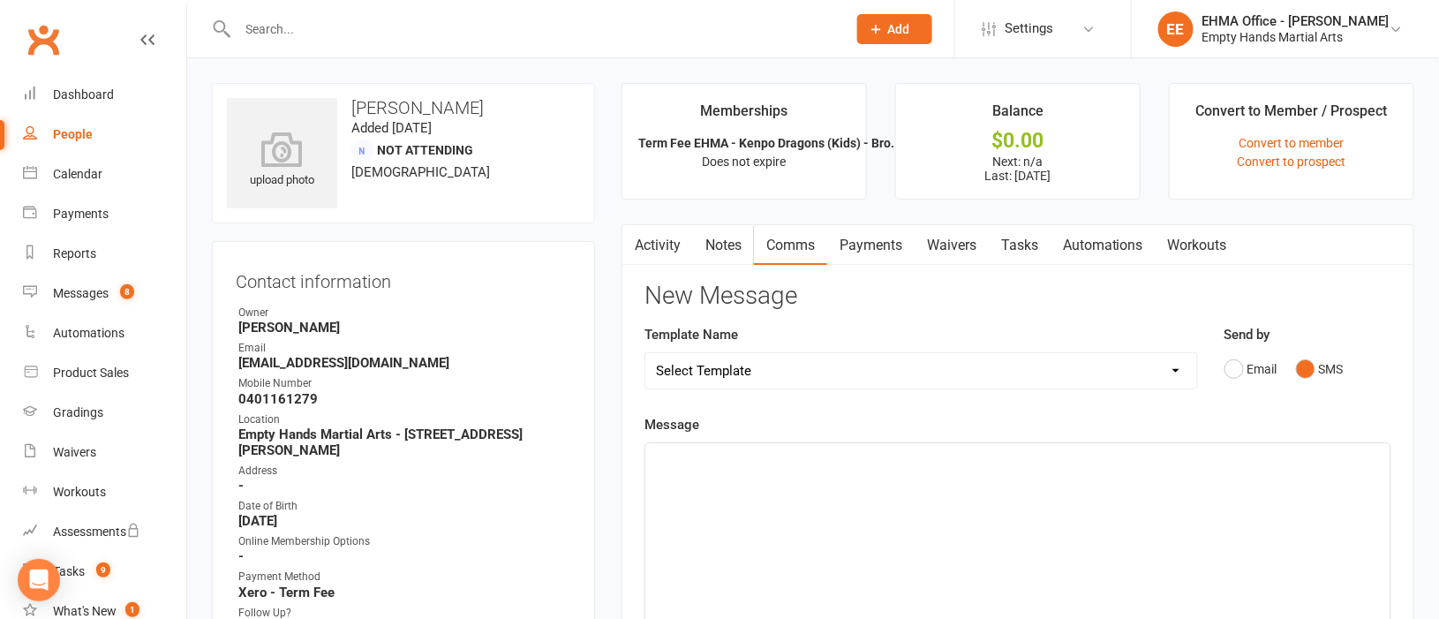
click at [814, 487] on div "﻿" at bounding box center [1017, 575] width 745 height 265
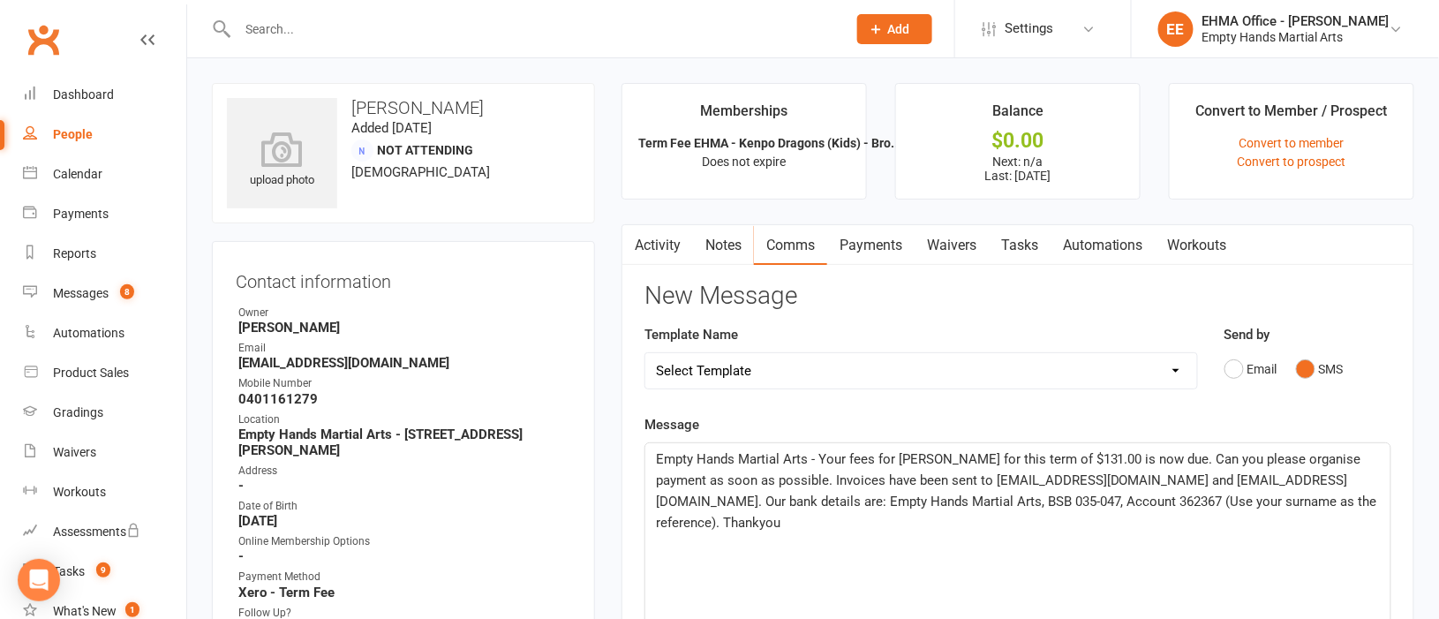
click at [1102, 455] on span "Empty Hands Martial Arts - Your fees for [PERSON_NAME] for this term of $131.00…" at bounding box center [1018, 490] width 725 height 79
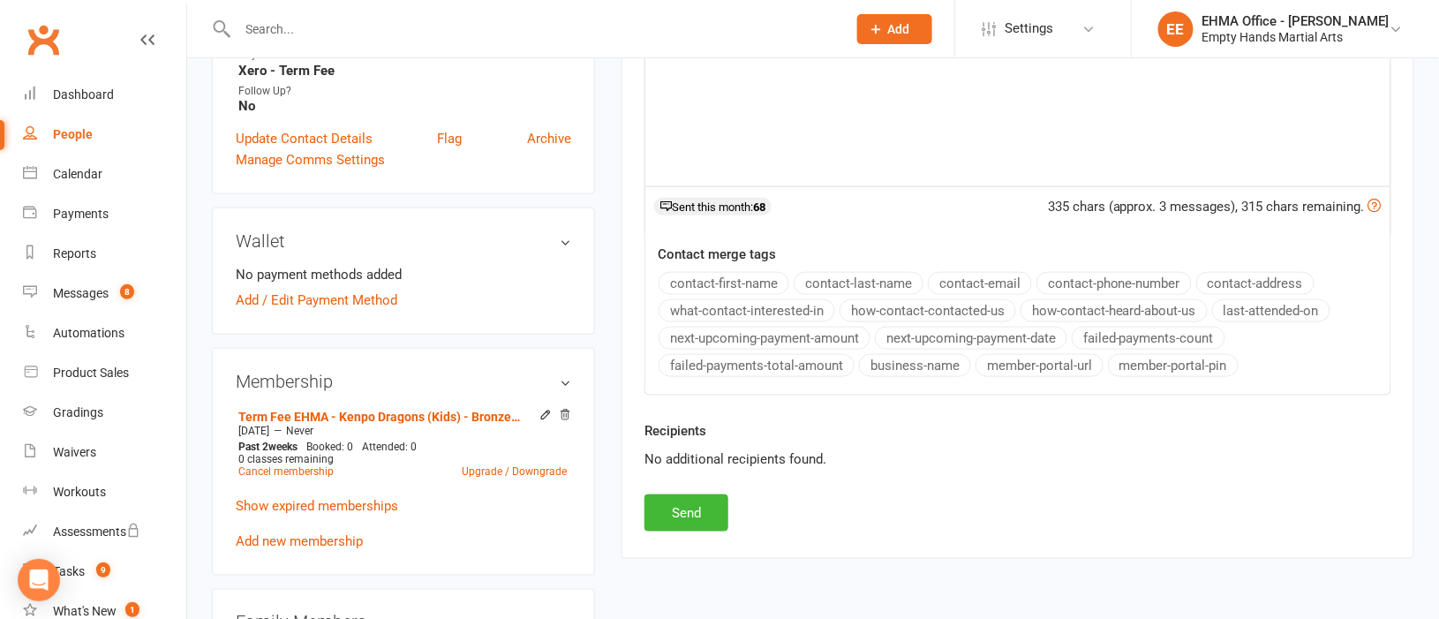
scroll to position [529, 0]
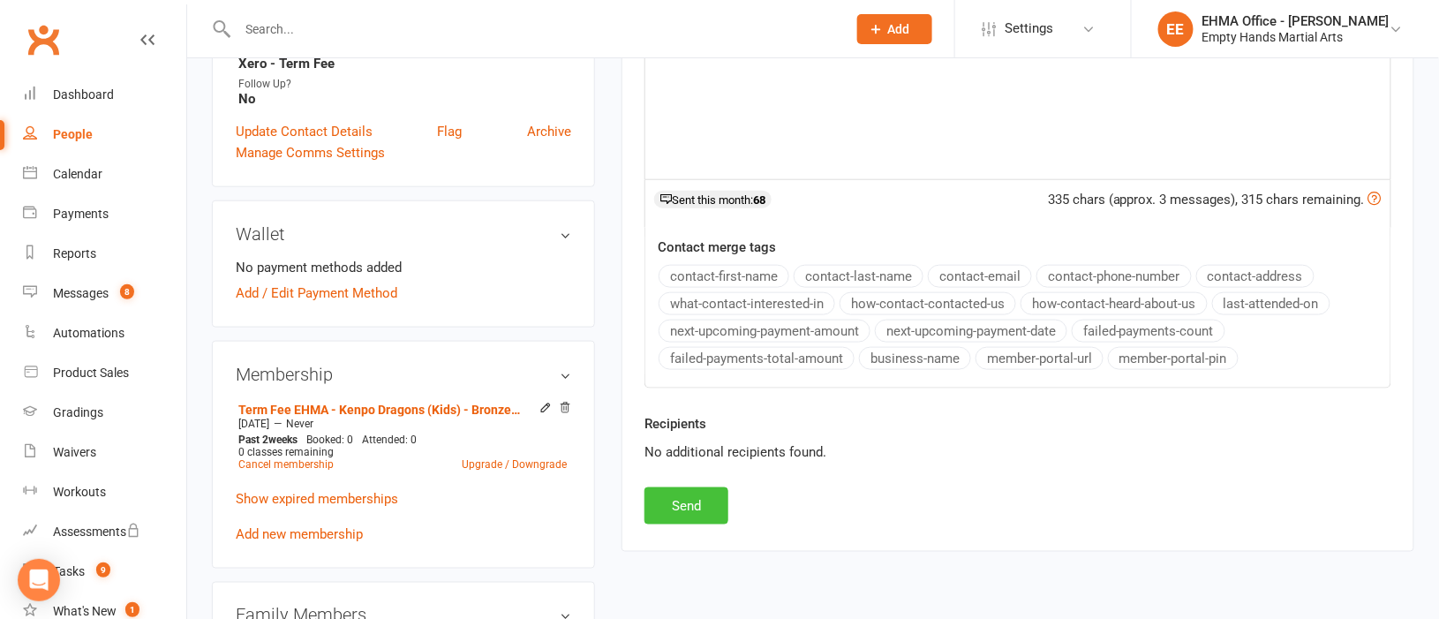
click at [700, 501] on button "Send" at bounding box center [687, 505] width 84 height 37
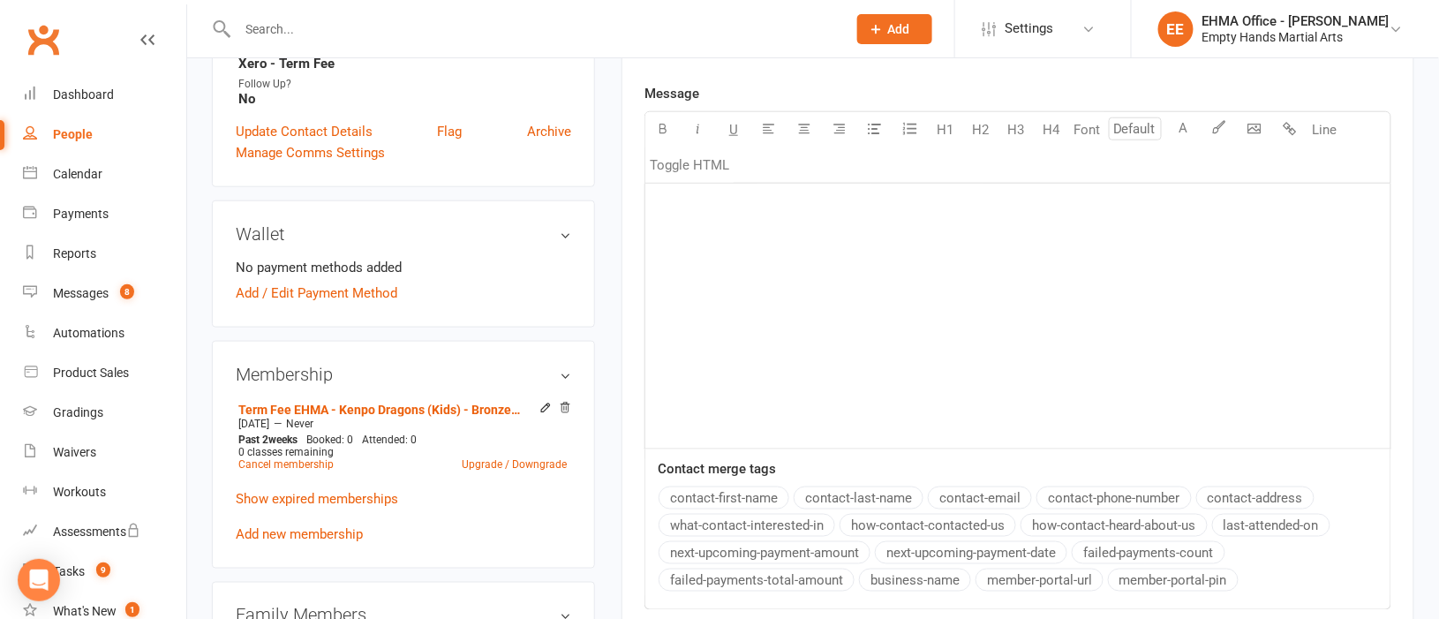
click at [381, 19] on input "text" at bounding box center [533, 29] width 602 height 25
paste input "Empty Hands Martial Arts - Your fees for [PERSON_NAME] for this term of $131.00…"
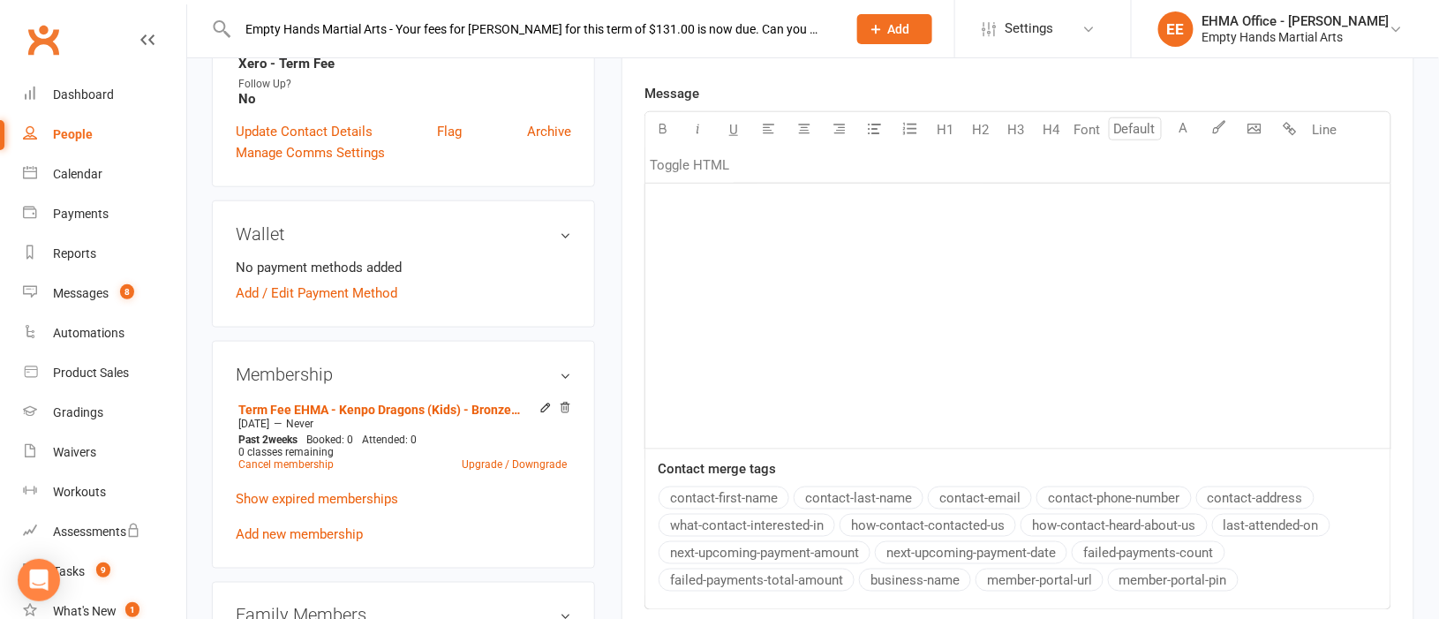
scroll to position [0, 1250]
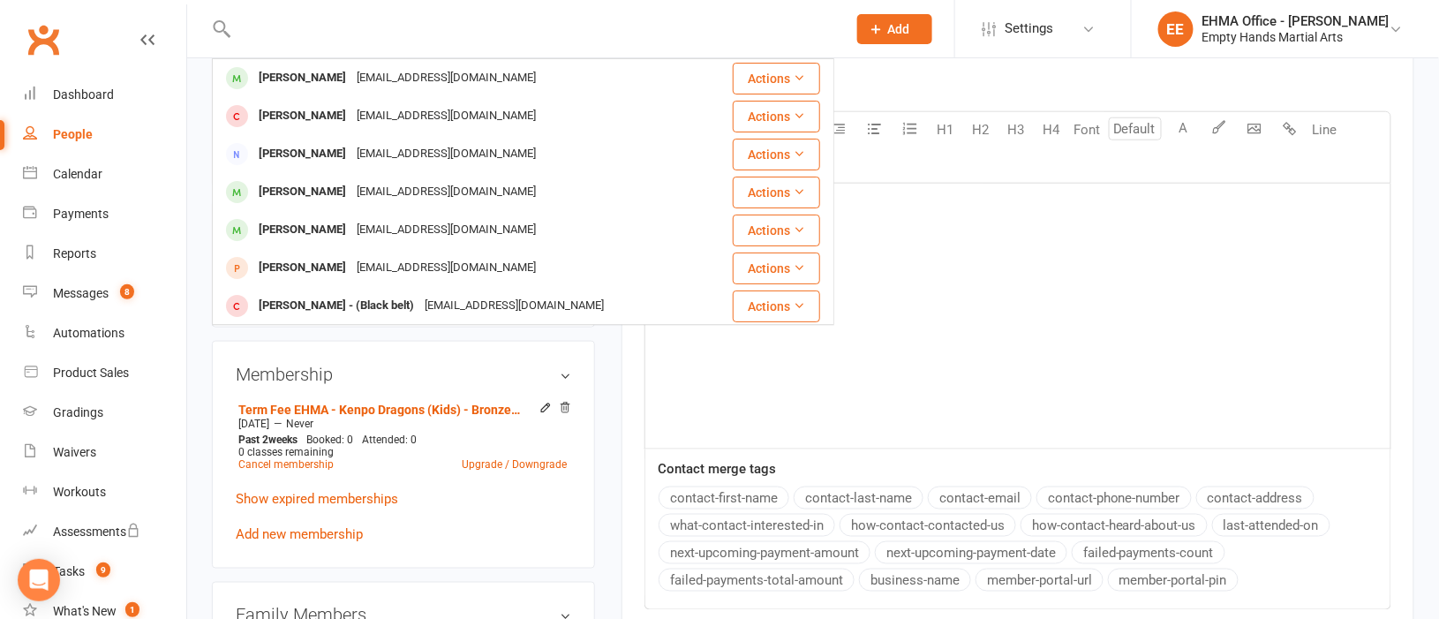
type input "Empty Hands Martial Arts - Your fees for [PERSON_NAME] for this term of $131.00…"
